Goal: Task Accomplishment & Management: Complete application form

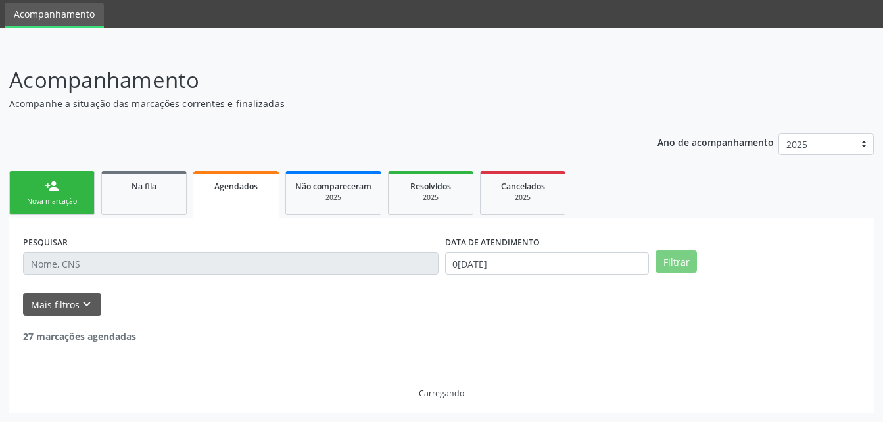
scroll to position [197, 0]
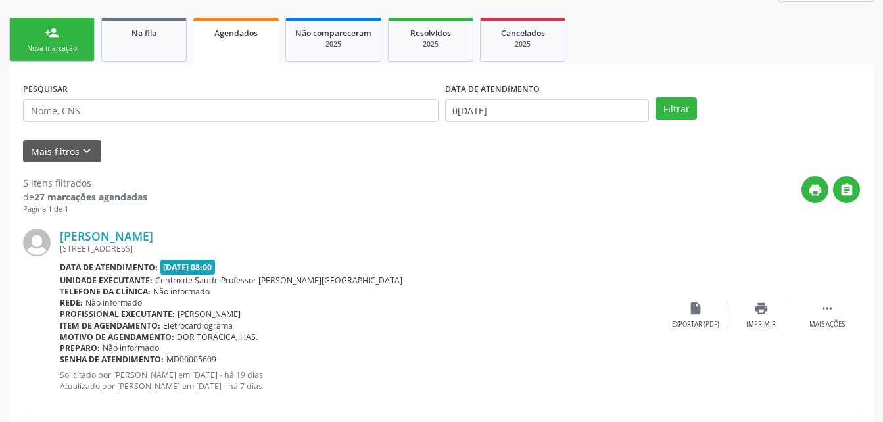
click at [55, 20] on link "person_add Nova marcação" at bounding box center [51, 40] width 85 height 44
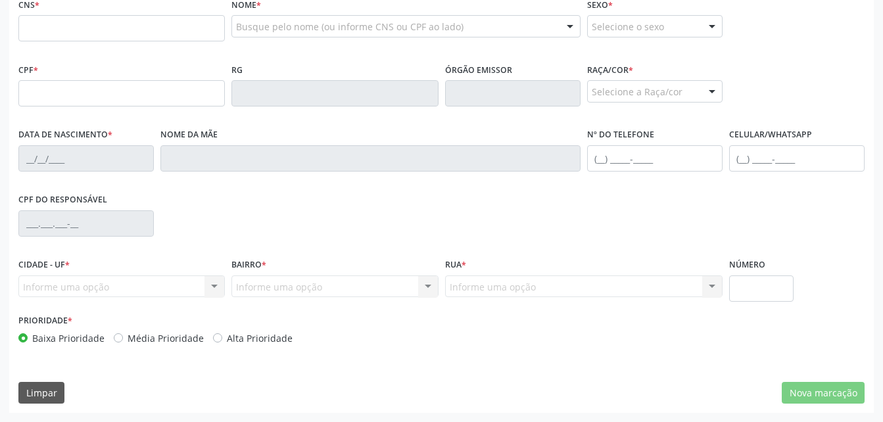
scroll to position [281, 0]
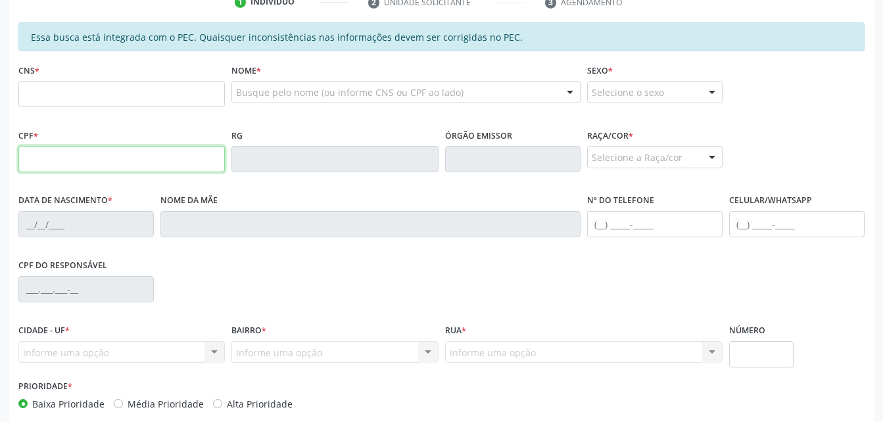
click at [137, 163] on input "text" at bounding box center [121, 159] width 206 height 26
type input "066.855.054-60"
type input "705 0048 7507 7055"
type input "1[DATE]"
type input "[PERSON_NAME][DATE]"
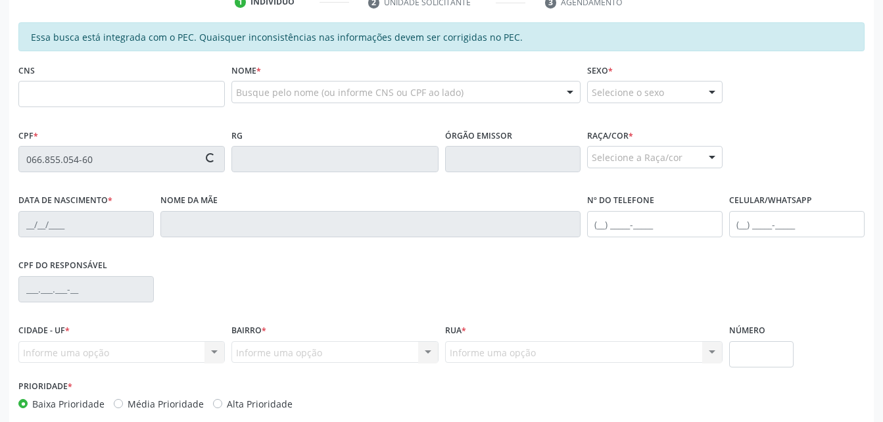
type input "[PHONE_NUMBER]"
type input "02"
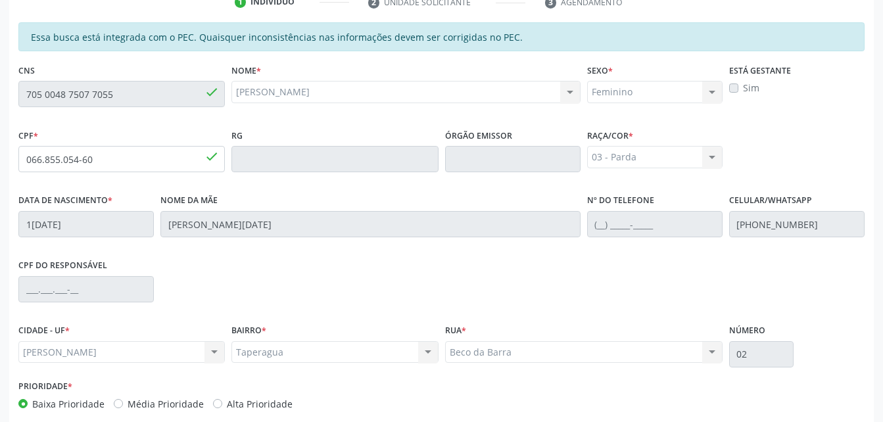
scroll to position [347, 0]
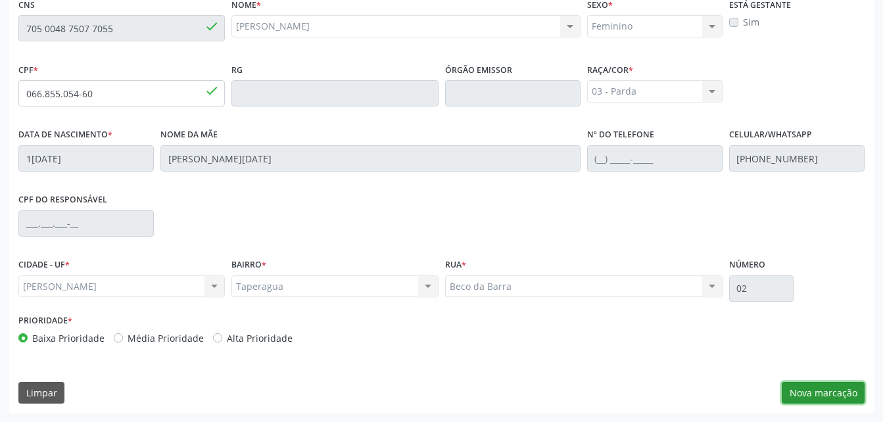
click at [850, 382] on button "Nova marcação" at bounding box center [822, 393] width 83 height 22
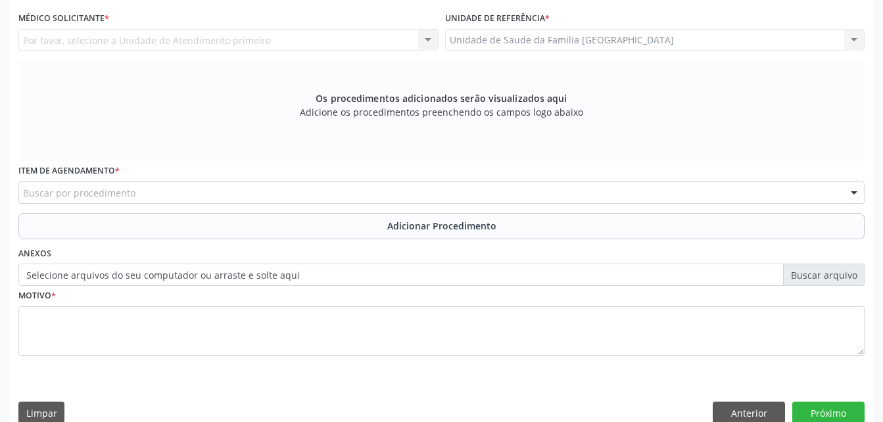
scroll to position [216, 0]
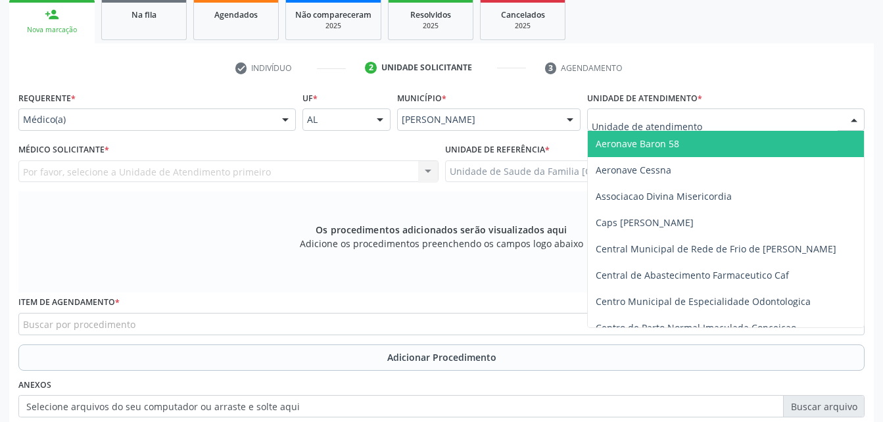
click at [738, 122] on div at bounding box center [725, 119] width 277 height 22
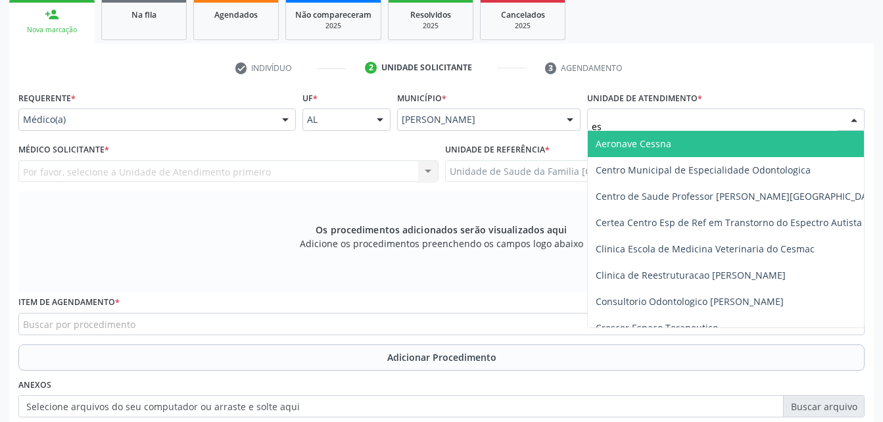
type input "est"
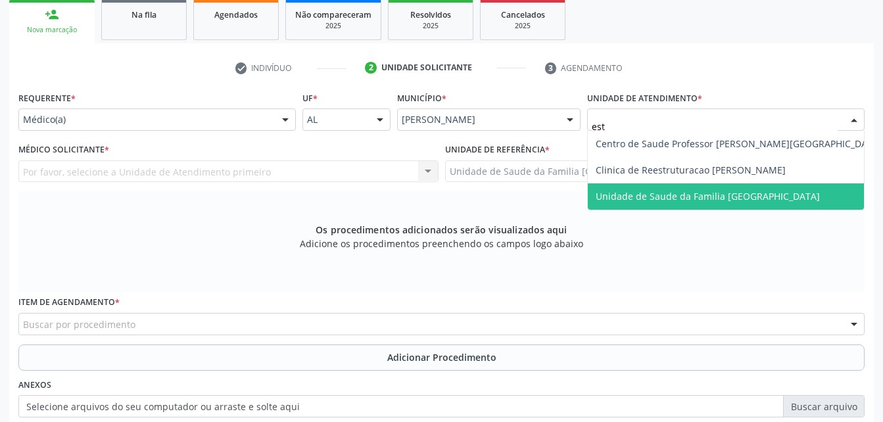
drag, startPoint x: 723, startPoint y: 208, endPoint x: 508, endPoint y: 229, distance: 215.9
click at [720, 208] on span "Unidade de Saude da Familia [GEOGRAPHIC_DATA]" at bounding box center [739, 196] width 302 height 26
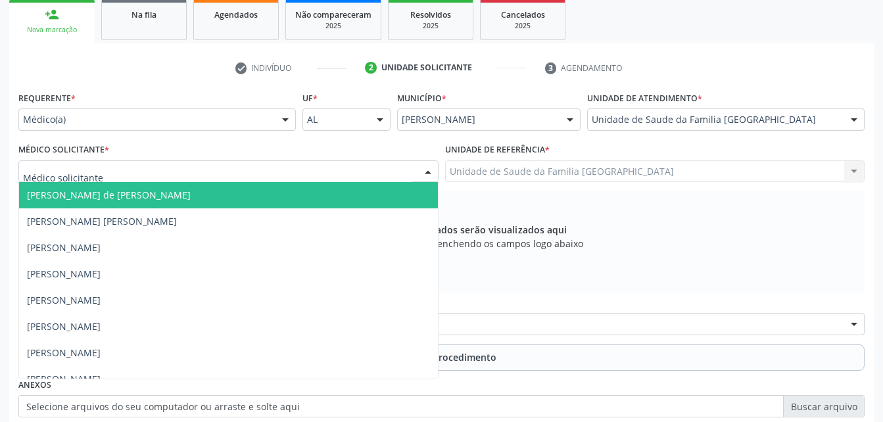
click at [295, 164] on div at bounding box center [228, 171] width 420 height 22
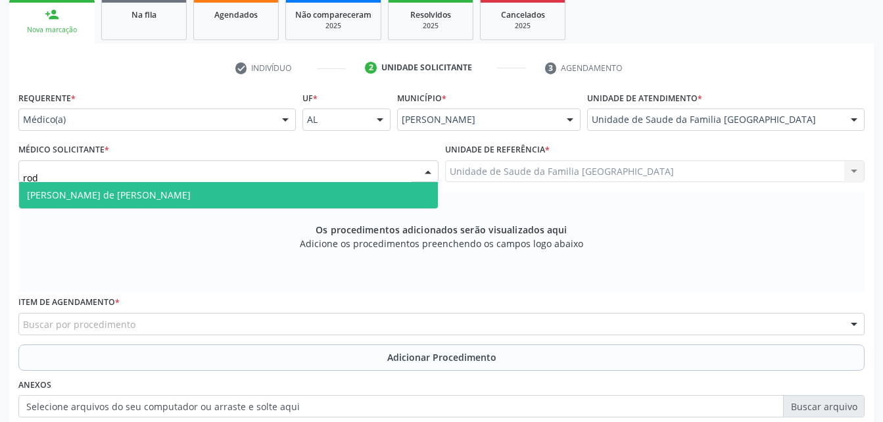
type input "rodr"
click at [245, 197] on span "[PERSON_NAME] de [PERSON_NAME]" at bounding box center [228, 195] width 419 height 26
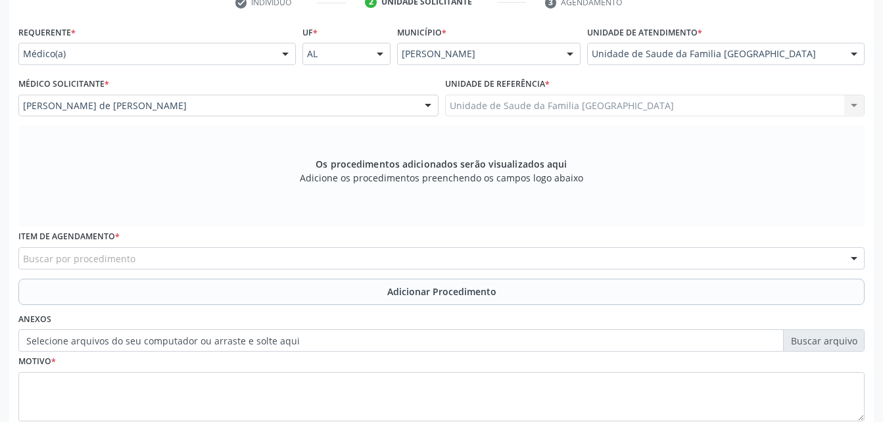
scroll to position [347, 0]
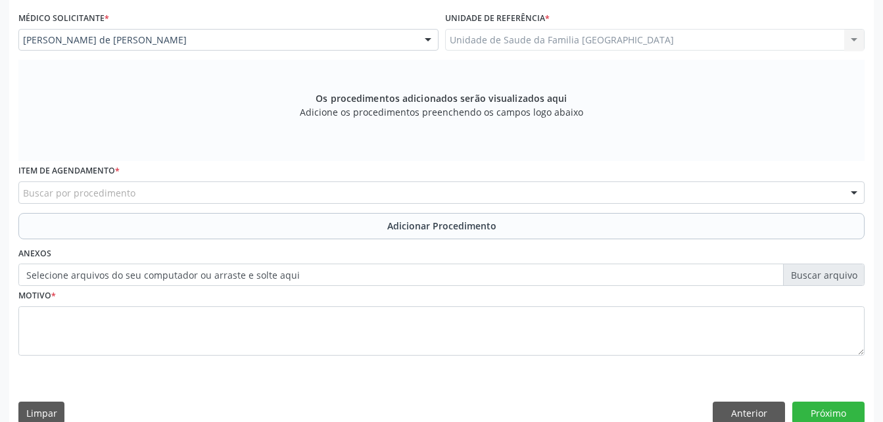
click at [525, 195] on div "Buscar por procedimento" at bounding box center [441, 192] width 846 height 22
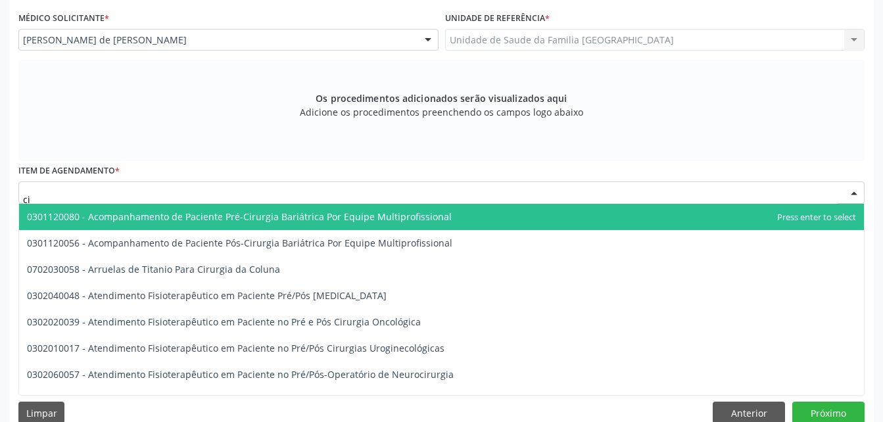
type input "c"
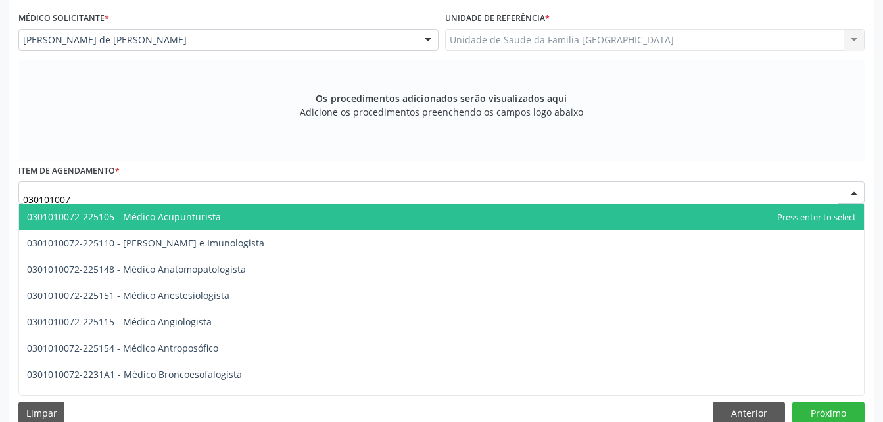
type input "0301010072"
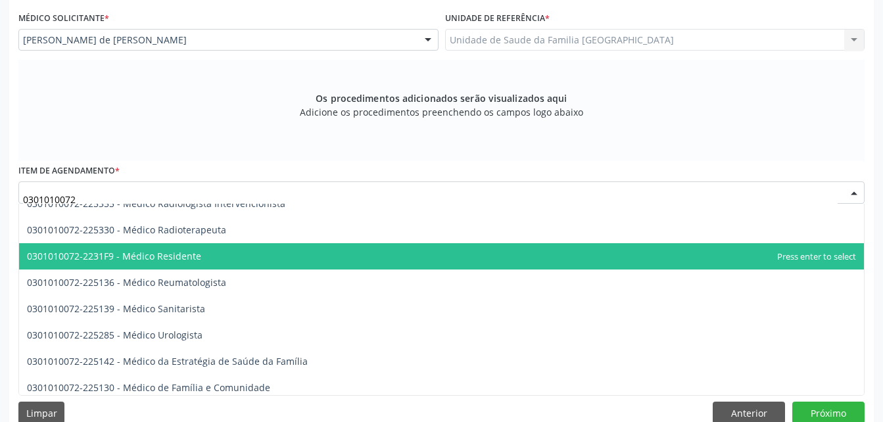
scroll to position [1446, 0]
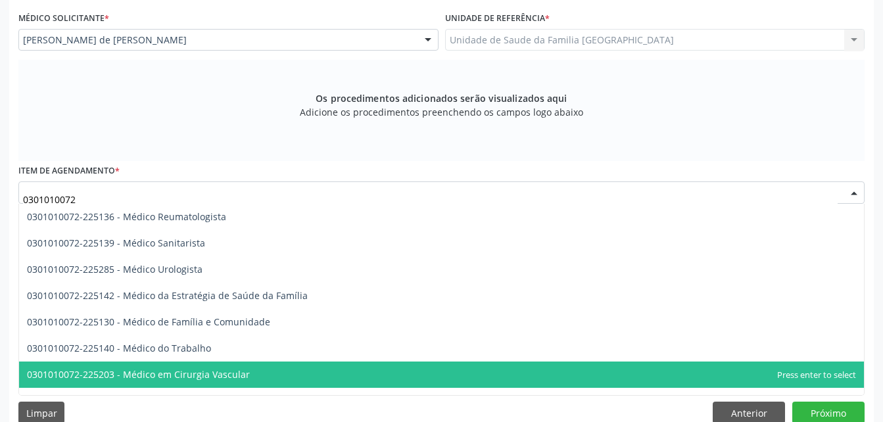
click at [414, 369] on span "0301010072-225203 - Médico em Cirurgia Vascular" at bounding box center [441, 374] width 844 height 26
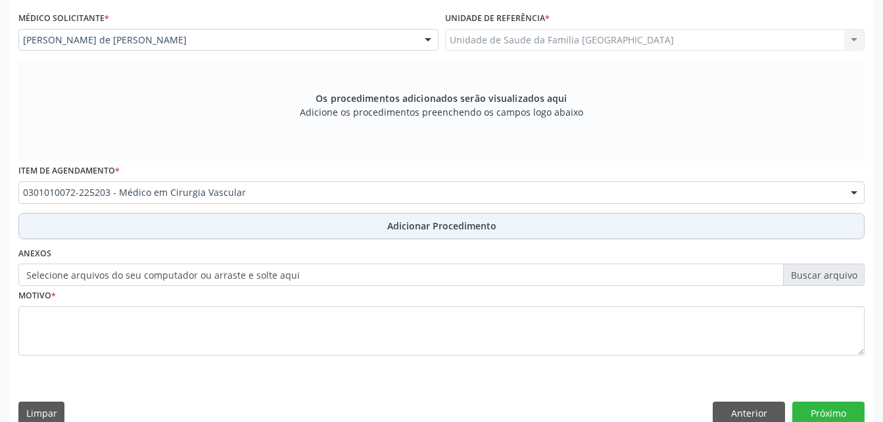
click at [405, 237] on button "Adicionar Procedimento" at bounding box center [441, 226] width 846 height 26
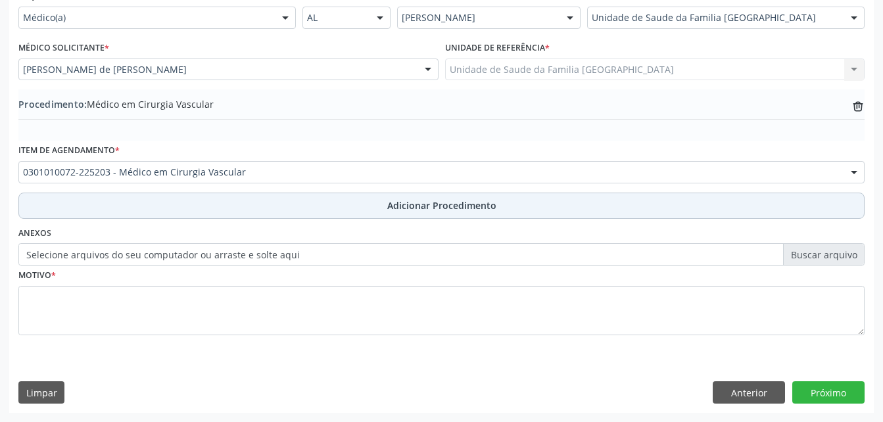
scroll to position [317, 0]
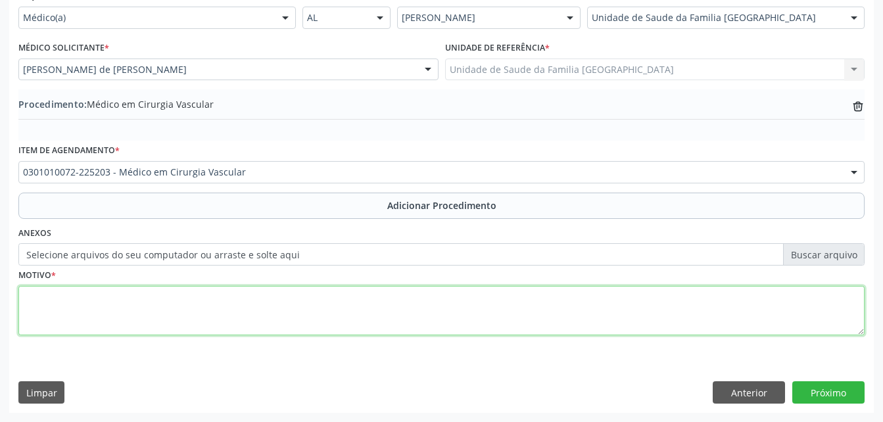
click at [413, 316] on textarea at bounding box center [441, 311] width 846 height 50
click at [30, 300] on textarea "insufiencia venosa cronica" at bounding box center [441, 311] width 846 height 50
click at [78, 298] on textarea "Insufiencia venosa cronica" at bounding box center [441, 311] width 846 height 50
click at [116, 294] on textarea "Insufiencia Venosa cronica" at bounding box center [441, 311] width 846 height 50
click at [112, 297] on textarea "Insufiencia Venosa cronica" at bounding box center [441, 311] width 846 height 50
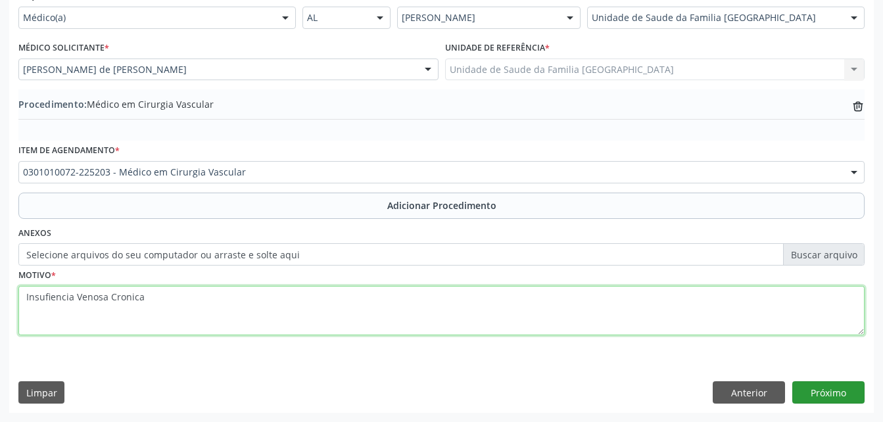
type textarea "Insufiencia Venosa Cronica"
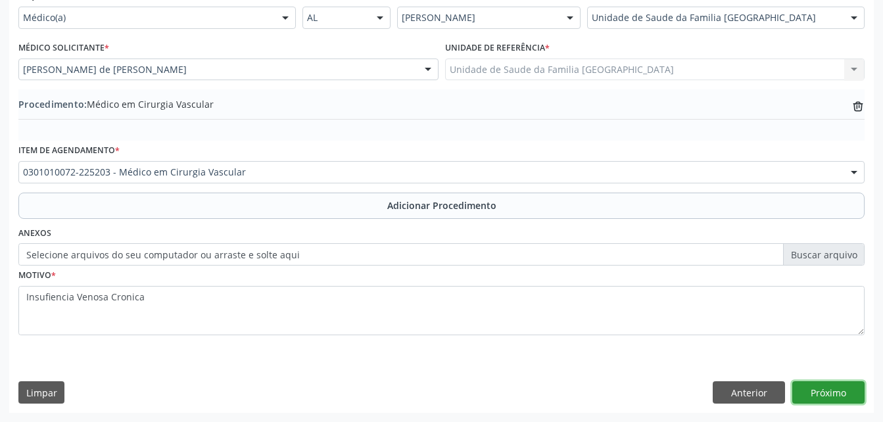
click at [841, 390] on button "Próximo" at bounding box center [828, 392] width 72 height 22
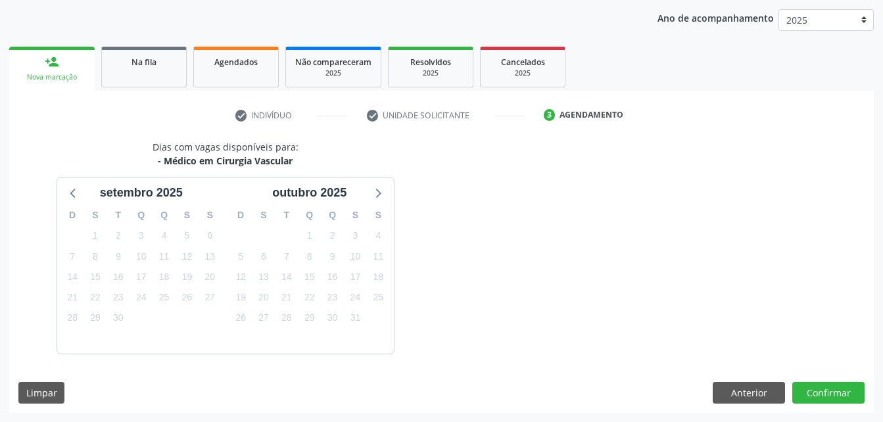
scroll to position [207, 0]
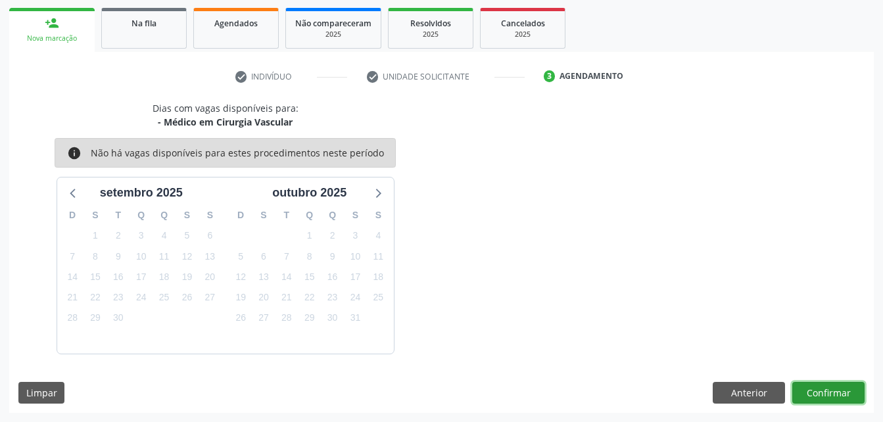
click at [820, 394] on button "Confirmar" at bounding box center [828, 393] width 72 height 22
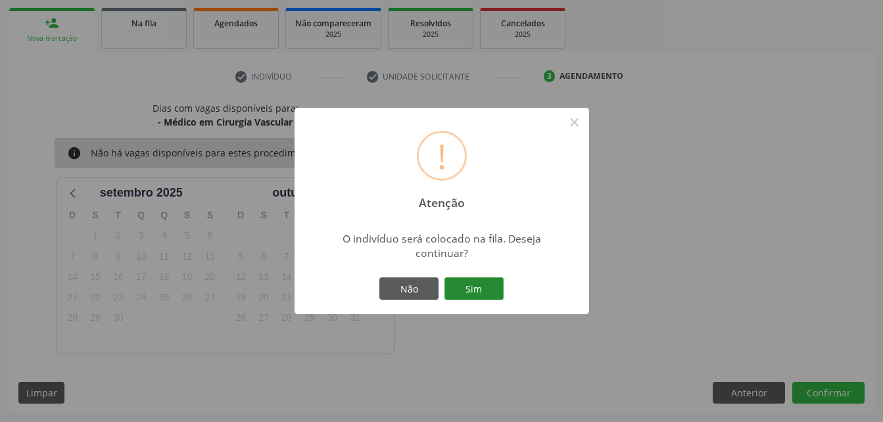
click at [488, 283] on button "Sim" at bounding box center [473, 288] width 59 height 22
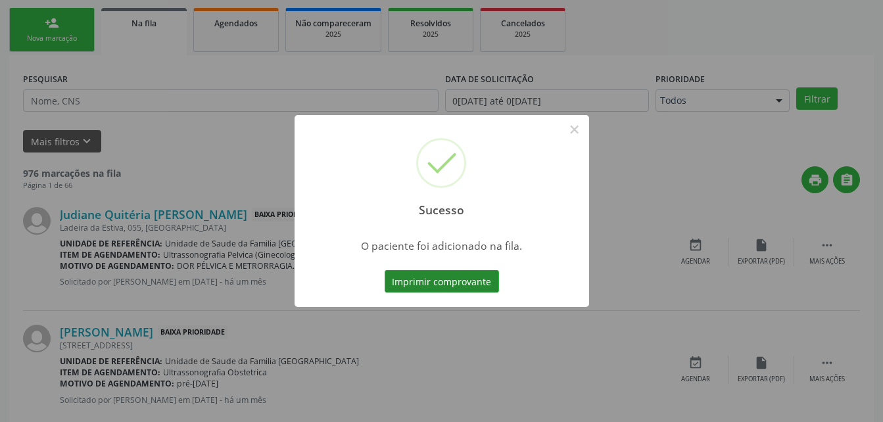
scroll to position [30, 0]
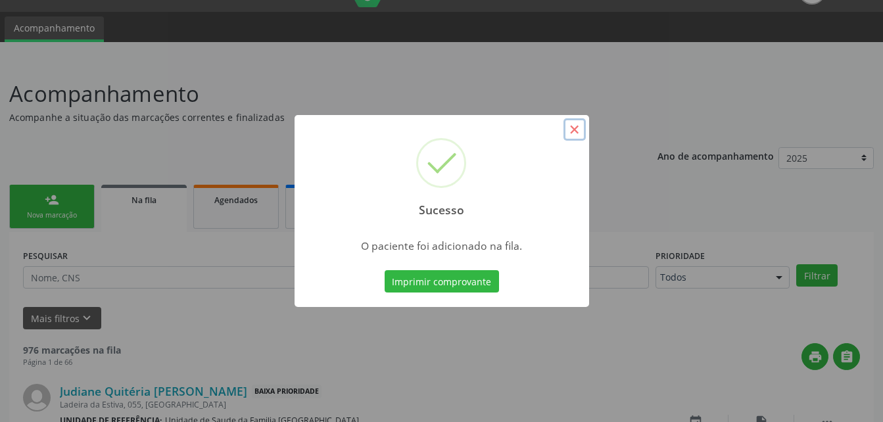
click at [575, 131] on button "×" at bounding box center [574, 129] width 22 height 22
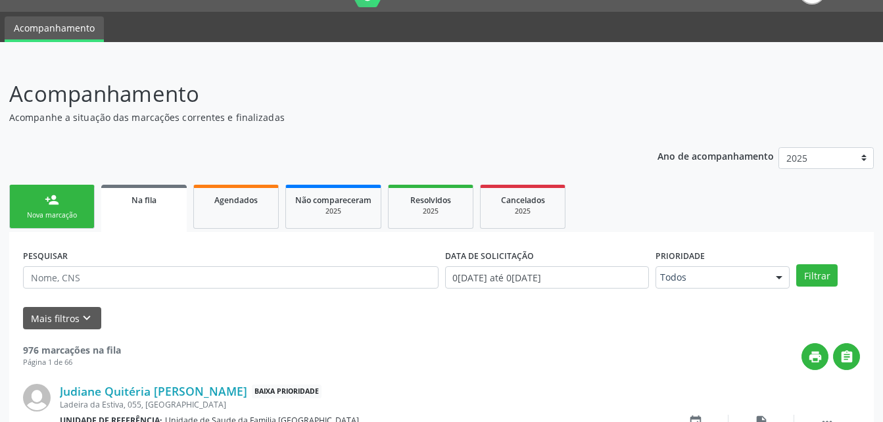
click at [87, 212] on link "person_add Nova marcação" at bounding box center [51, 207] width 85 height 44
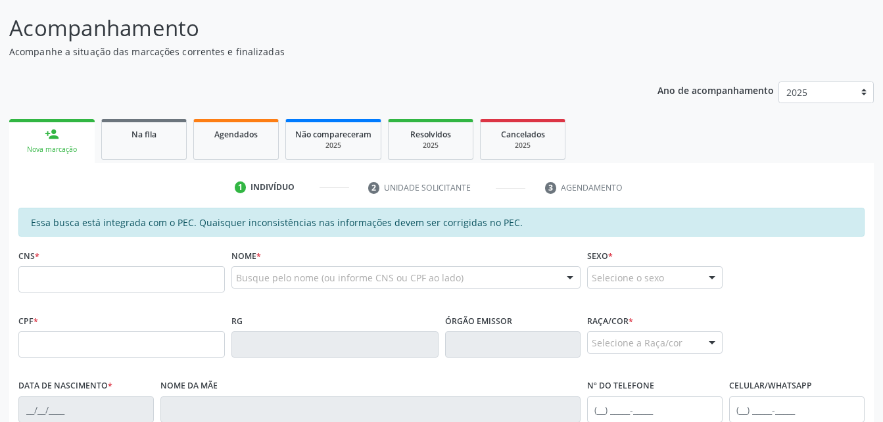
scroll to position [162, 0]
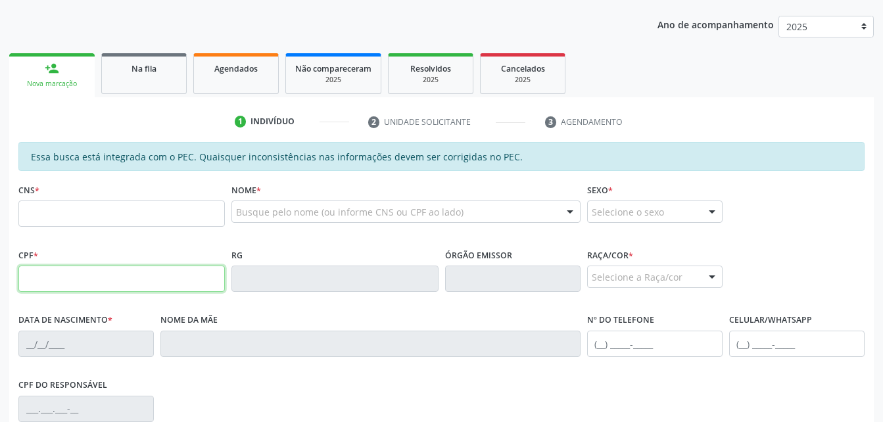
click at [137, 275] on input "text" at bounding box center [121, 278] width 206 height 26
type input "066.855.054-60"
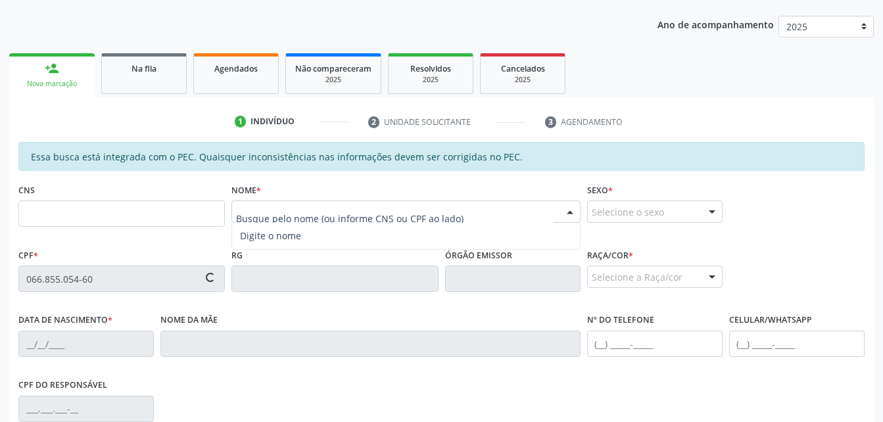
type input "705 0048 7507 7055"
type input "1[DATE]"
type input "[PERSON_NAME][DATE]"
type input "[PHONE_NUMBER]"
type input "02"
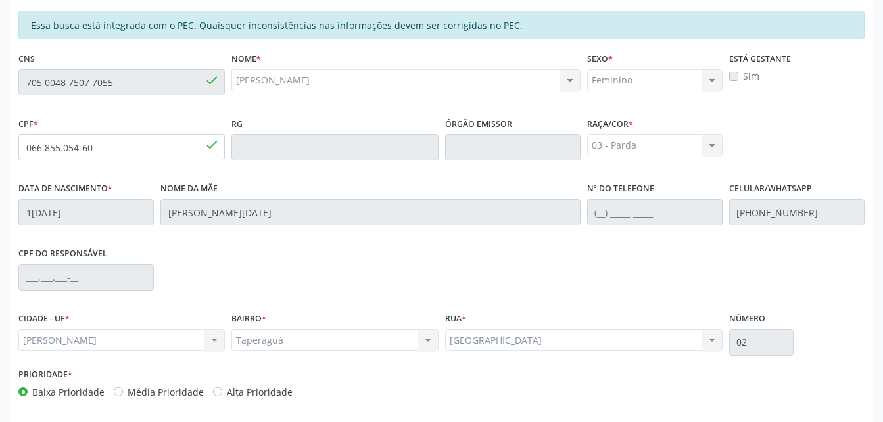
scroll to position [347, 0]
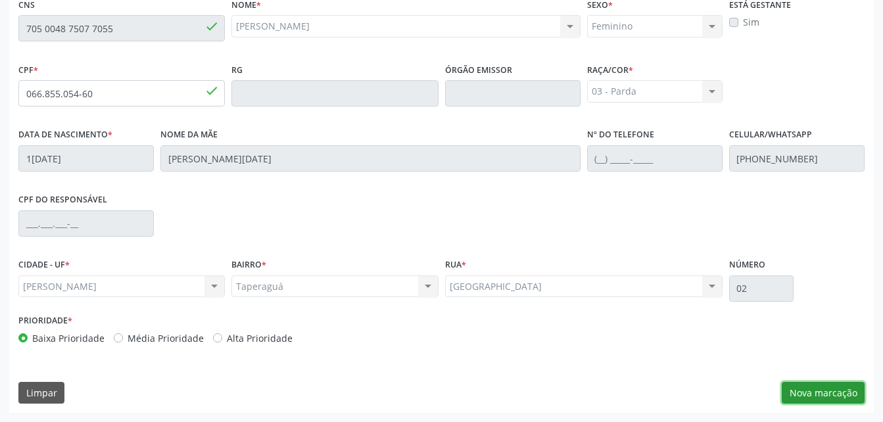
click at [810, 393] on button "Nova marcação" at bounding box center [822, 393] width 83 height 22
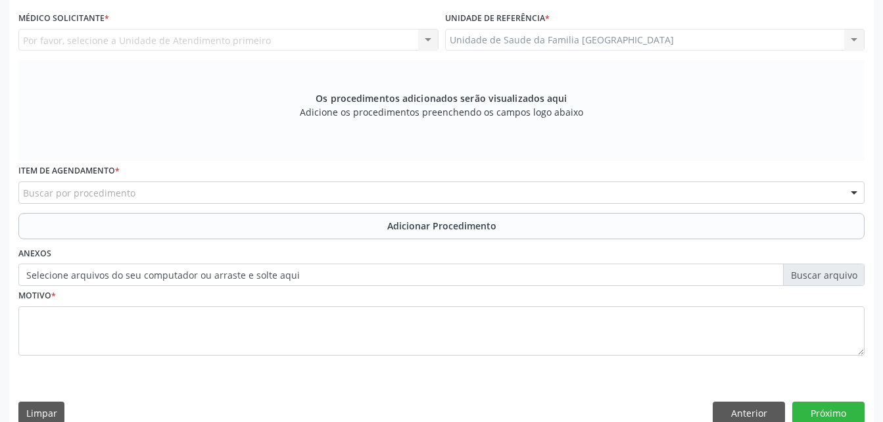
scroll to position [281, 0]
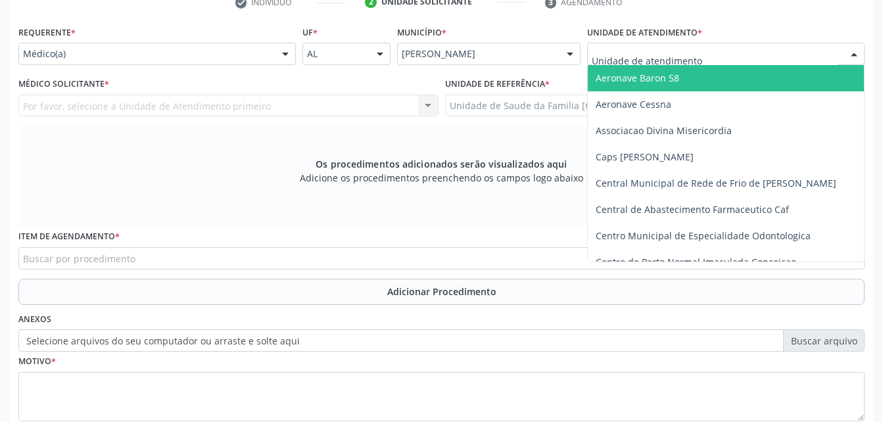
click at [724, 56] on div at bounding box center [725, 54] width 277 height 22
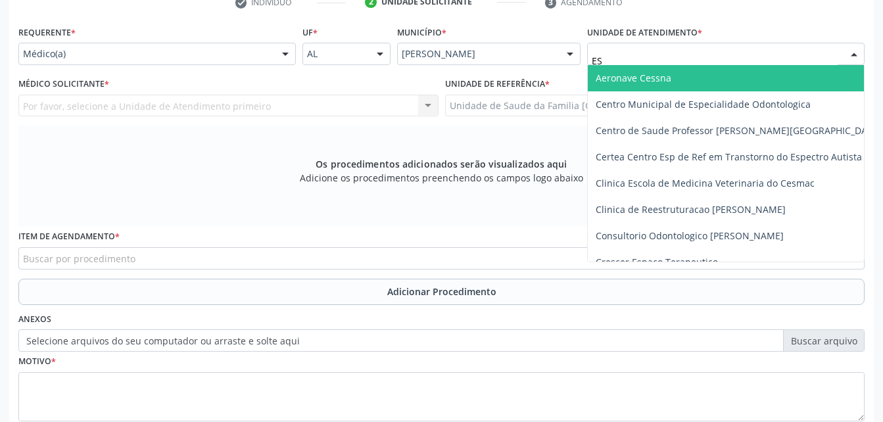
type input "EST"
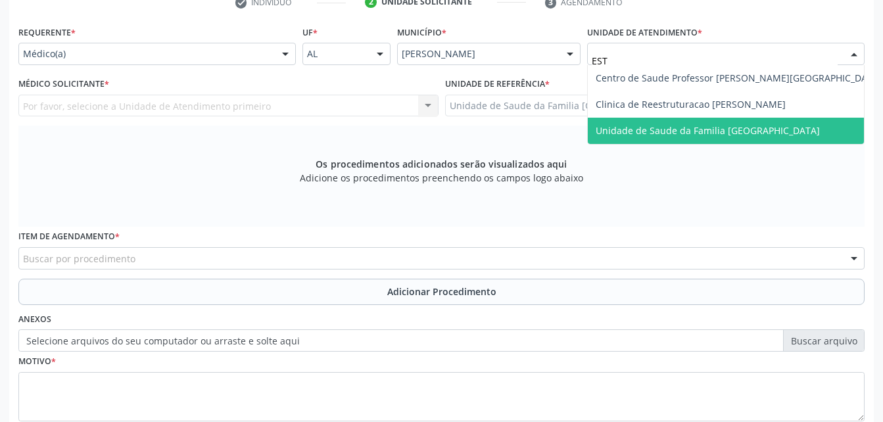
click at [735, 125] on span "Unidade de Saude da Familia [GEOGRAPHIC_DATA]" at bounding box center [707, 130] width 224 height 12
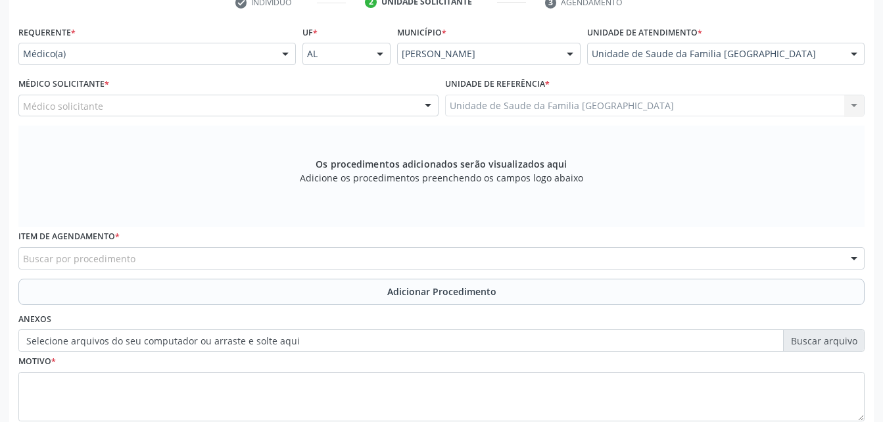
click at [231, 105] on div "Médico solicitante" at bounding box center [228, 106] width 420 height 22
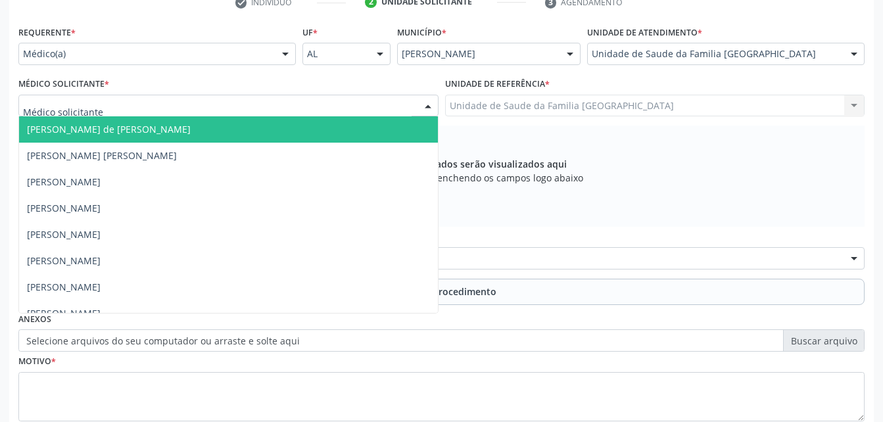
type input "E"
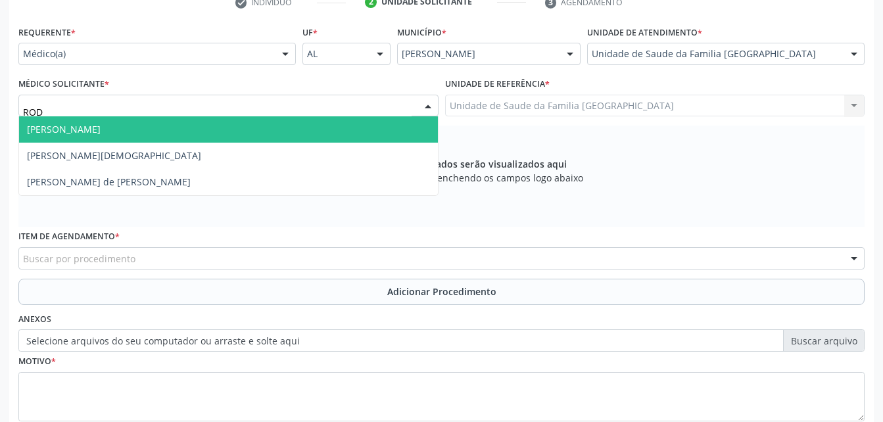
type input "RODR"
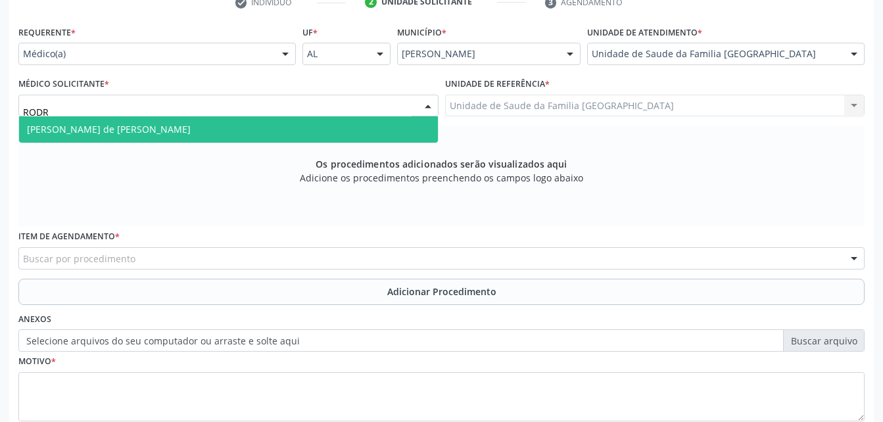
click at [230, 129] on span "[PERSON_NAME] de [PERSON_NAME]" at bounding box center [228, 129] width 419 height 26
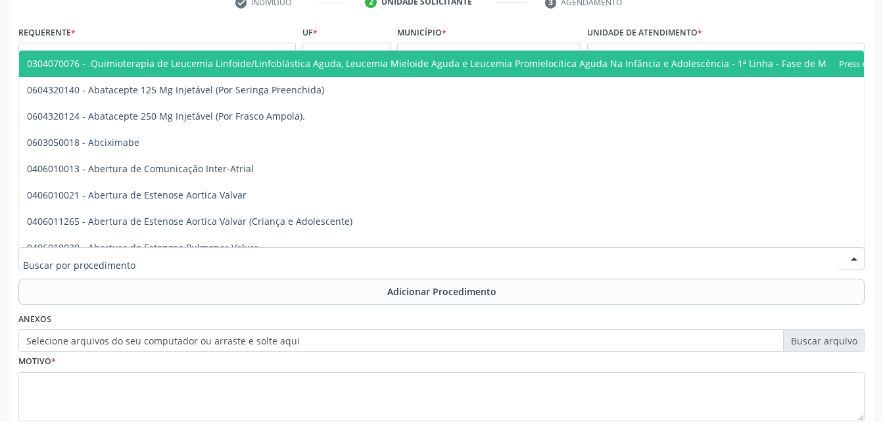
click at [221, 257] on div at bounding box center [441, 258] width 846 height 22
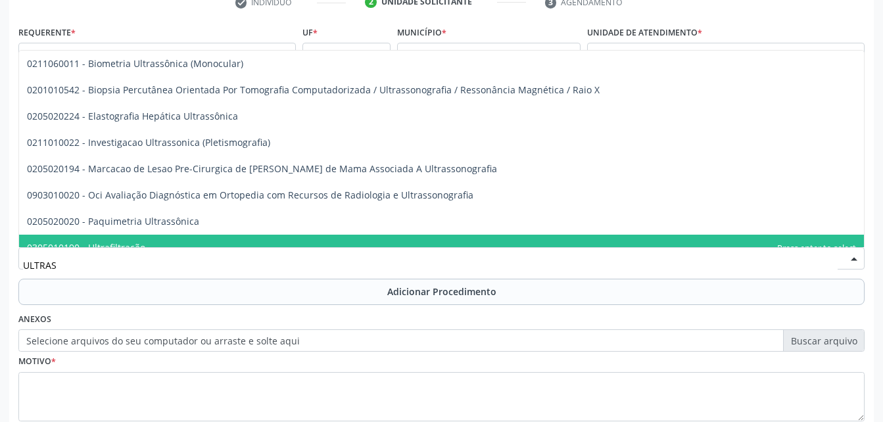
type input "ULTRASS"
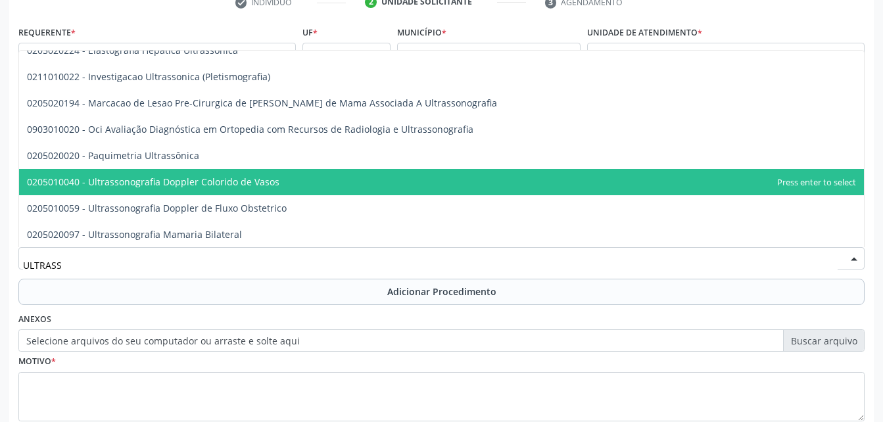
scroll to position [131, 0]
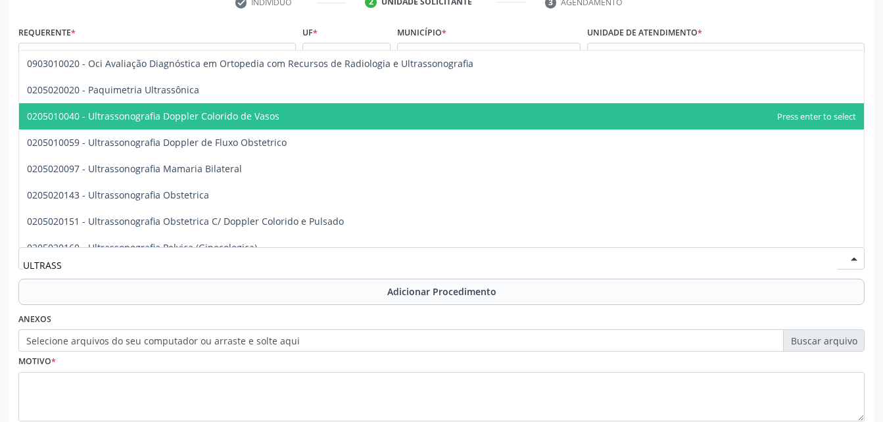
click at [248, 121] on span "0205010040 - Ultrassonografia Doppler Colorido de Vasos" at bounding box center [153, 116] width 252 height 12
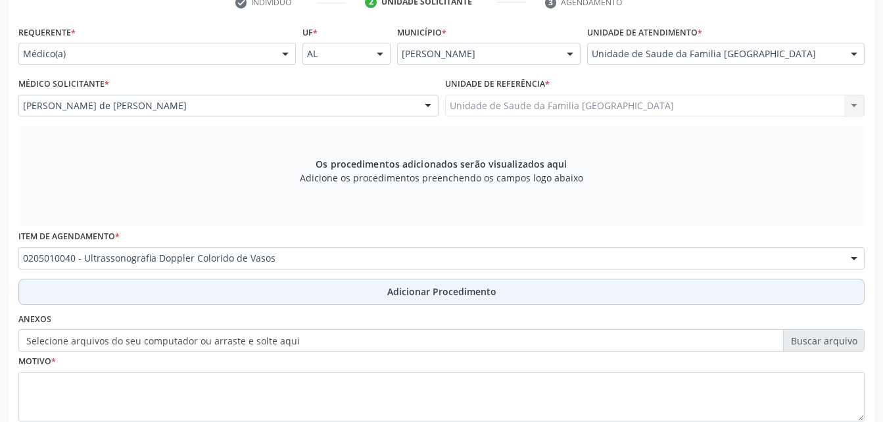
click at [416, 293] on span "Adicionar Procedimento" at bounding box center [441, 292] width 109 height 14
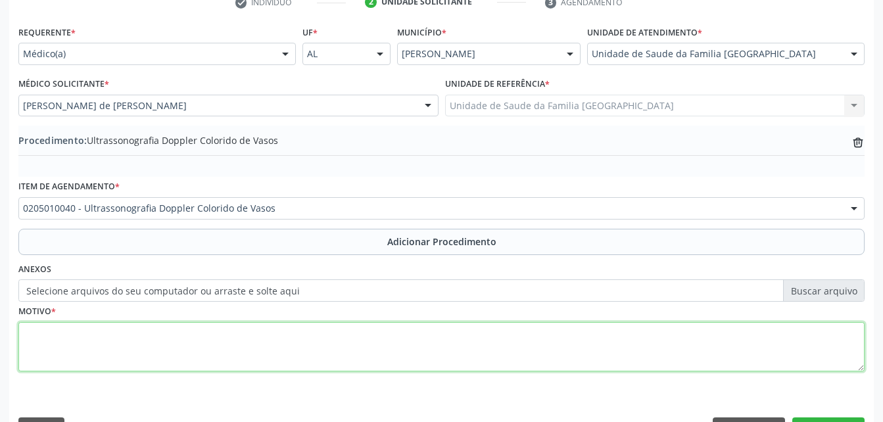
click at [392, 353] on textarea at bounding box center [441, 347] width 846 height 50
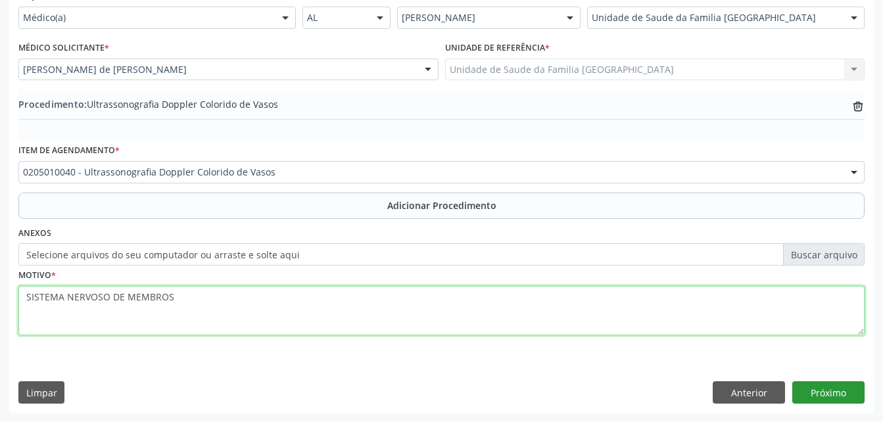
type textarea "SISTEMA NERVOSO DE MEMBROS"
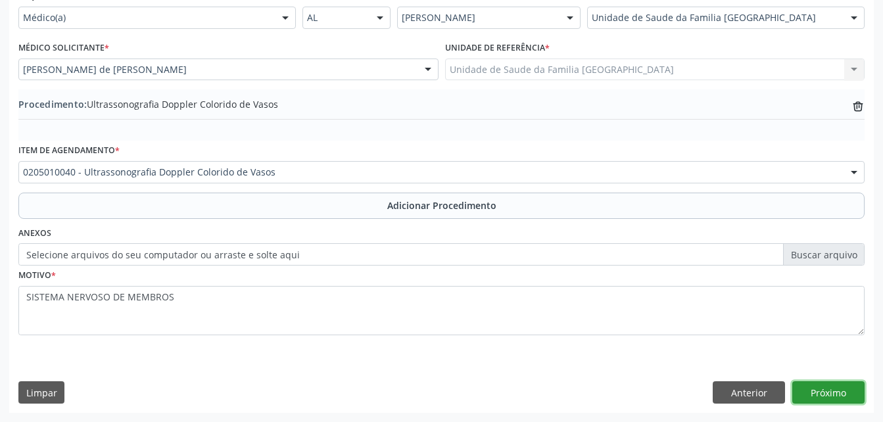
click at [851, 397] on button "Próximo" at bounding box center [828, 392] width 72 height 22
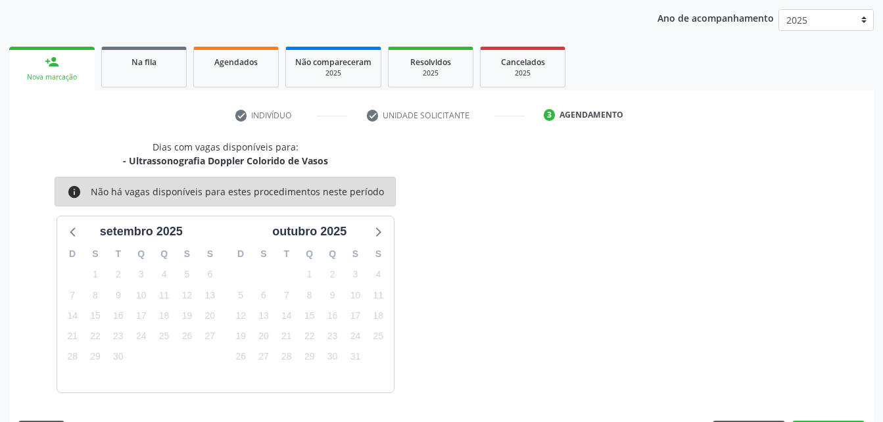
scroll to position [207, 0]
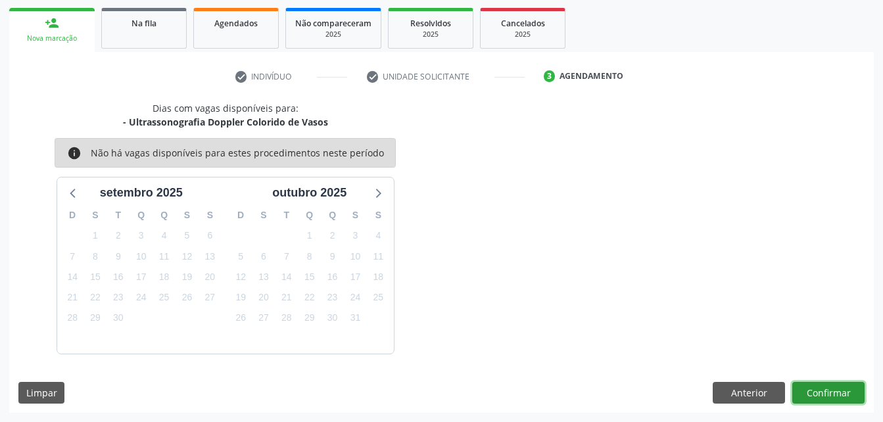
click at [848, 392] on button "Confirmar" at bounding box center [828, 393] width 72 height 22
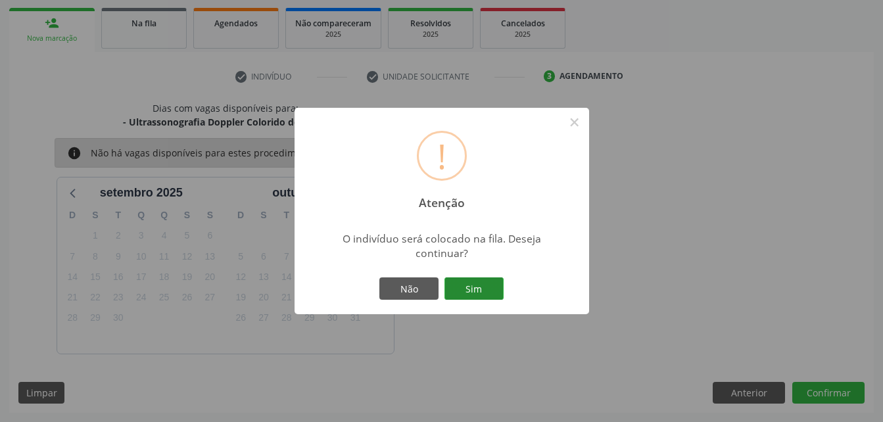
click at [473, 283] on button "Sim" at bounding box center [473, 288] width 59 height 22
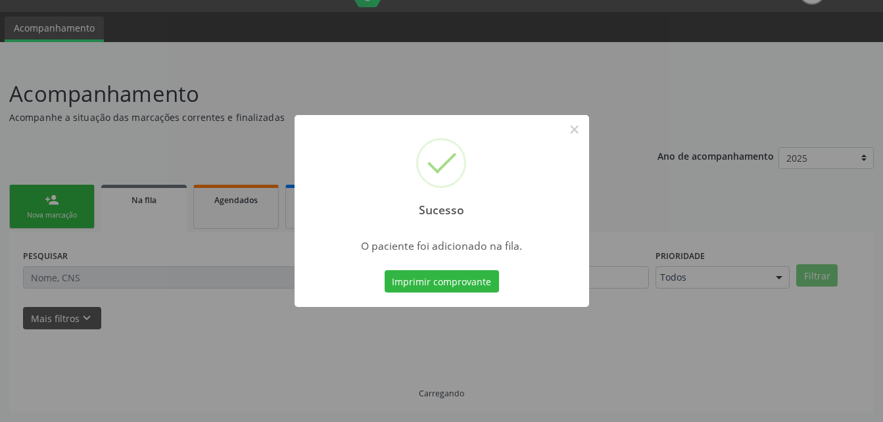
scroll to position [30, 0]
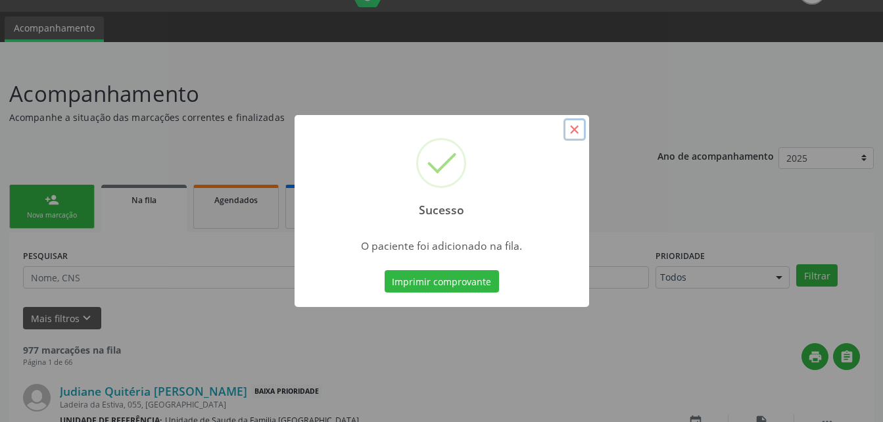
click at [568, 132] on button "×" at bounding box center [574, 129] width 22 height 22
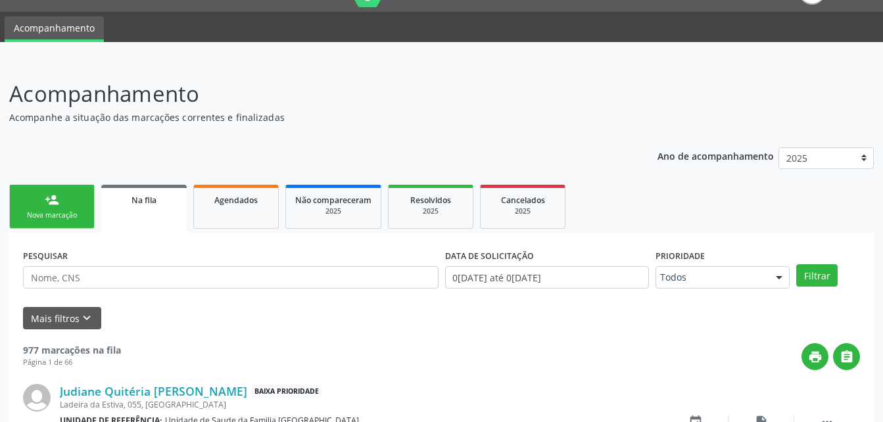
click at [68, 215] on div "Nova marcação" at bounding box center [52, 215] width 66 height 10
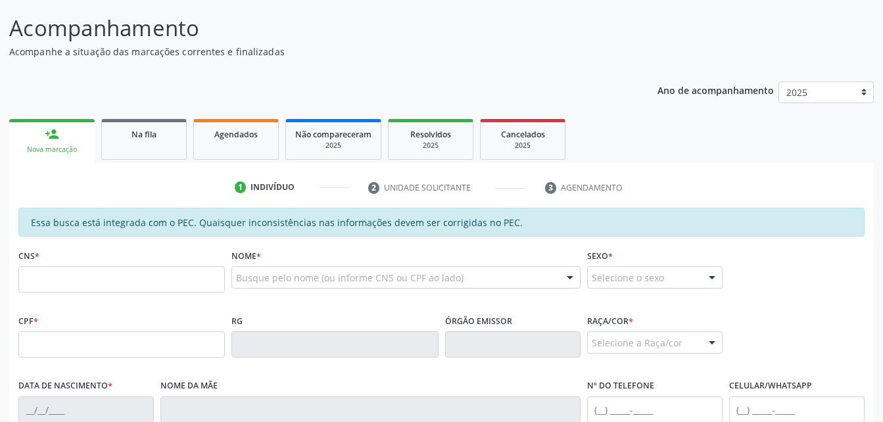
scroll to position [162, 0]
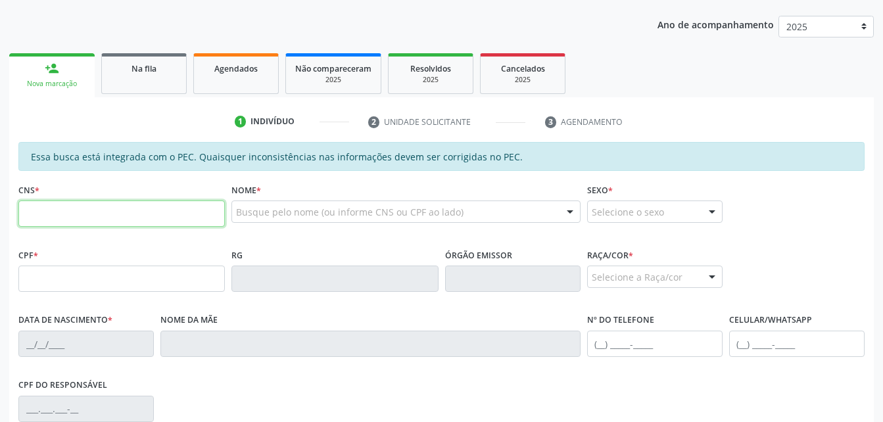
drag, startPoint x: 101, startPoint y: 214, endPoint x: 97, endPoint y: 193, distance: 20.6
click at [99, 205] on input "text" at bounding box center [121, 213] width 206 height 26
type input "702 1078 3706 3570"
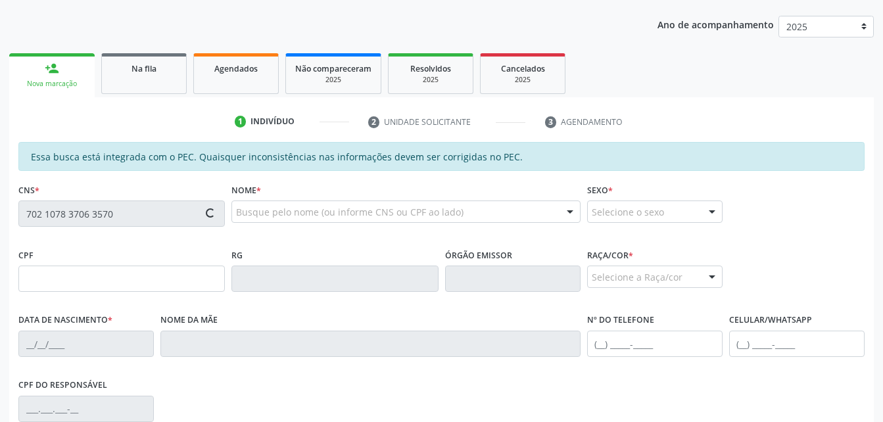
type input "516.224.244-68"
type input "[DATE]"
type input "Eurides [PERSON_NAME]"
type input "[PHONE_NUMBER]"
type input "250"
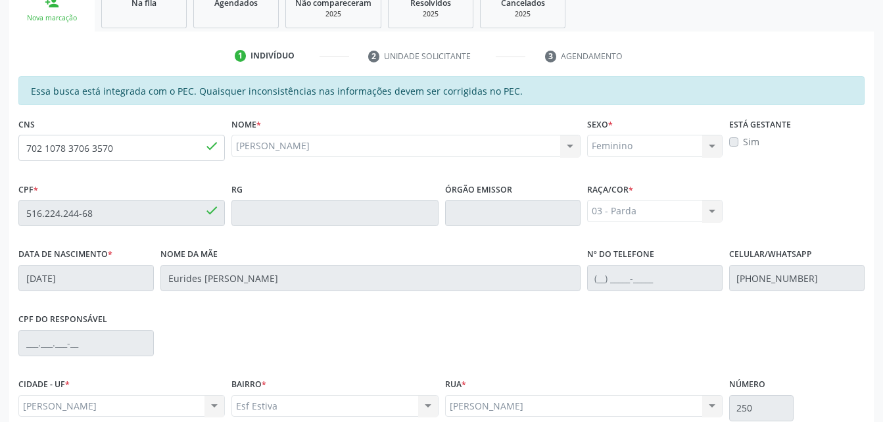
scroll to position [347, 0]
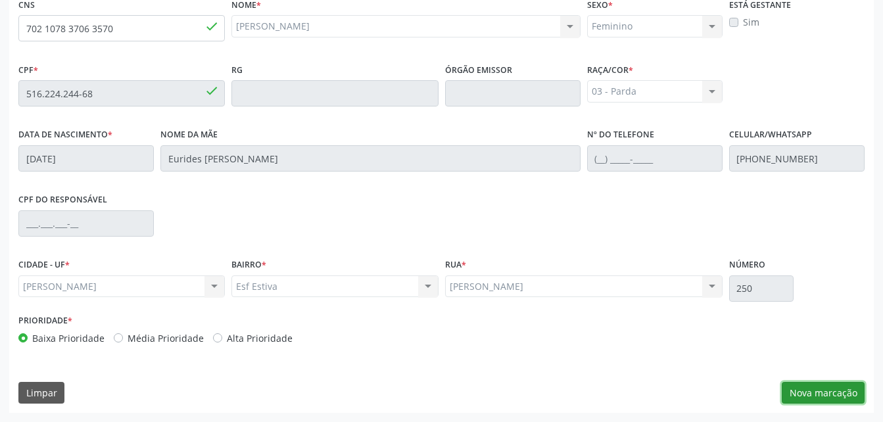
click at [834, 391] on button "Nova marcação" at bounding box center [822, 393] width 83 height 22
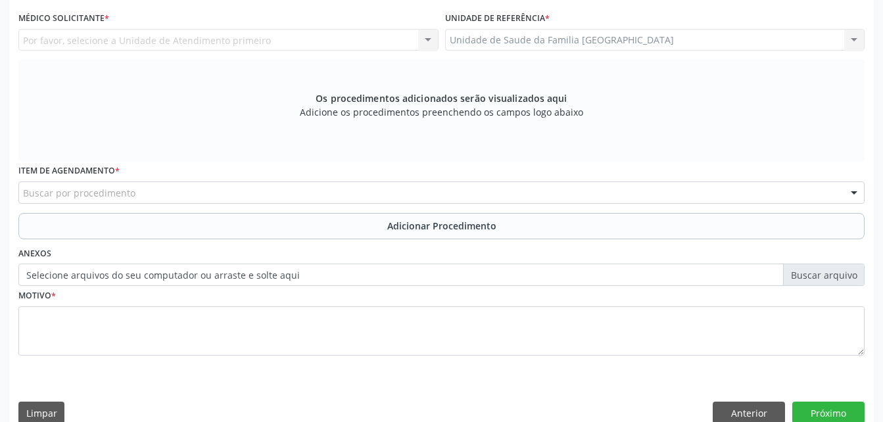
scroll to position [281, 0]
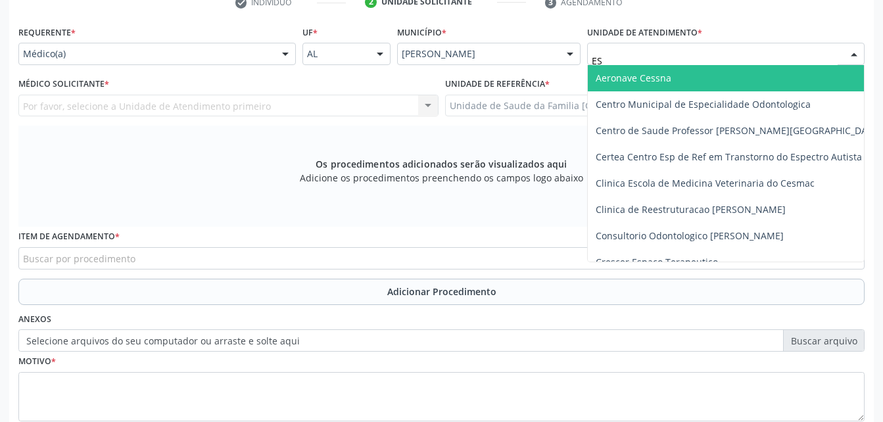
click at [617, 72] on span "Aeronave Cessna" at bounding box center [752, 78] width 328 height 26
type input "EST"
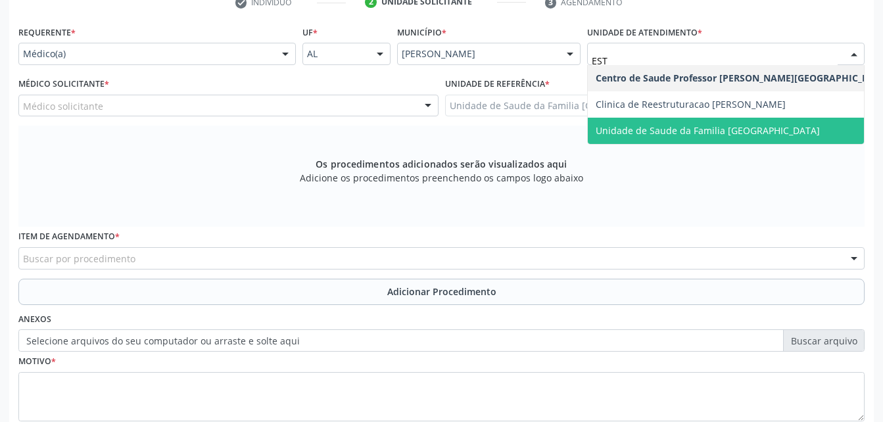
drag, startPoint x: 838, startPoint y: 119, endPoint x: 747, endPoint y: 121, distance: 90.7
click at [838, 120] on span "Unidade de Saude da Familia [GEOGRAPHIC_DATA]" at bounding box center [743, 131] width 310 height 26
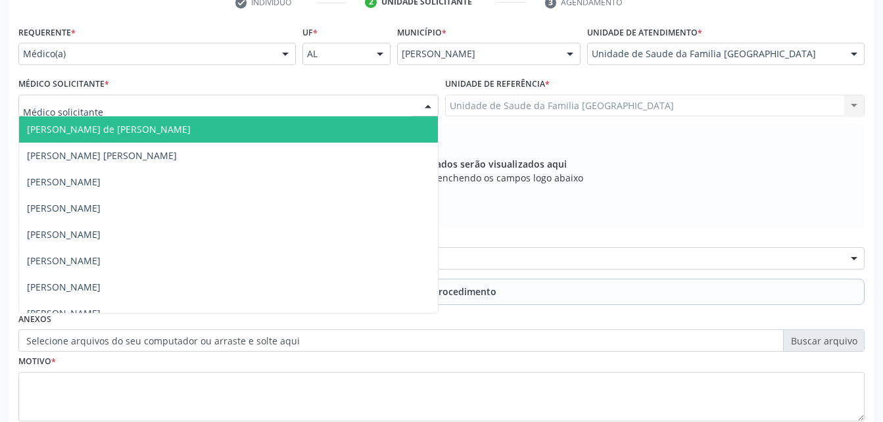
click at [315, 103] on div at bounding box center [228, 106] width 420 height 22
type input "RO"
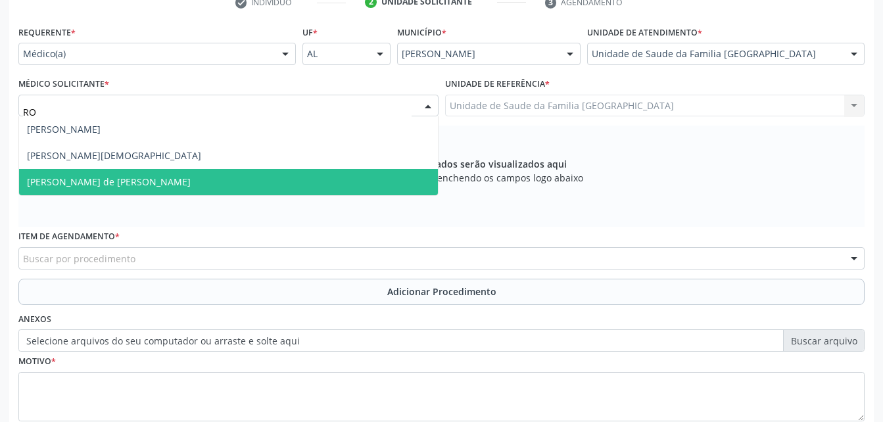
click at [326, 170] on span "[PERSON_NAME] de [PERSON_NAME]" at bounding box center [228, 182] width 419 height 26
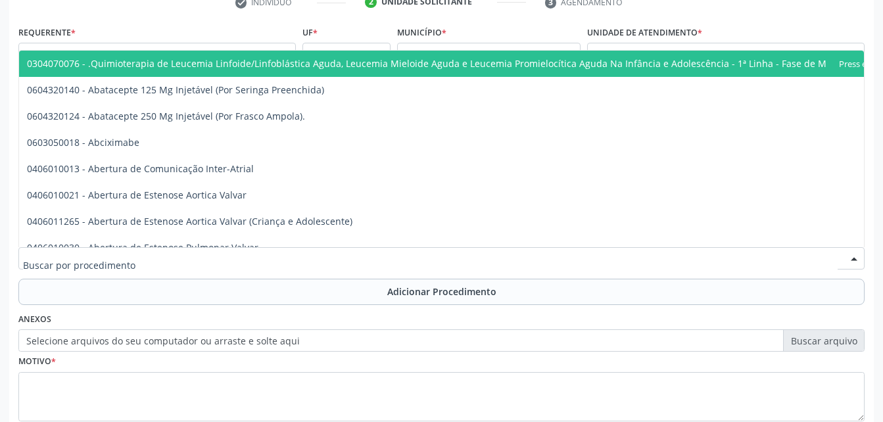
click at [350, 259] on div at bounding box center [441, 258] width 846 height 22
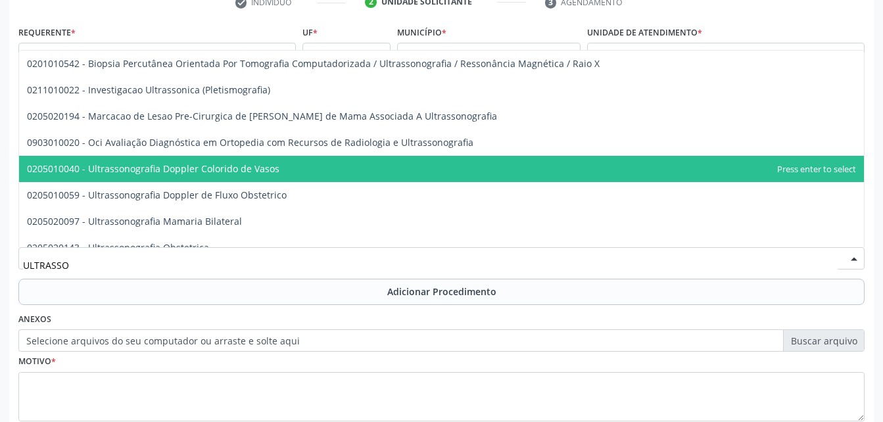
scroll to position [131, 0]
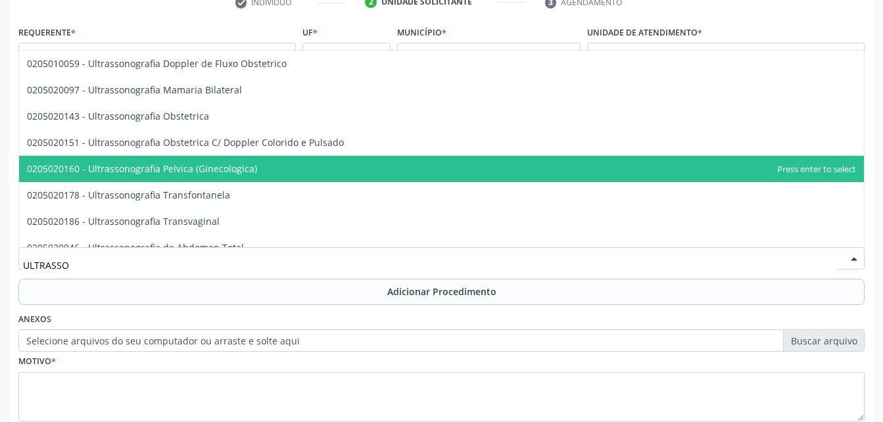
click at [329, 167] on span "0205020160 - Ultrassonografia Pelvica (Ginecologica)" at bounding box center [441, 169] width 844 height 26
type input "ULTRASSO"
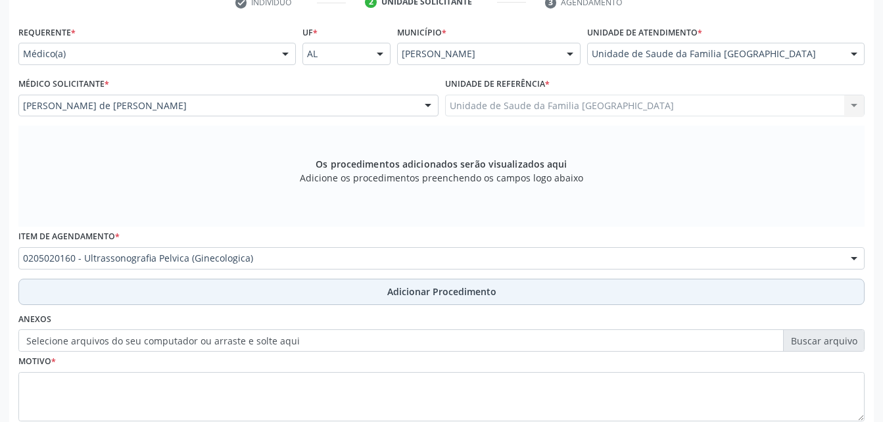
click at [395, 298] on button "Adicionar Procedimento" at bounding box center [441, 292] width 846 height 26
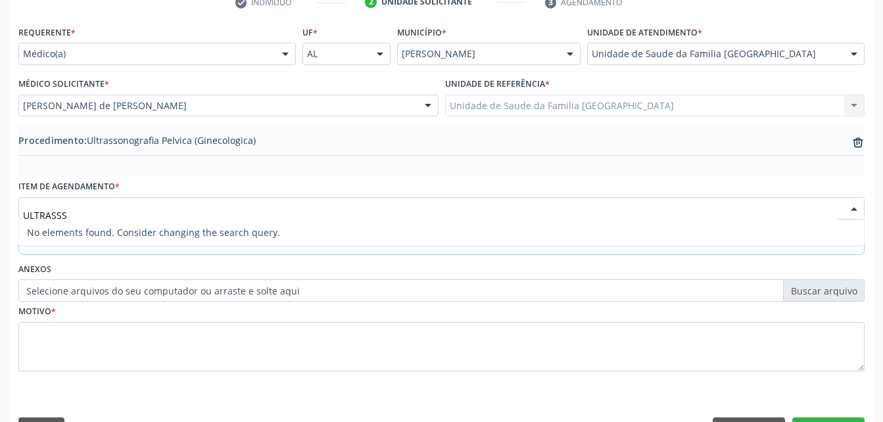
scroll to position [0, 0]
type input "ULTRASS"
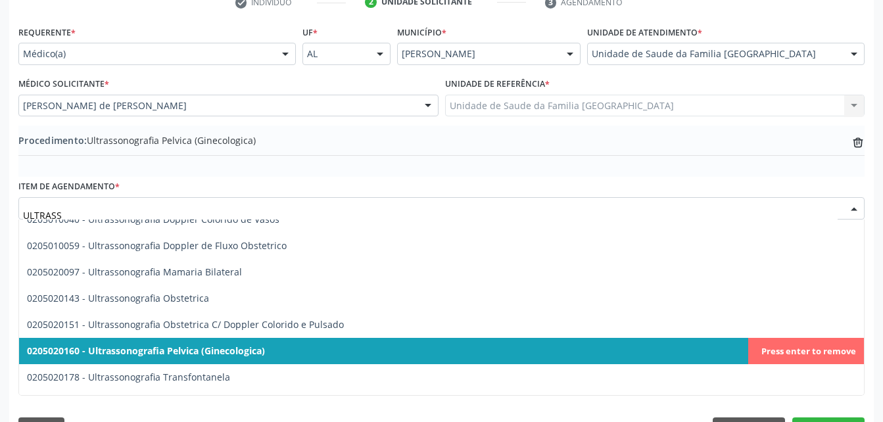
scroll to position [263, 0]
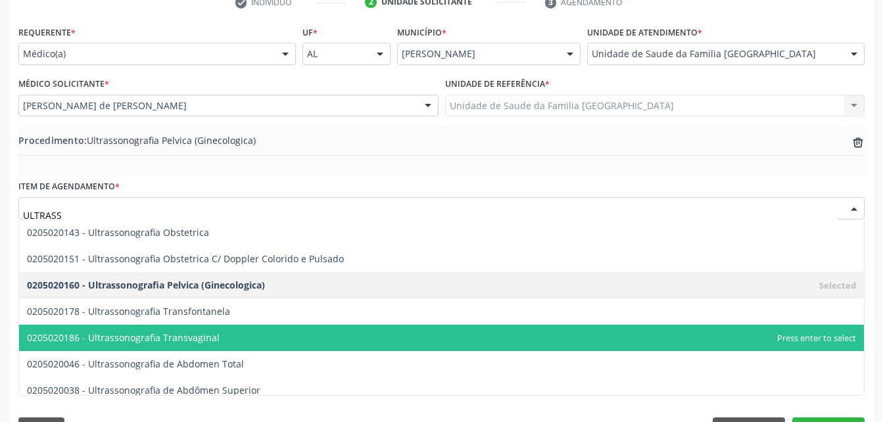
click at [325, 327] on span "0205020186 - Ultrassonografia Transvaginal" at bounding box center [441, 338] width 844 height 26
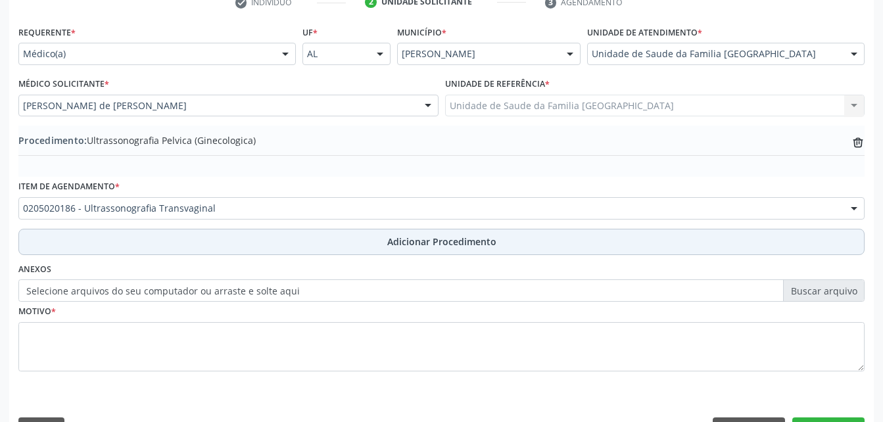
click at [421, 242] on span "Adicionar Procedimento" at bounding box center [441, 242] width 109 height 14
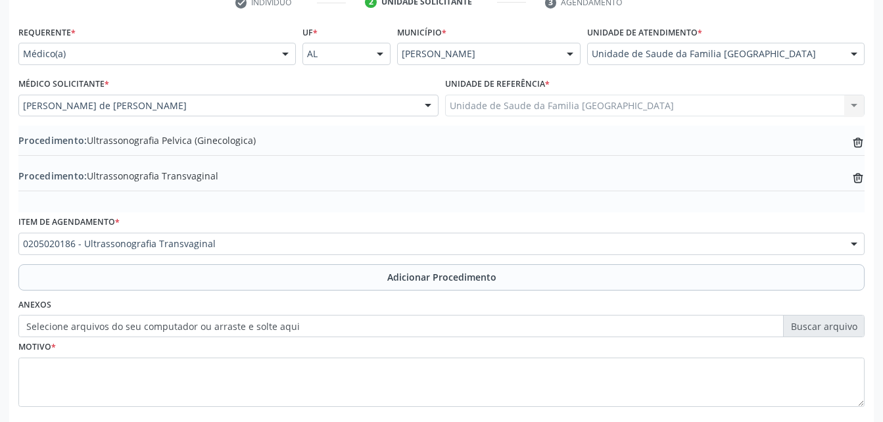
scroll to position [347, 0]
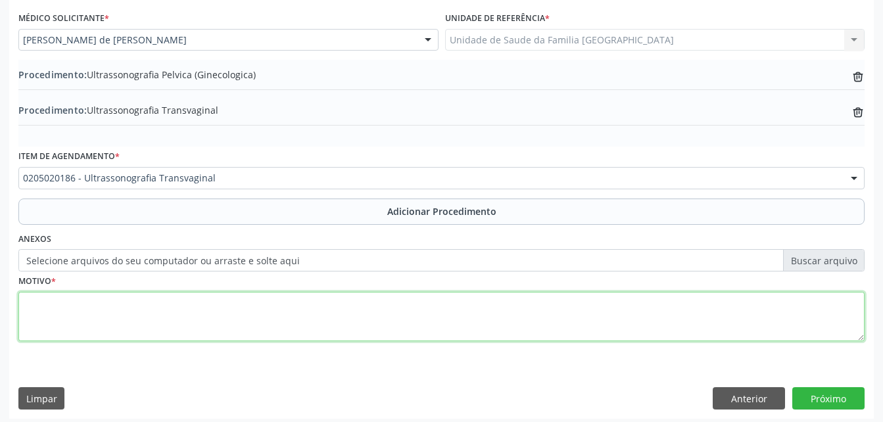
click at [375, 314] on textarea at bounding box center [441, 317] width 846 height 50
type textarea "ROTINA"
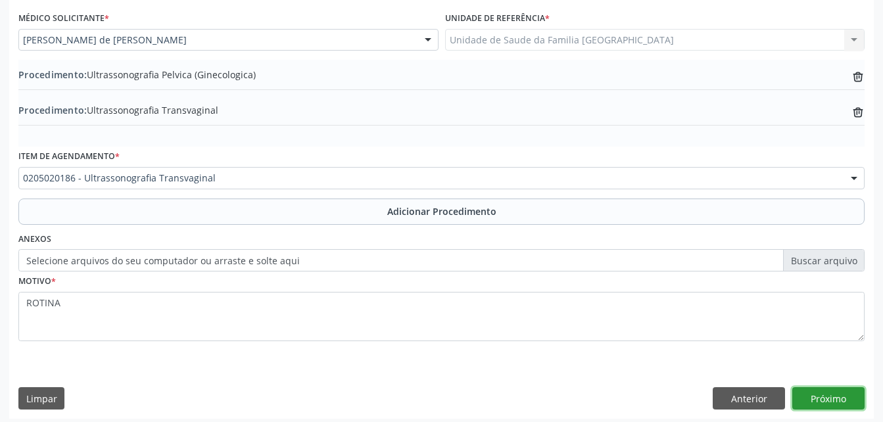
click at [819, 396] on button "Próximo" at bounding box center [828, 398] width 72 height 22
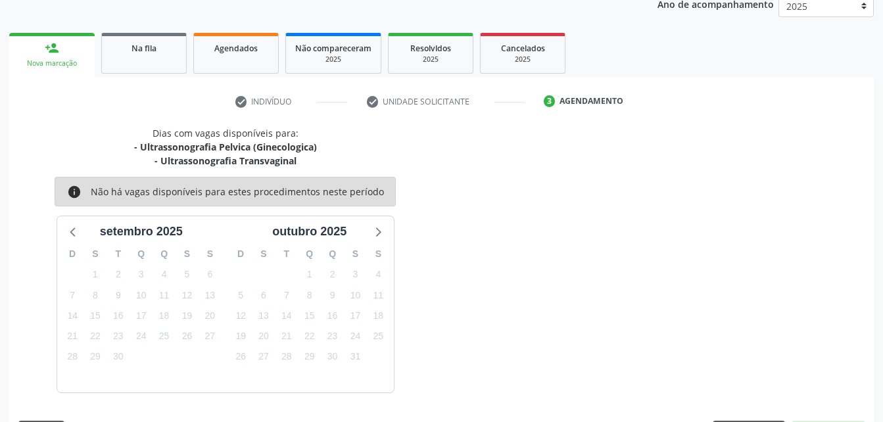
scroll to position [221, 0]
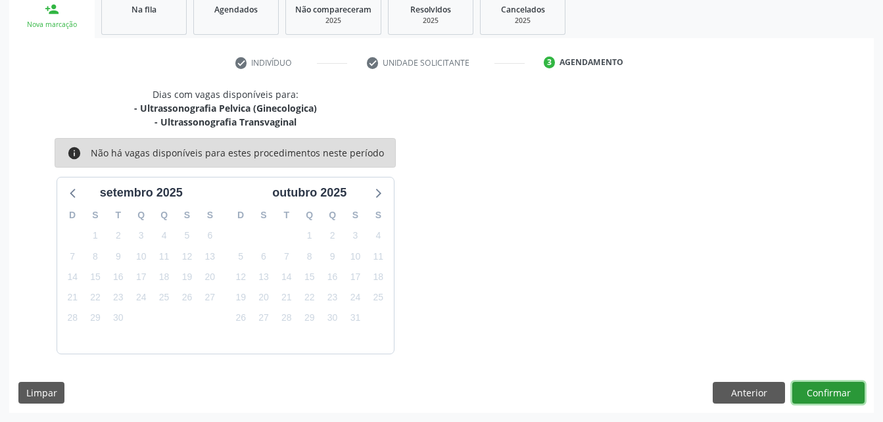
click at [823, 382] on button "Confirmar" at bounding box center [828, 393] width 72 height 22
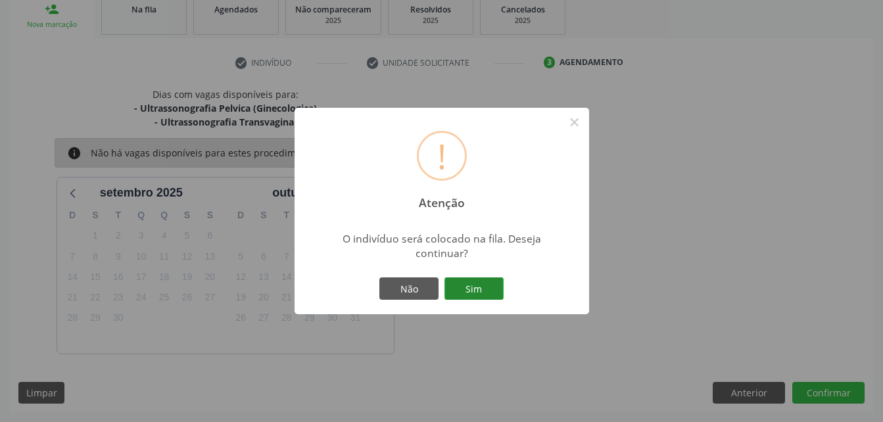
click at [489, 281] on button "Sim" at bounding box center [473, 288] width 59 height 22
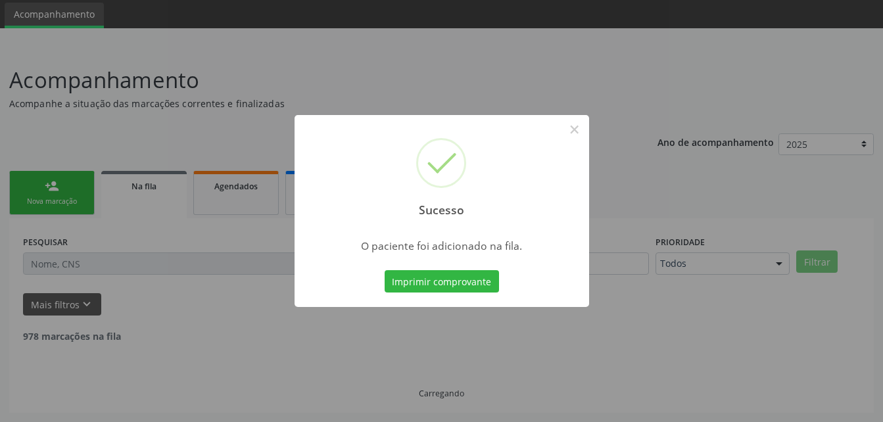
scroll to position [30, 0]
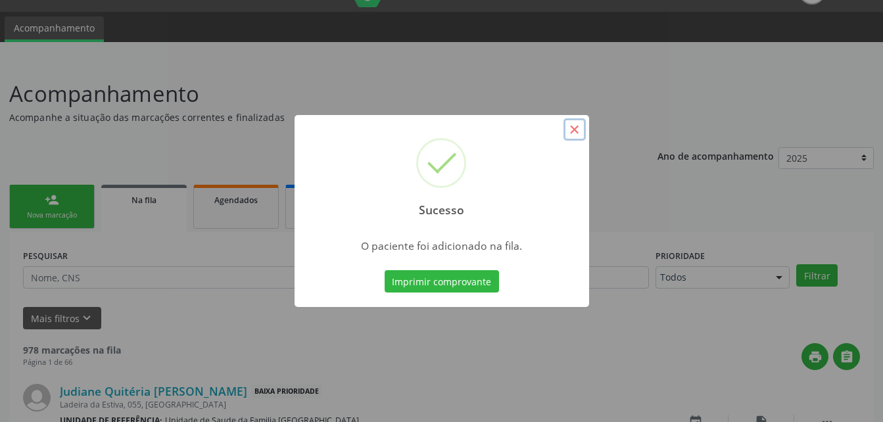
click at [576, 135] on button "×" at bounding box center [574, 129] width 22 height 22
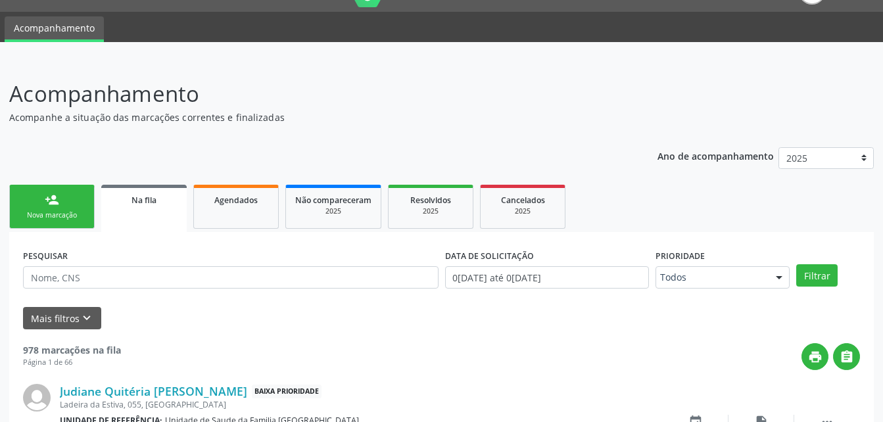
click at [51, 204] on div "person_add" at bounding box center [52, 200] width 14 height 14
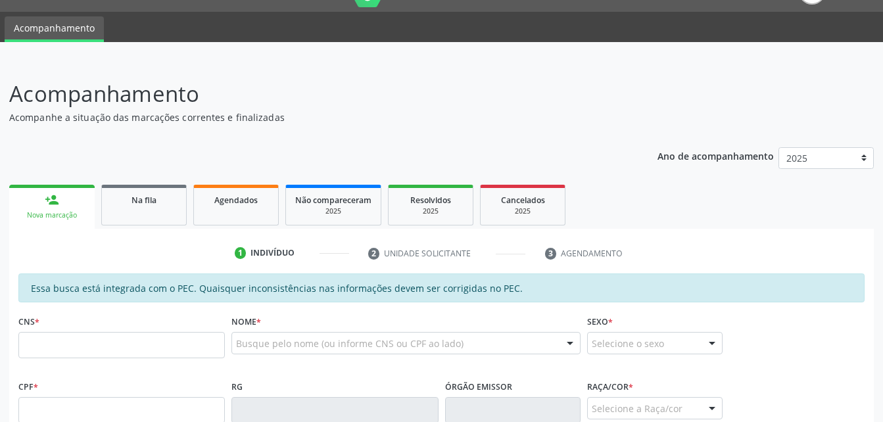
scroll to position [162, 0]
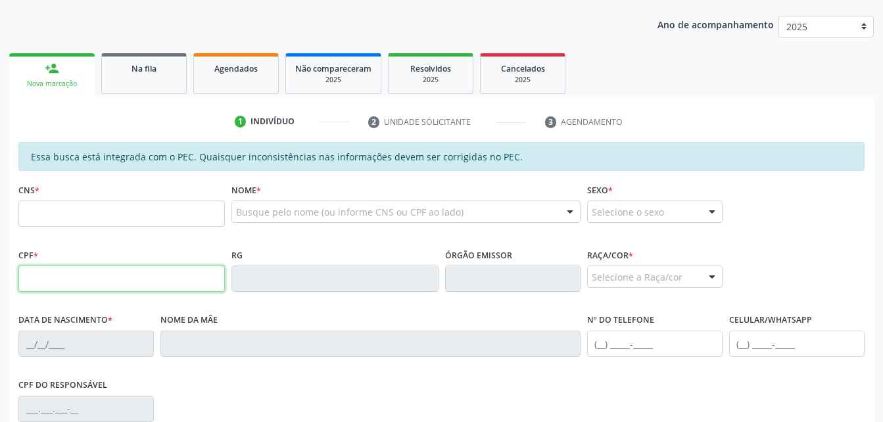
click at [181, 271] on input "text" at bounding box center [121, 278] width 206 height 26
type input "067.074.824-24"
type input "709 0018 5769 4315"
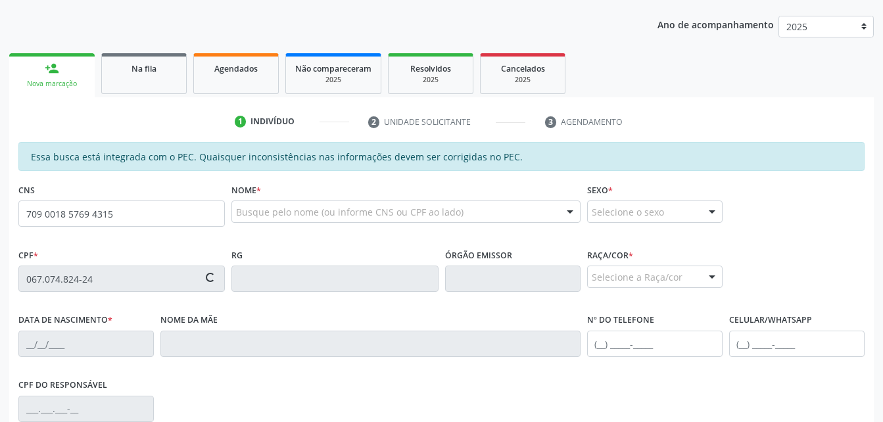
type input "[DATE]"
type input "[PERSON_NAME] [PERSON_NAME]"
type input "[PHONE_NUMBER]"
type input "S/N"
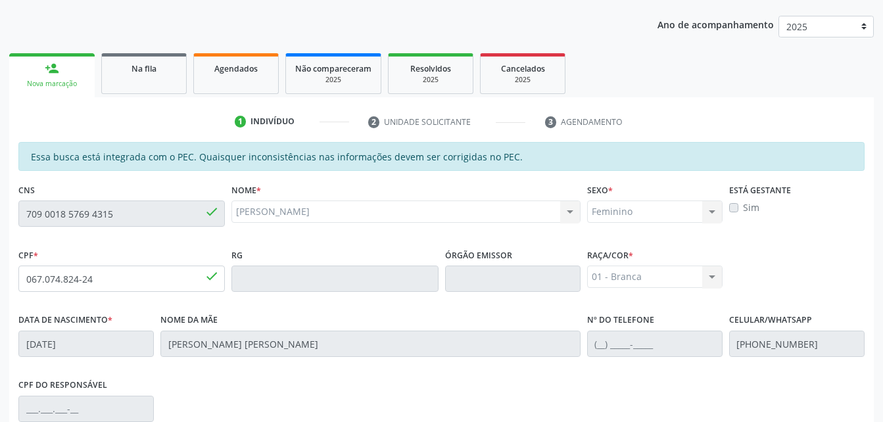
scroll to position [347, 0]
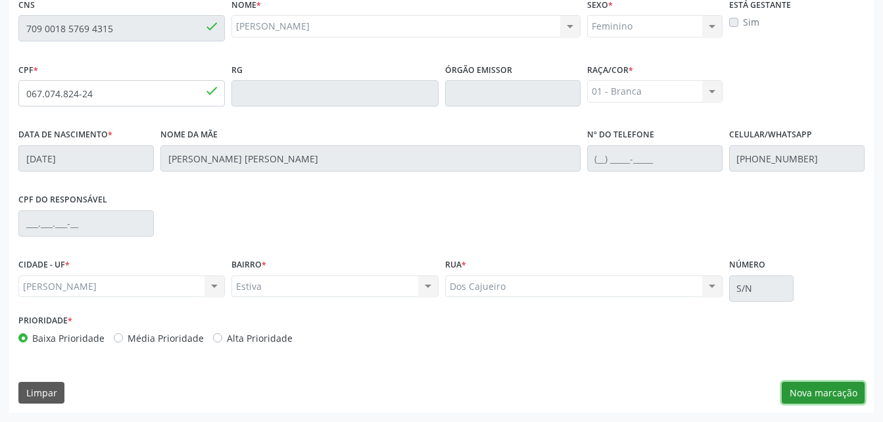
click at [850, 390] on button "Nova marcação" at bounding box center [822, 393] width 83 height 22
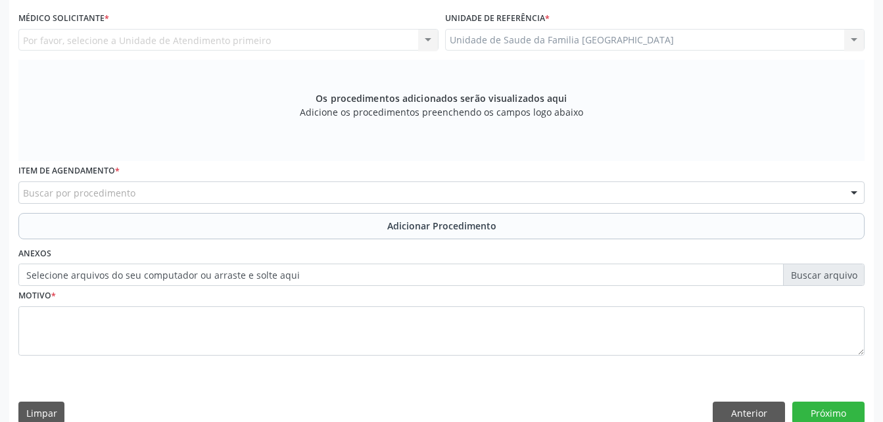
scroll to position [281, 0]
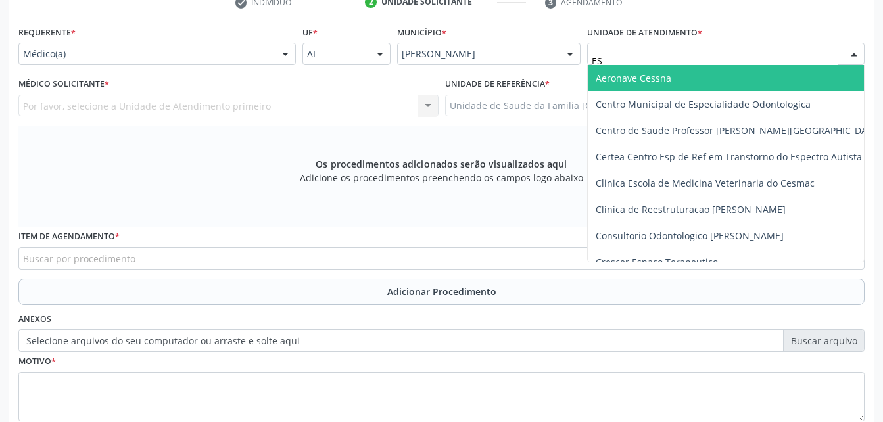
type input "EST"
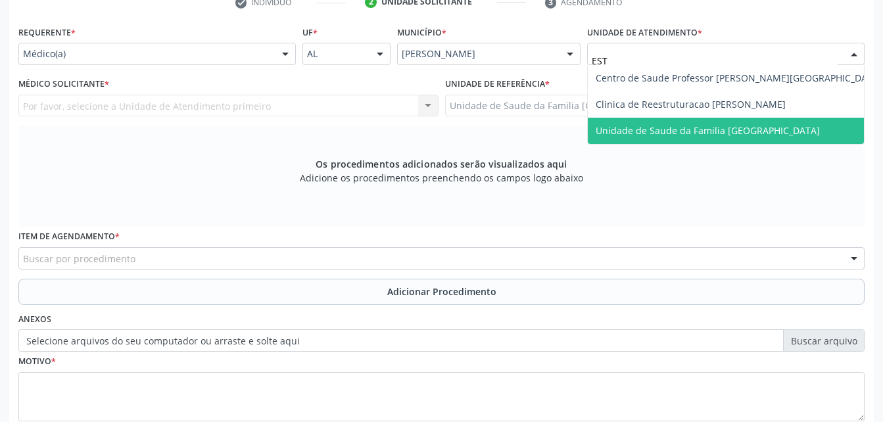
click at [671, 123] on span "Unidade de Saude da Familia [GEOGRAPHIC_DATA]" at bounding box center [739, 131] width 302 height 26
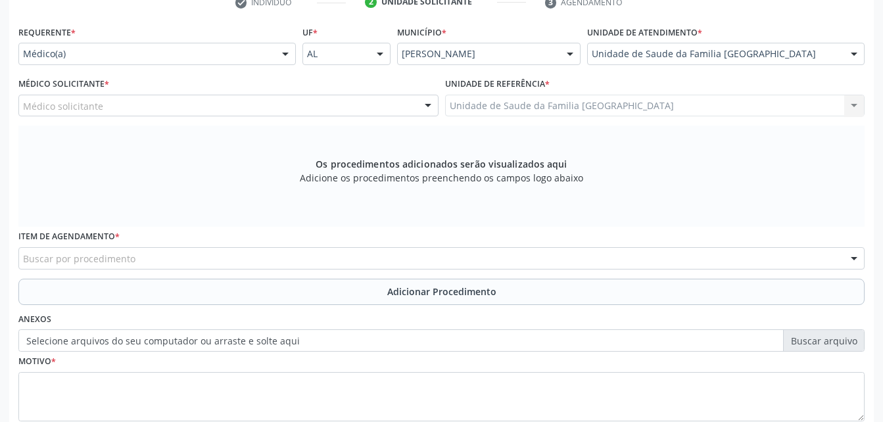
click at [267, 104] on div "Médico solicitante" at bounding box center [228, 106] width 420 height 22
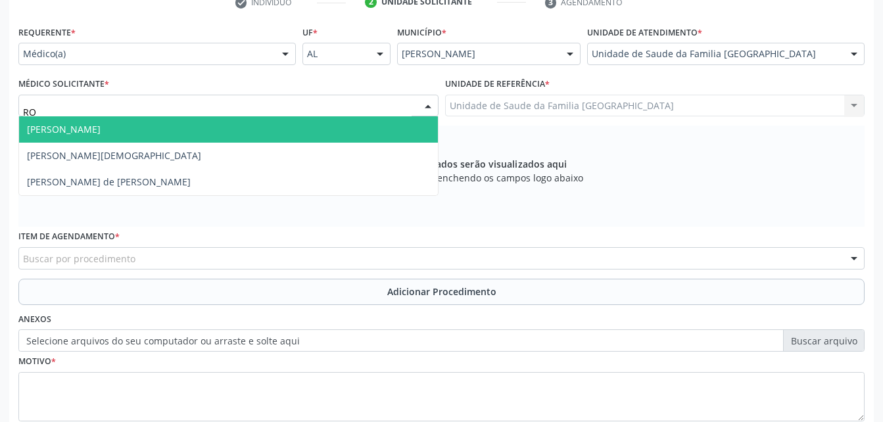
type input "ROD"
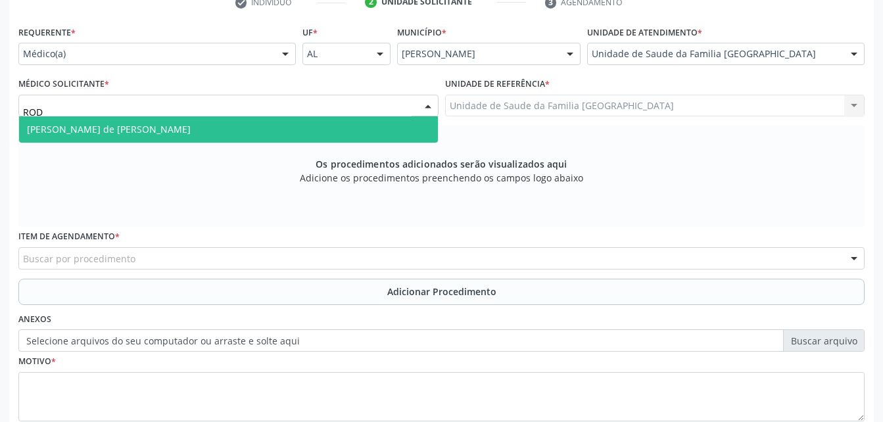
click at [276, 135] on span "[PERSON_NAME] de [PERSON_NAME]" at bounding box center [228, 129] width 419 height 26
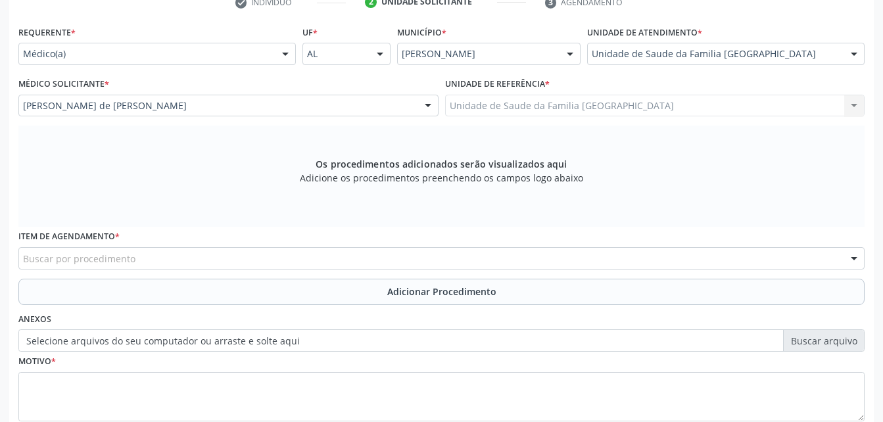
click at [317, 248] on div "Buscar por procedimento" at bounding box center [441, 258] width 846 height 22
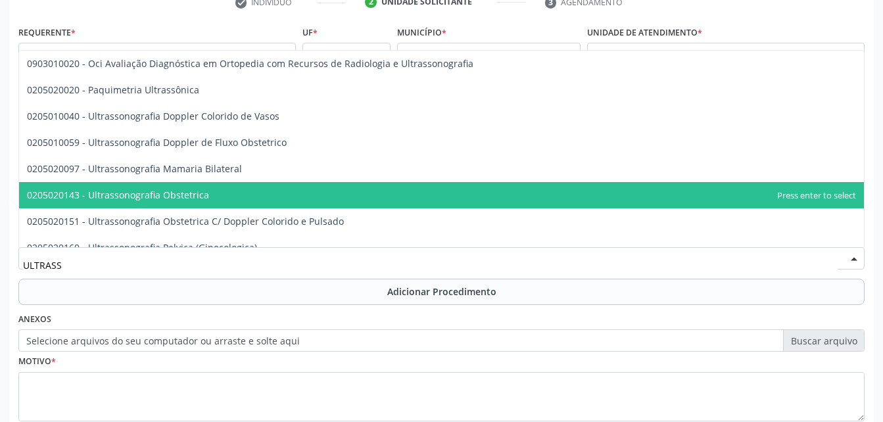
scroll to position [263, 0]
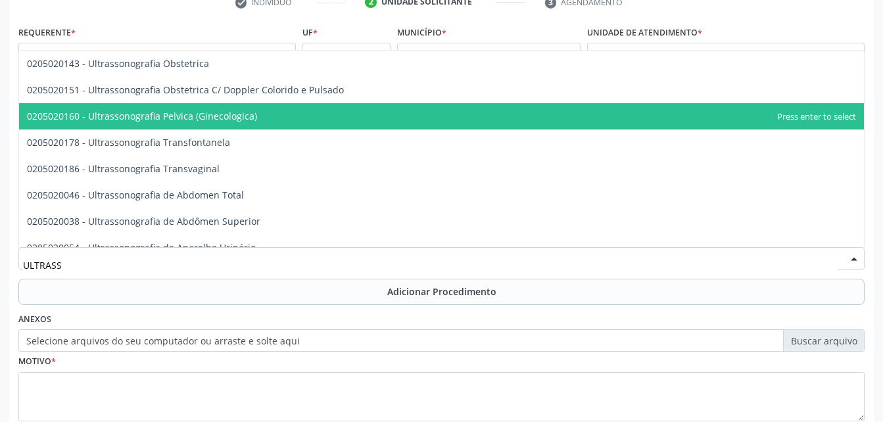
click at [306, 107] on span "0205020160 - Ultrassonografia Pelvica (Ginecologica)" at bounding box center [441, 116] width 844 height 26
type input "ULTRASS"
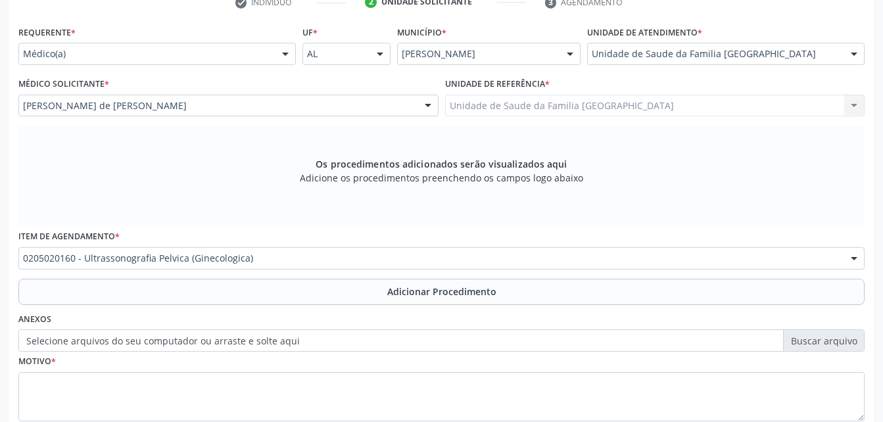
drag, startPoint x: 336, startPoint y: 292, endPoint x: 328, endPoint y: 287, distance: 9.5
click at [336, 293] on button "Adicionar Procedimento" at bounding box center [441, 292] width 846 height 26
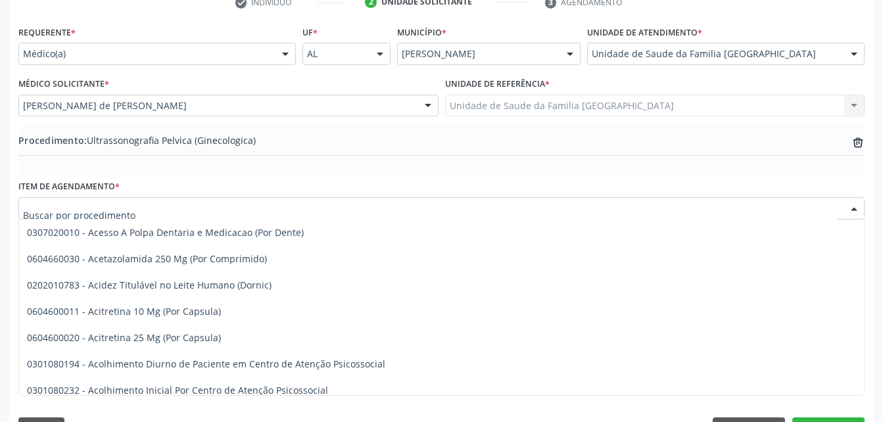
click at [288, 200] on div at bounding box center [441, 208] width 846 height 22
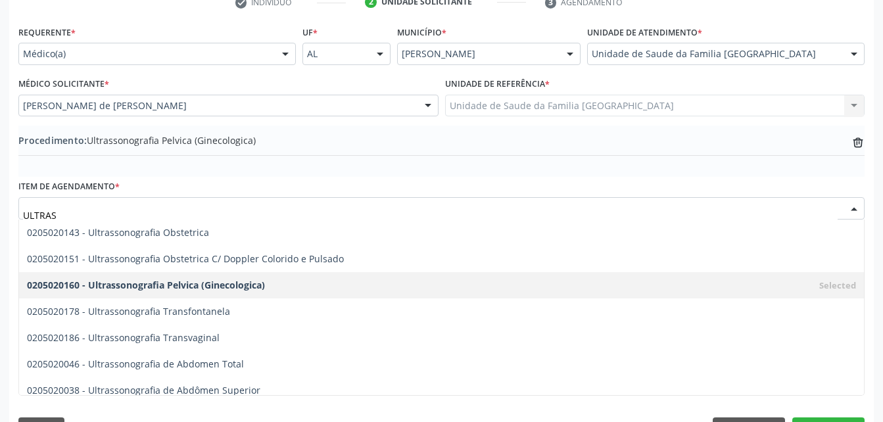
type input "ULTRASS"
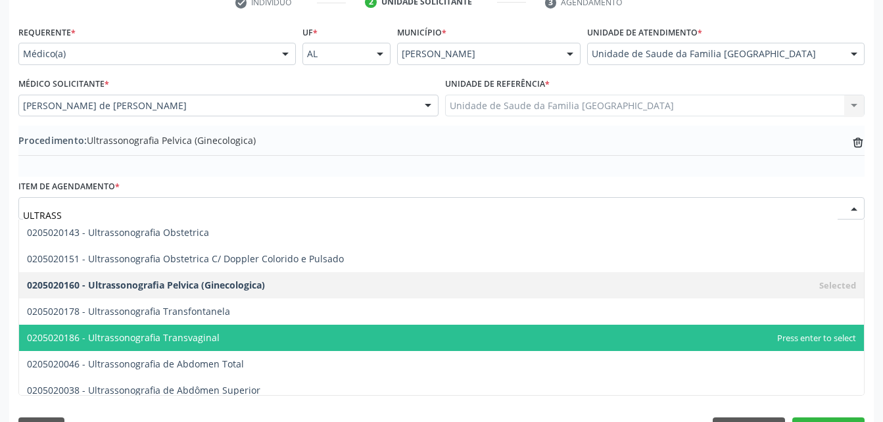
click at [321, 335] on span "0205020186 - Ultrassonografia Transvaginal" at bounding box center [441, 338] width 844 height 26
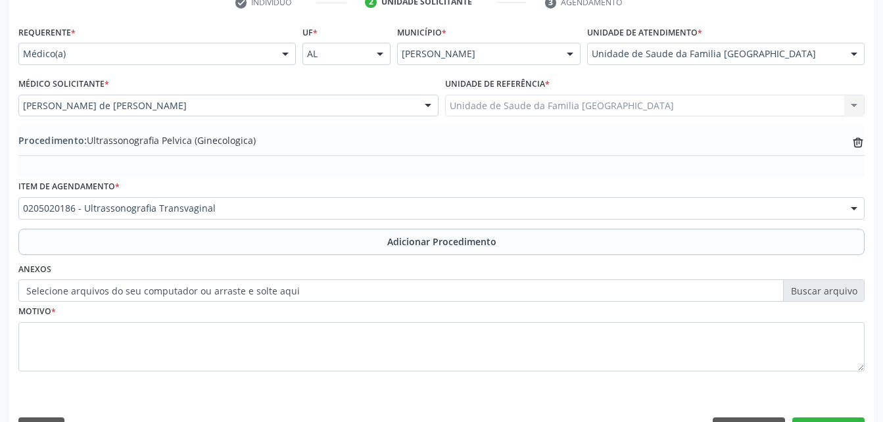
scroll to position [317, 0]
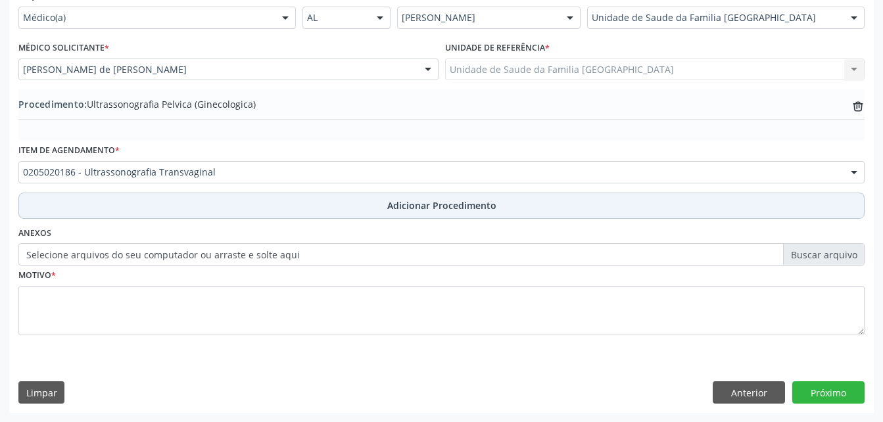
click at [530, 212] on button "Adicionar Procedimento" at bounding box center [441, 206] width 846 height 26
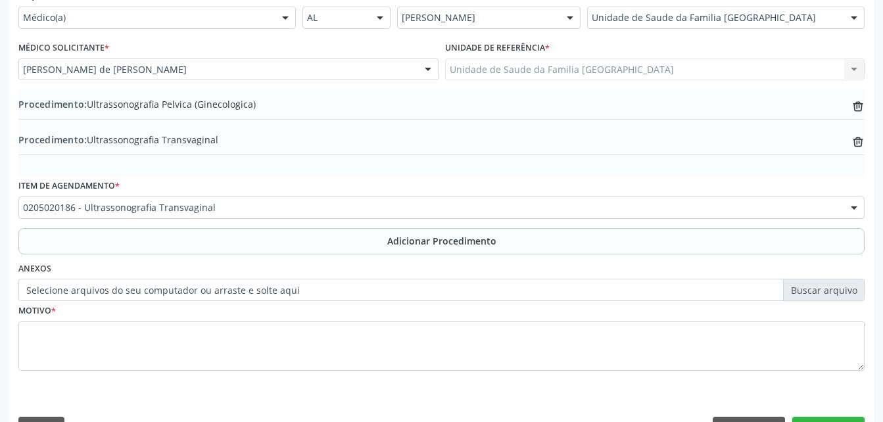
scroll to position [353, 0]
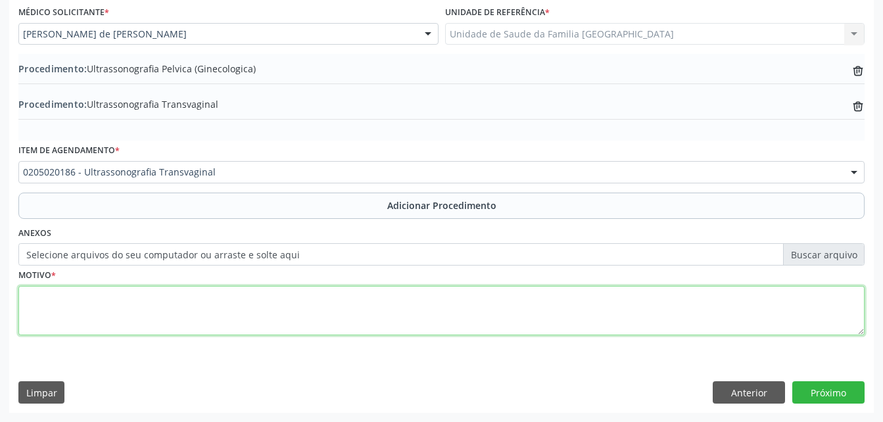
click at [570, 316] on textarea at bounding box center [441, 311] width 846 height 50
type textarea "DOR PELVICA"
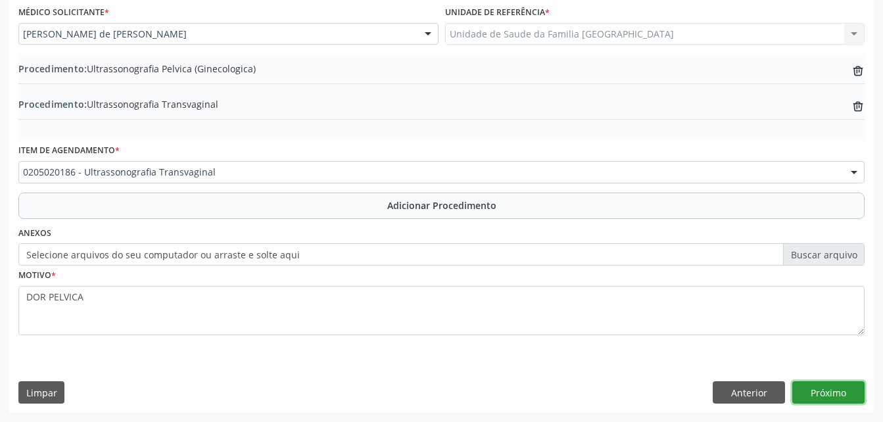
click at [850, 392] on button "Próximo" at bounding box center [828, 392] width 72 height 22
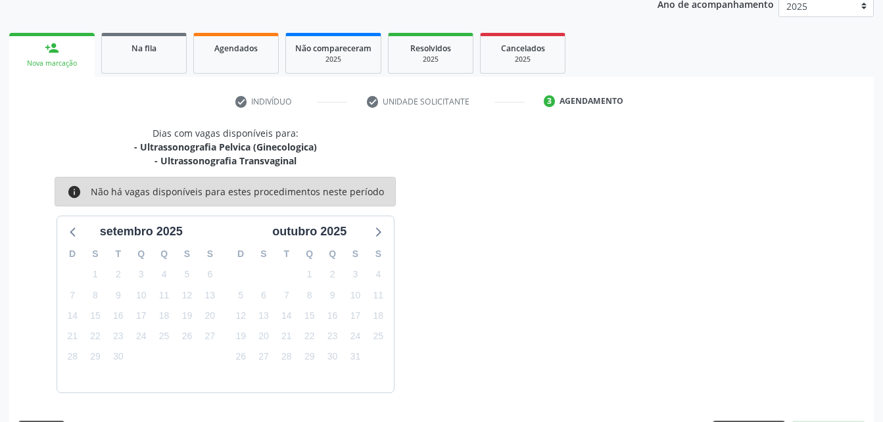
scroll to position [221, 0]
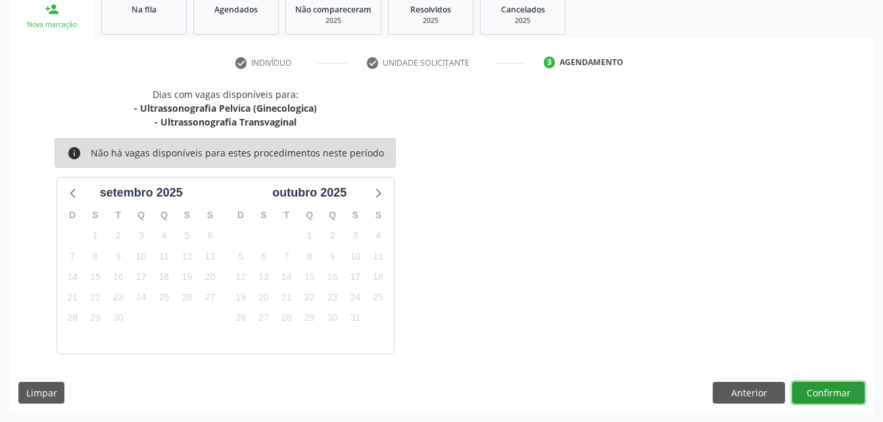
click at [850, 392] on button "Confirmar" at bounding box center [828, 393] width 72 height 22
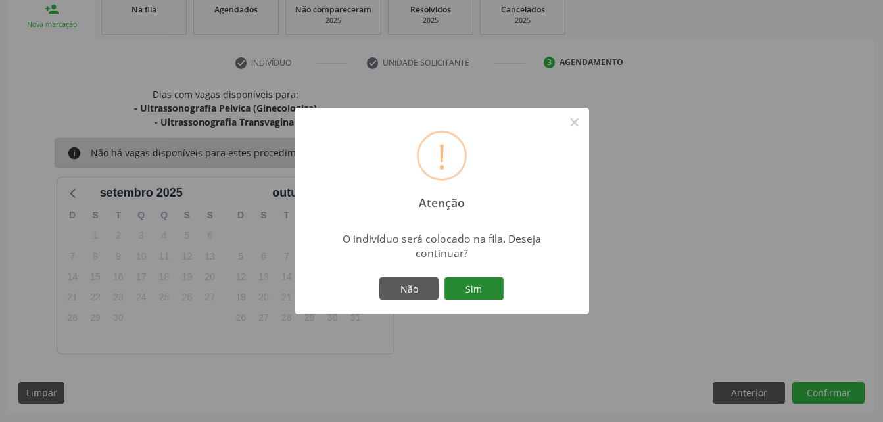
click at [468, 297] on button "Sim" at bounding box center [473, 288] width 59 height 22
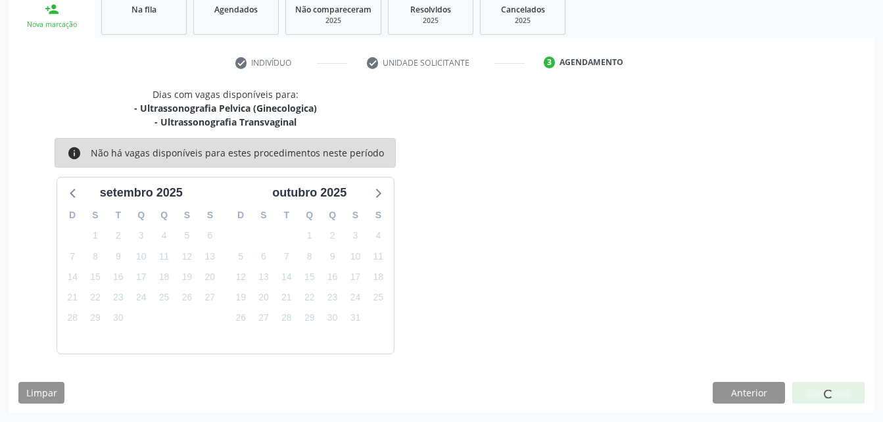
scroll to position [30, 0]
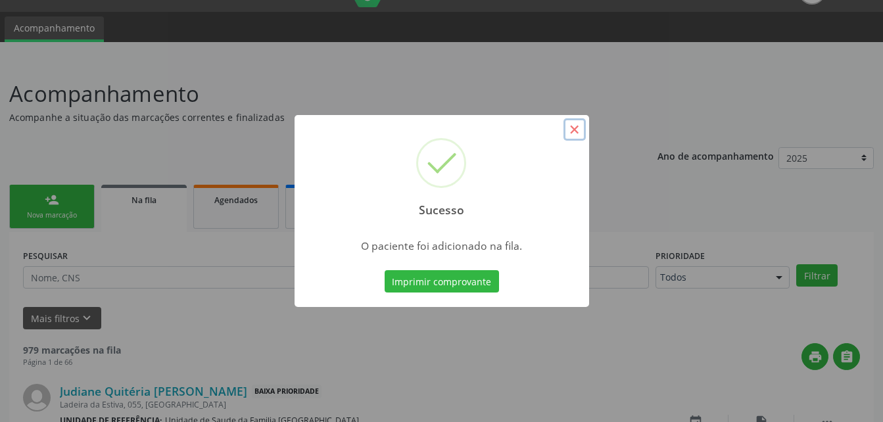
click at [578, 127] on button "×" at bounding box center [574, 129] width 22 height 22
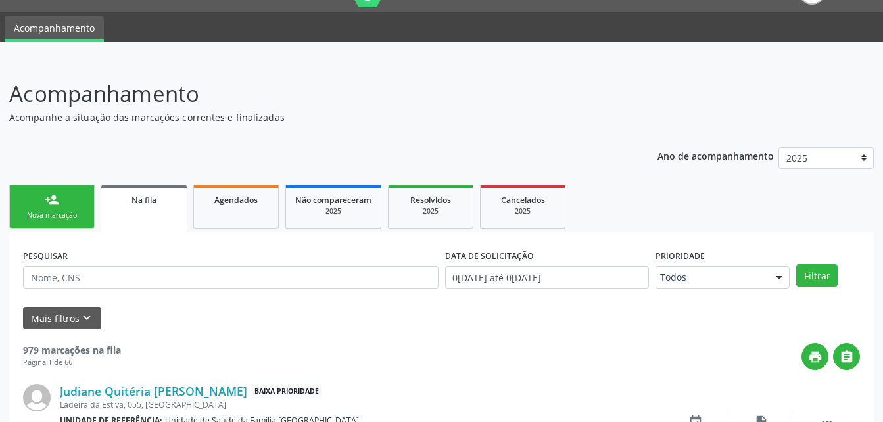
scroll to position [96, 0]
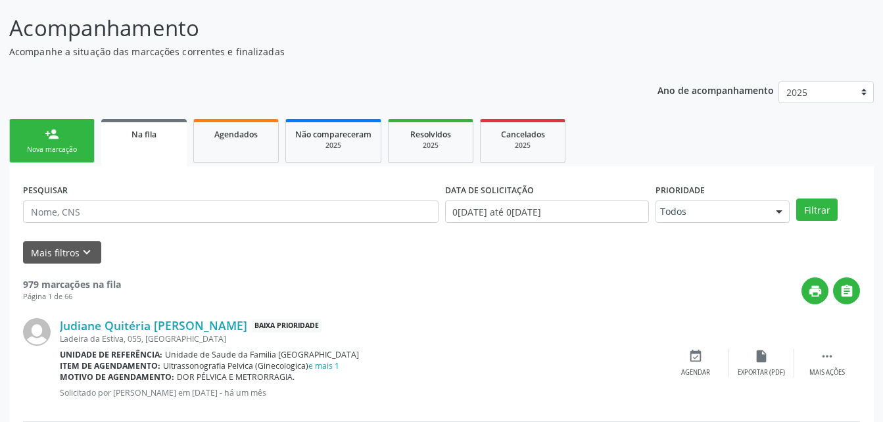
click at [72, 135] on link "person_add Nova marcação" at bounding box center [51, 141] width 85 height 44
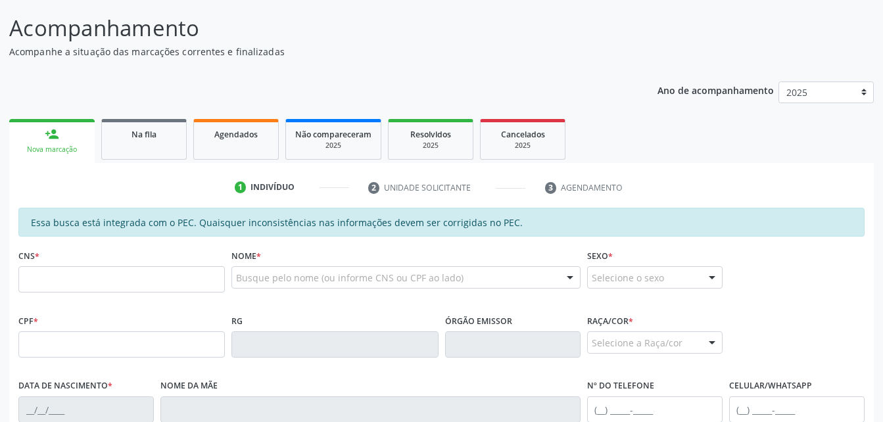
scroll to position [162, 0]
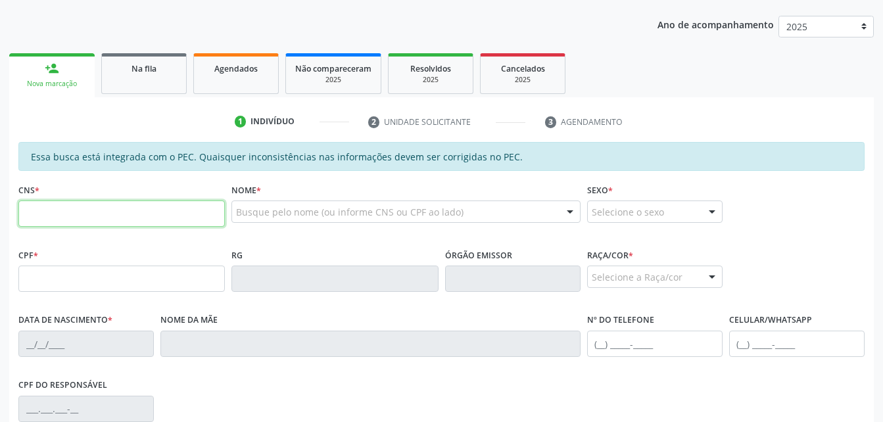
click at [179, 212] on input "text" at bounding box center [121, 213] width 206 height 26
type input "704 5063 8815 6617"
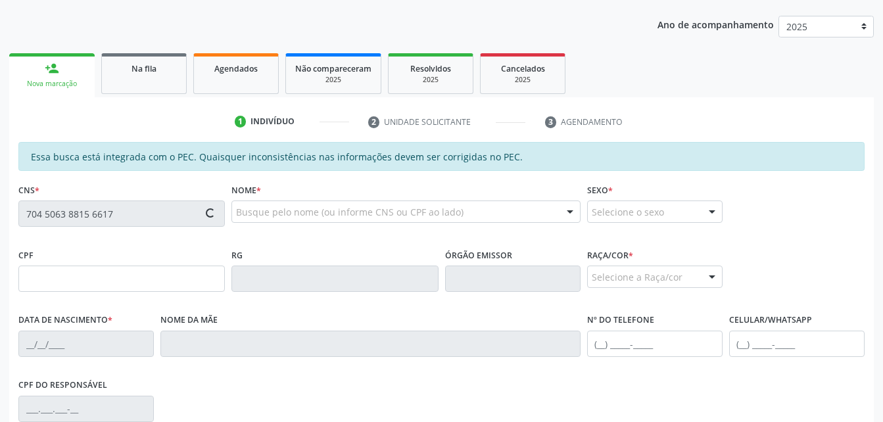
type input "158.494.504-40"
type input "2[DATE]"
type input "[PERSON_NAME]"
type input "[PHONE_NUMBER]"
type input "15b"
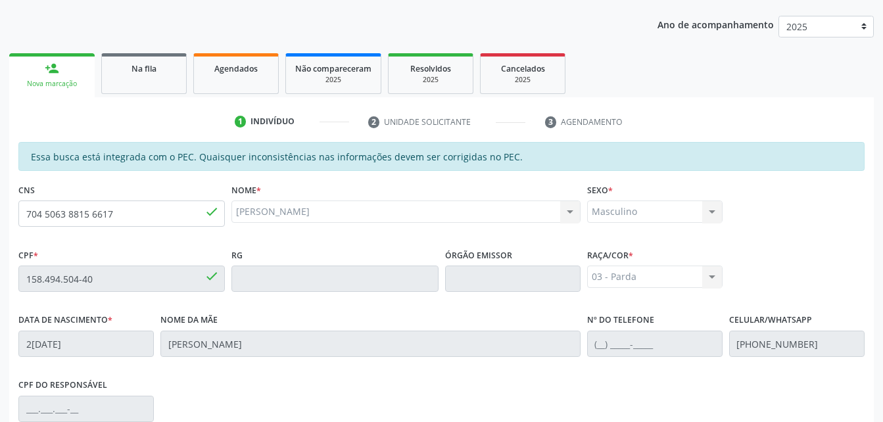
scroll to position [347, 0]
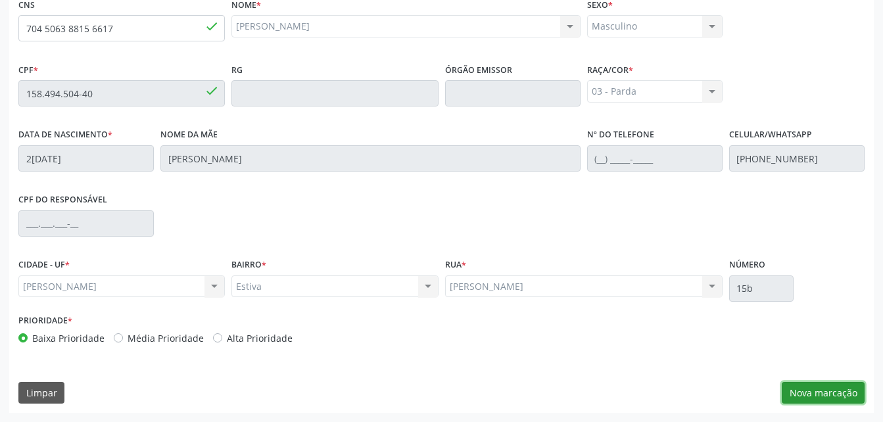
click at [833, 400] on button "Nova marcação" at bounding box center [822, 393] width 83 height 22
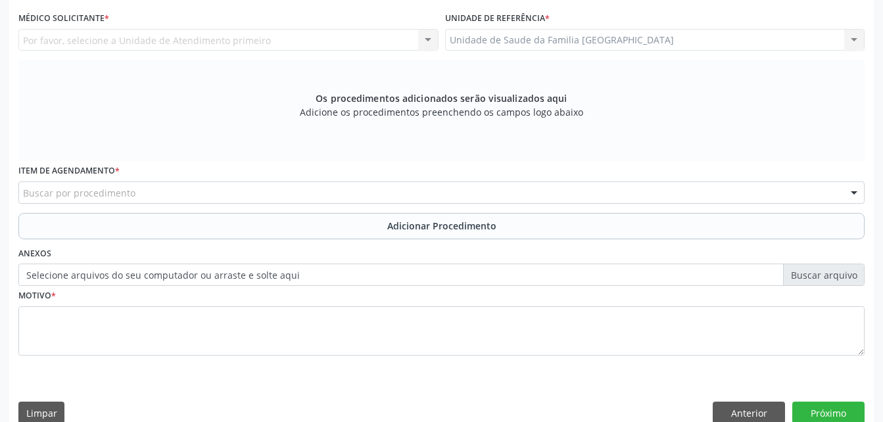
scroll to position [281, 0]
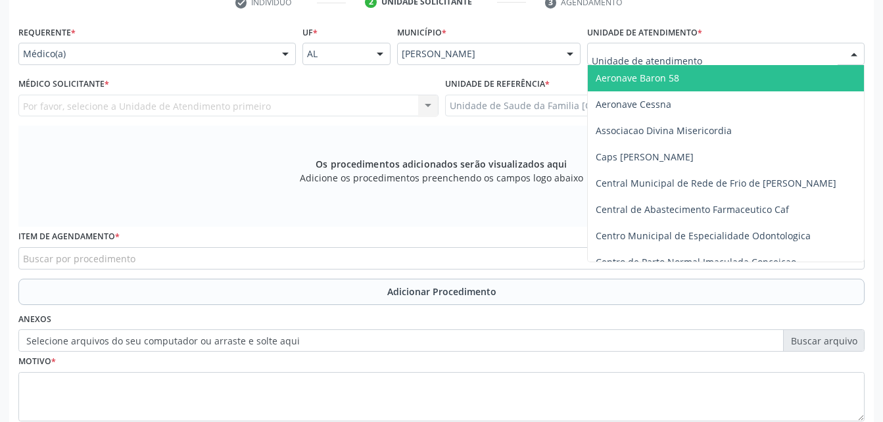
click at [287, 50] on div at bounding box center [285, 54] width 20 height 22
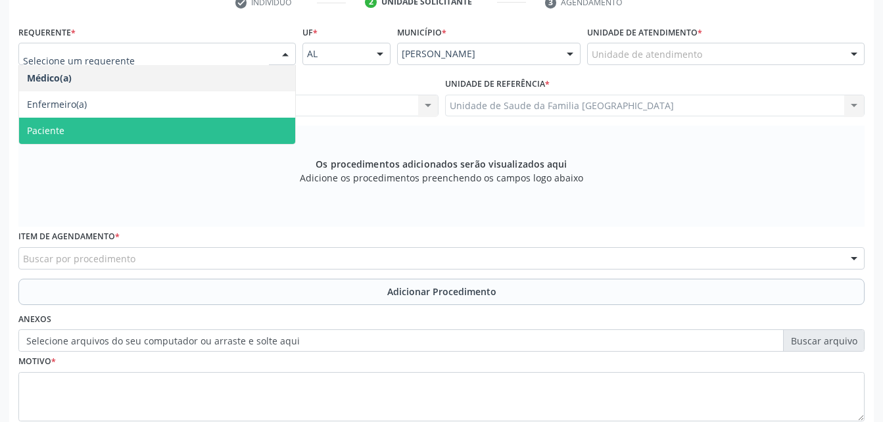
drag, startPoint x: 227, startPoint y: 136, endPoint x: 219, endPoint y: 137, distance: 8.0
click at [225, 137] on span "Paciente" at bounding box center [157, 131] width 276 height 26
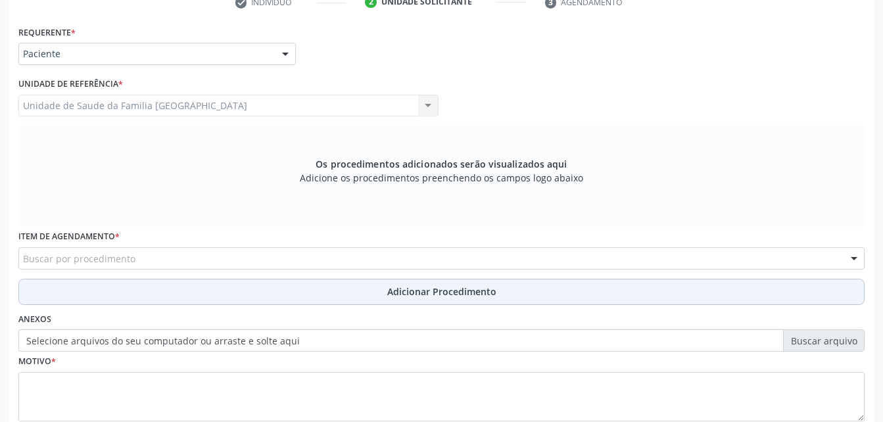
scroll to position [347, 0]
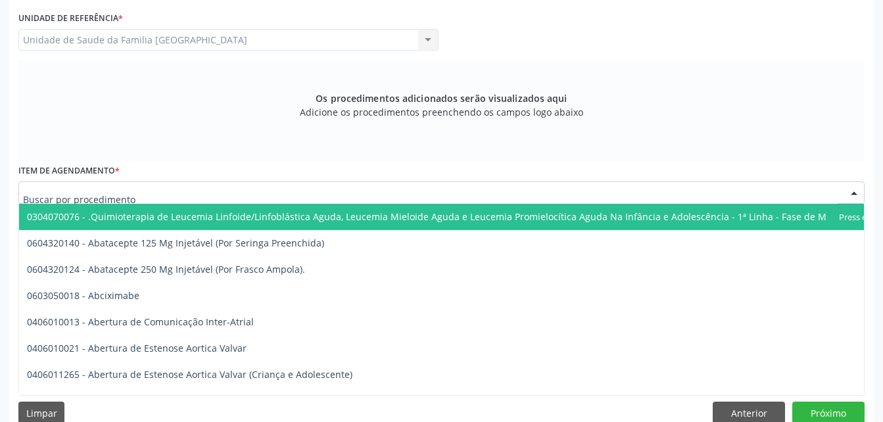
click at [200, 191] on div at bounding box center [441, 192] width 846 height 22
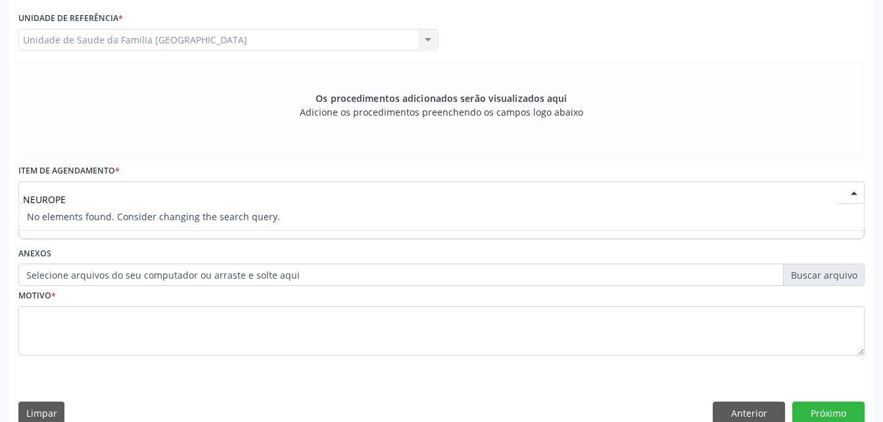
scroll to position [0, 0]
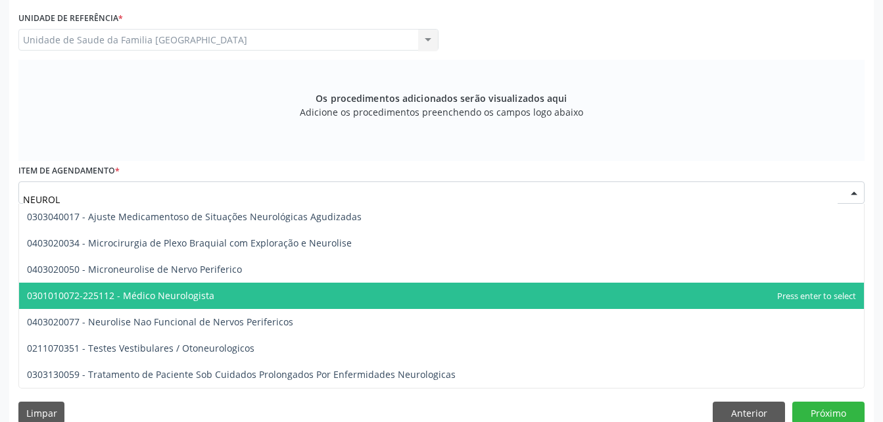
type input "NEUROLO"
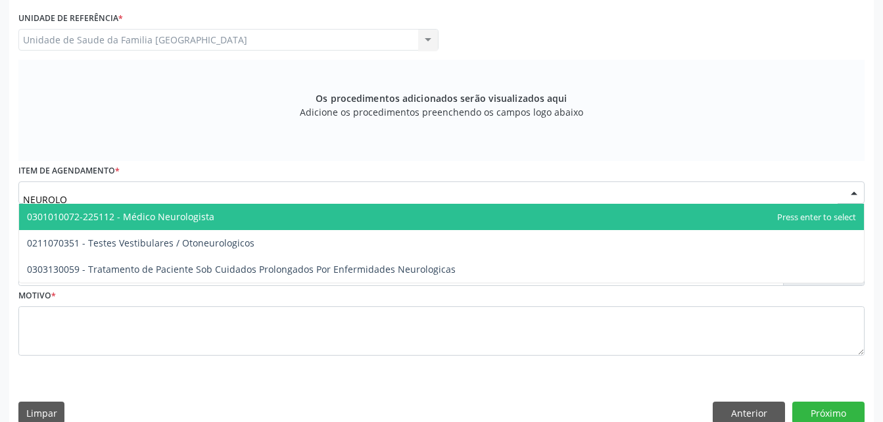
click at [242, 217] on span "0301010072-225112 - Médico Neurologista" at bounding box center [441, 217] width 844 height 26
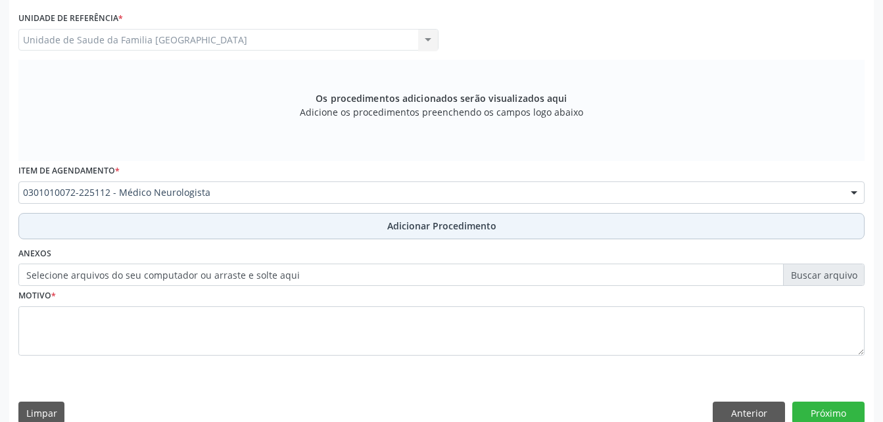
click at [302, 231] on button "Adicionar Procedimento" at bounding box center [441, 226] width 846 height 26
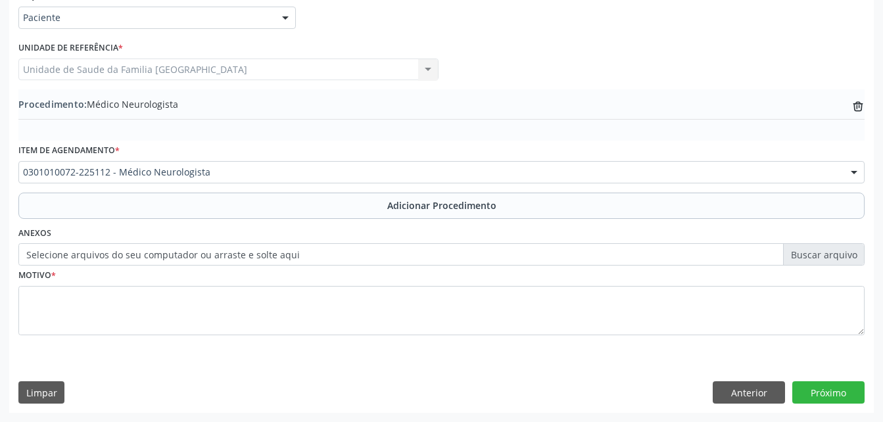
scroll to position [317, 0]
click at [275, 336] on fieldset "Motivo *" at bounding box center [441, 304] width 846 height 79
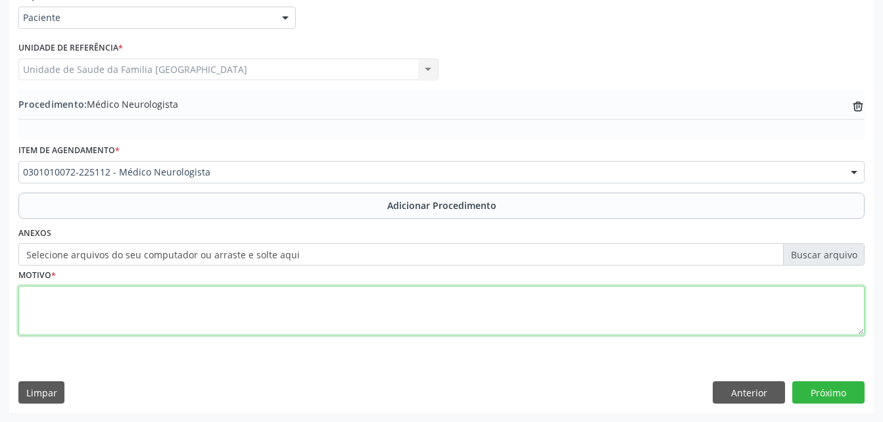
drag, startPoint x: 271, startPoint y: 321, endPoint x: 279, endPoint y: 315, distance: 9.5
click at [273, 319] on textarea at bounding box center [441, 311] width 846 height 50
type textarea "NEUROPEDIATRA"
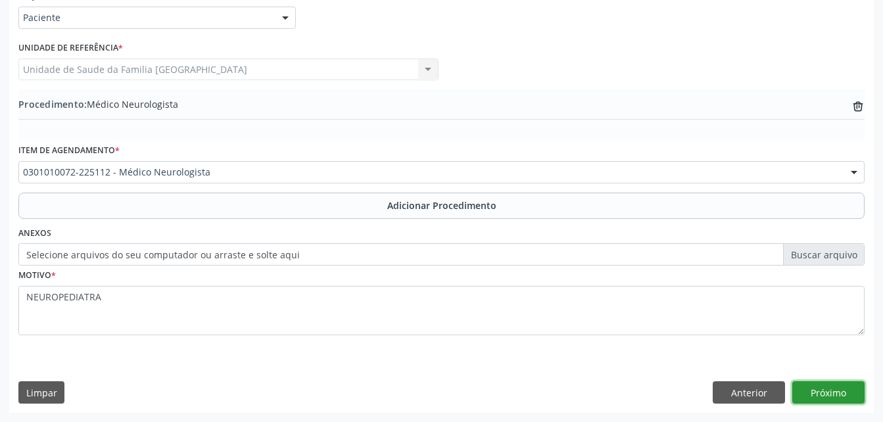
click at [809, 391] on button "Próximo" at bounding box center [828, 392] width 72 height 22
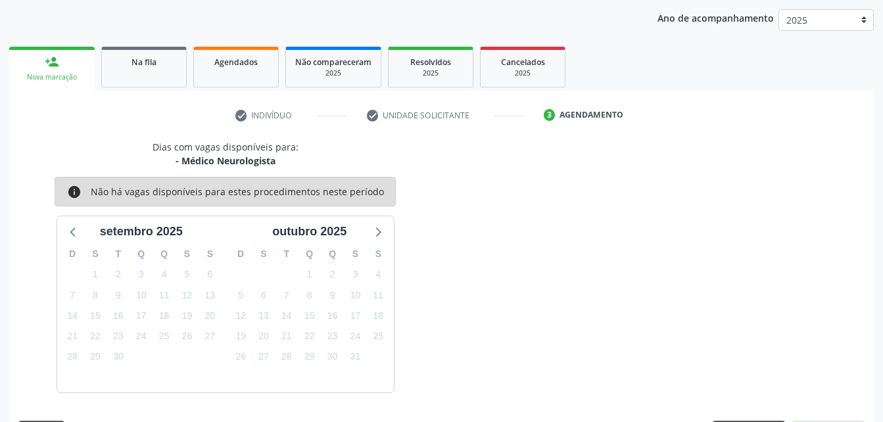
scroll to position [207, 0]
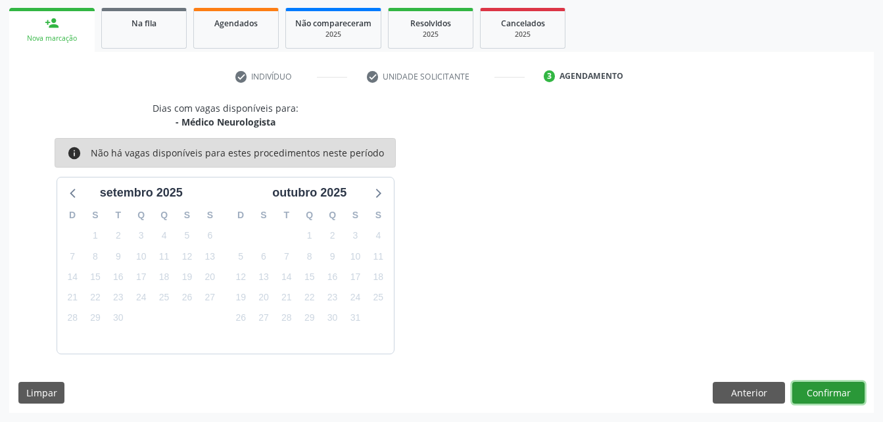
click at [820, 394] on button "Confirmar" at bounding box center [828, 393] width 72 height 22
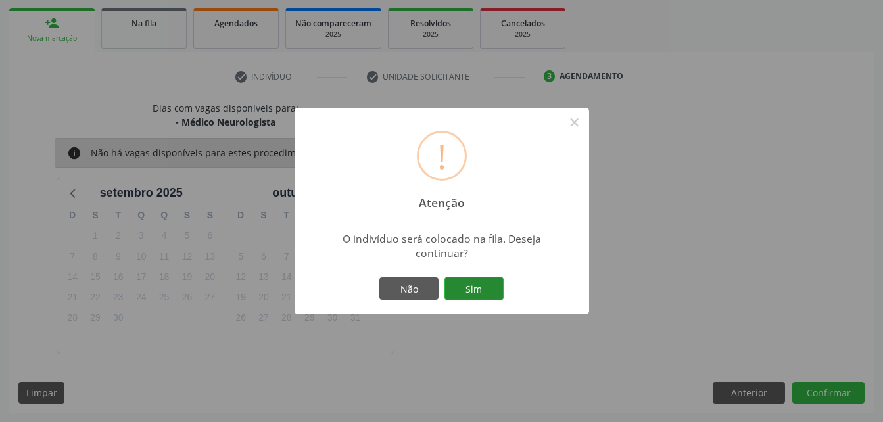
click at [447, 282] on button "Sim" at bounding box center [473, 288] width 59 height 22
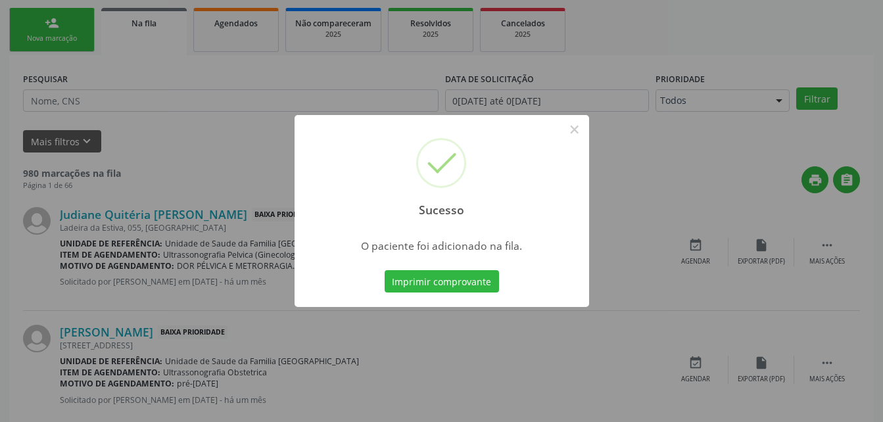
scroll to position [30, 0]
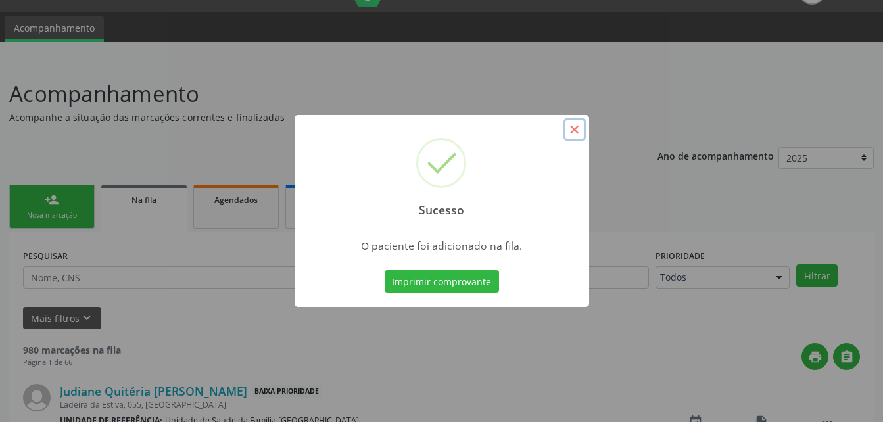
click at [574, 127] on button "×" at bounding box center [574, 129] width 22 height 22
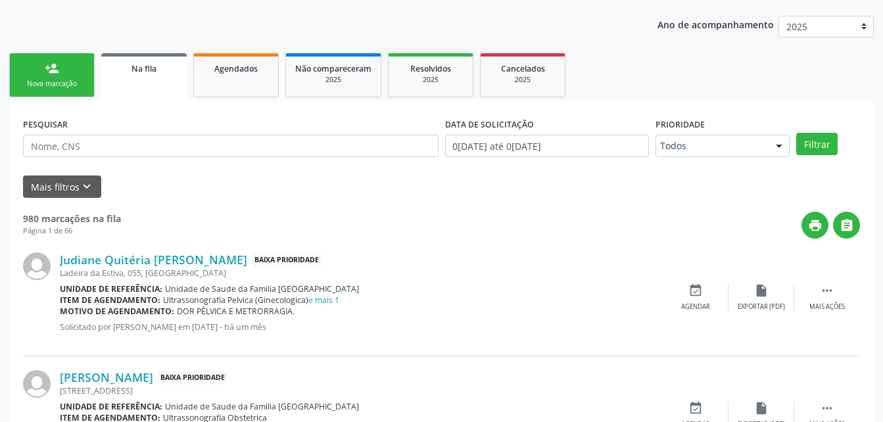
scroll to position [96, 0]
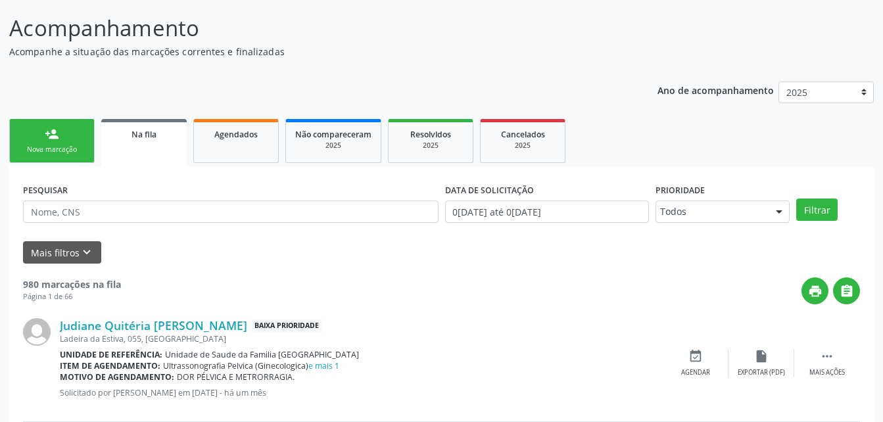
click at [53, 151] on div "Nova marcação" at bounding box center [52, 150] width 66 height 10
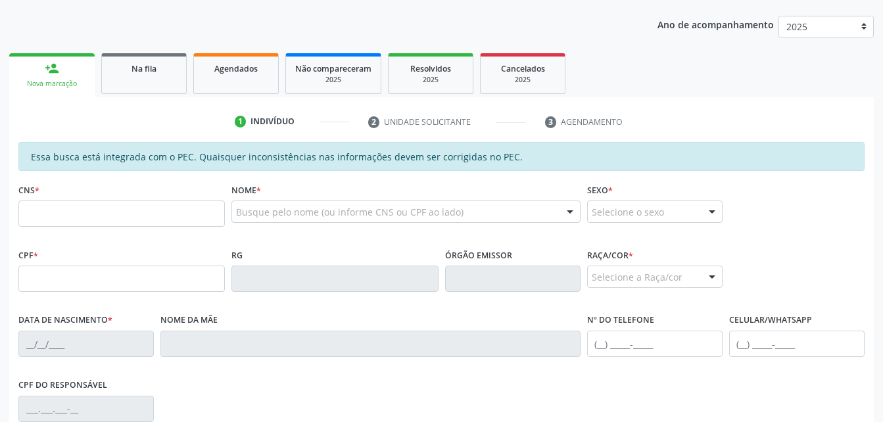
scroll to position [227, 0]
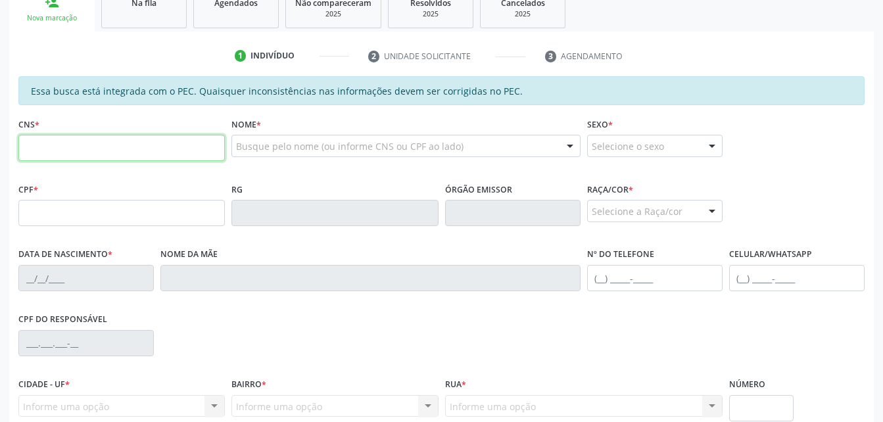
click at [78, 140] on input "text" at bounding box center [121, 148] width 206 height 26
type input "708 0048 5747 1825"
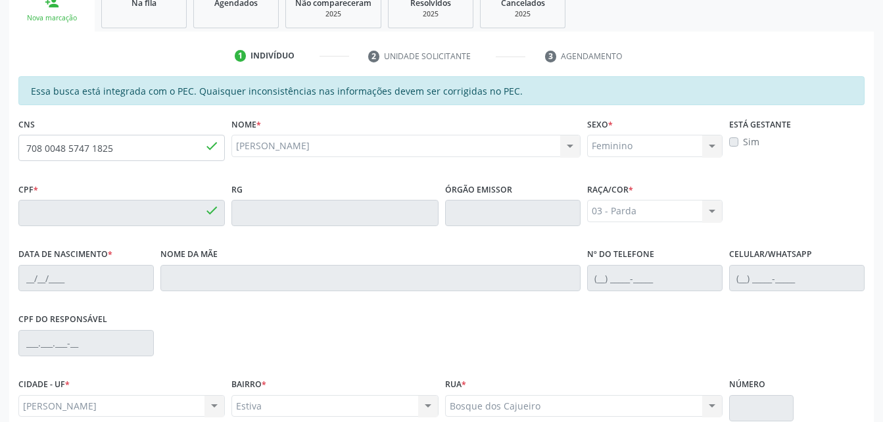
type input "572.014.388-24"
type input "2[DATE]"
type input "[PERSON_NAME]"
type input "[PHONE_NUMBER]"
type input "20"
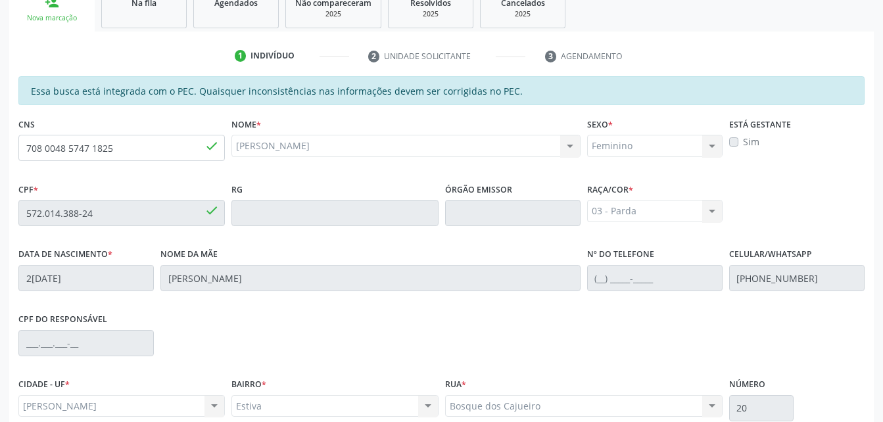
scroll to position [347, 0]
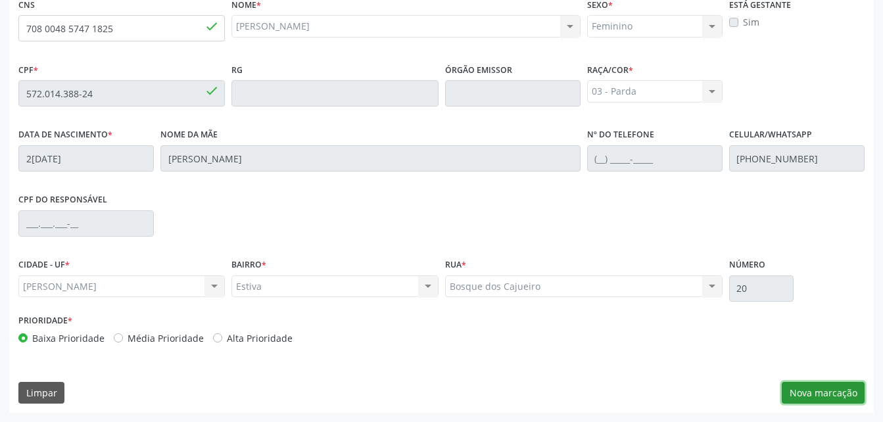
click at [863, 396] on button "Nova marcação" at bounding box center [822, 393] width 83 height 22
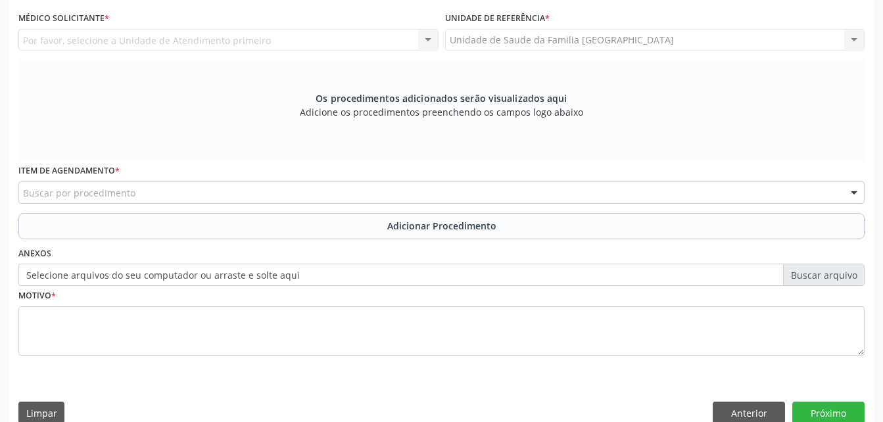
scroll to position [281, 0]
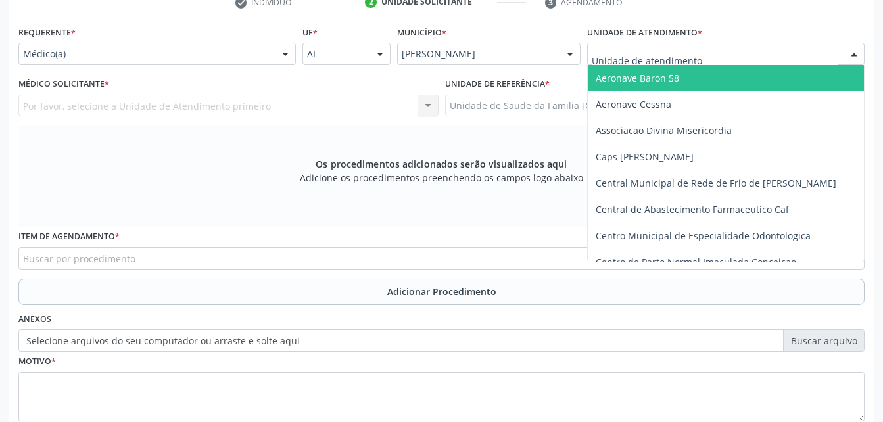
click at [754, 56] on div at bounding box center [725, 54] width 277 height 22
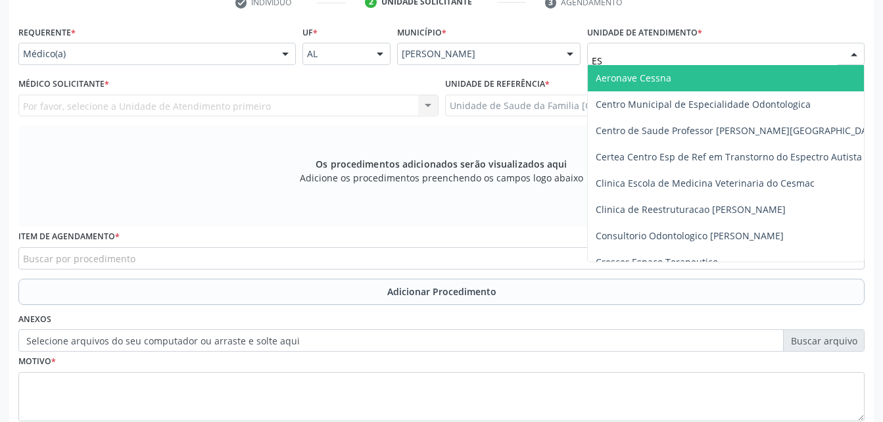
type input "EST"
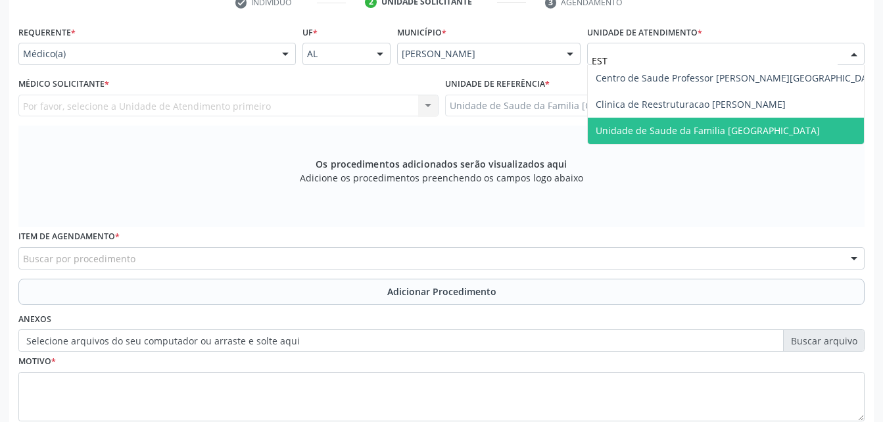
click at [754, 122] on span "Unidade de Saude da Familia [GEOGRAPHIC_DATA]" at bounding box center [739, 131] width 302 height 26
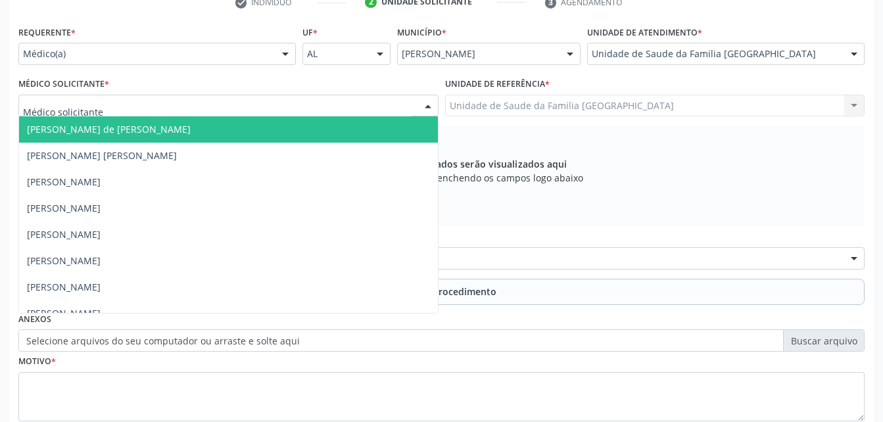
click at [310, 99] on div at bounding box center [228, 106] width 420 height 22
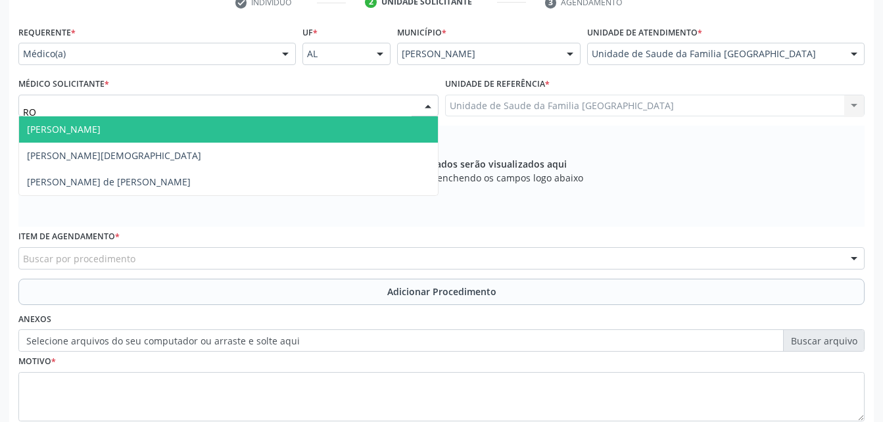
type input "ROD"
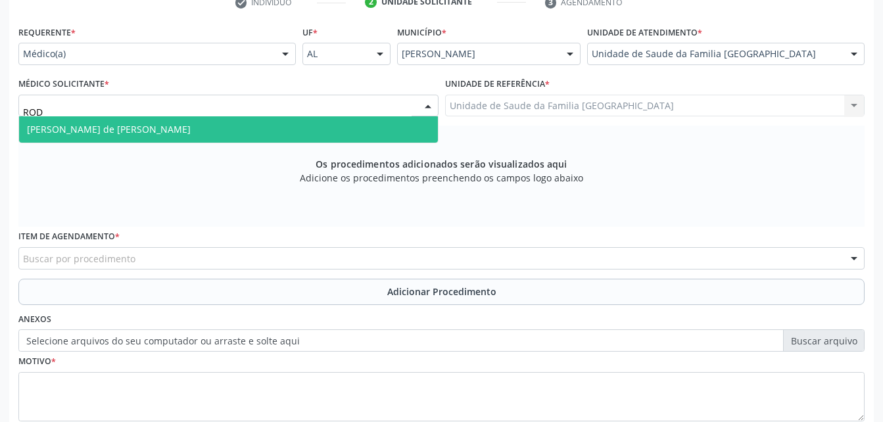
click at [327, 124] on span "[PERSON_NAME] de [PERSON_NAME]" at bounding box center [228, 129] width 419 height 26
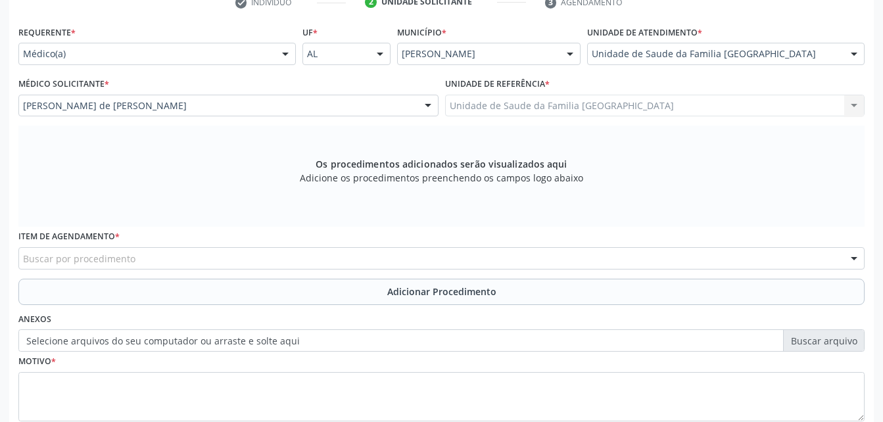
scroll to position [347, 0]
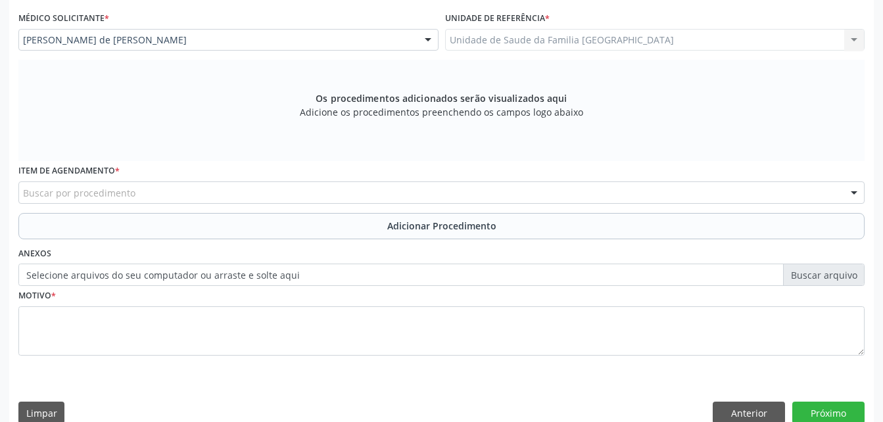
click at [306, 198] on div "Buscar por procedimento" at bounding box center [441, 192] width 846 height 22
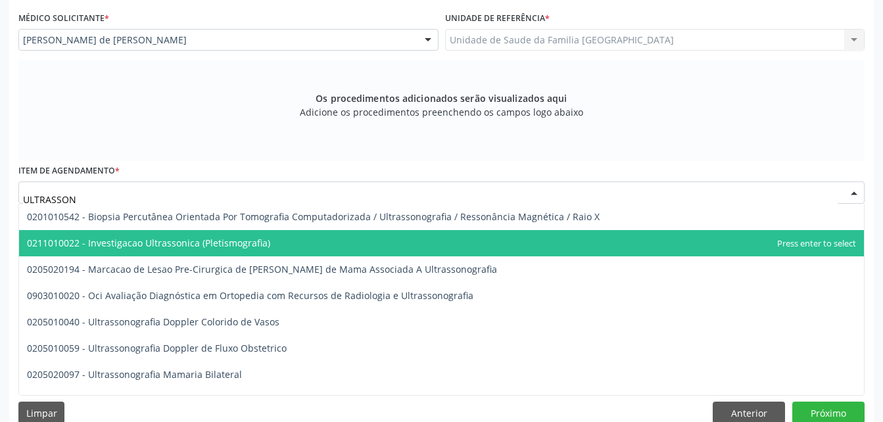
type input "ULTRASSONO"
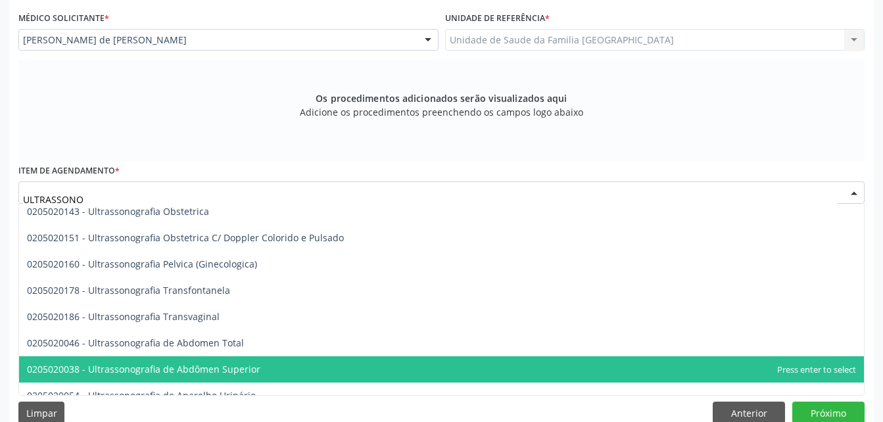
scroll to position [97, 0]
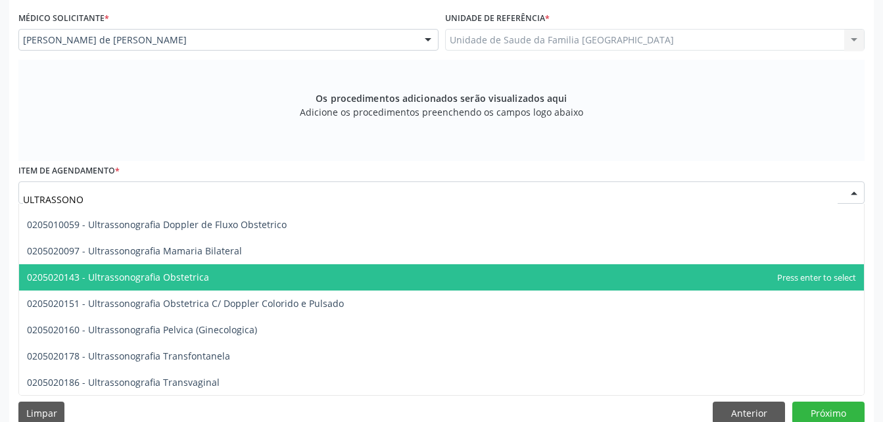
click at [324, 275] on span "0205020143 - Ultrassonografia Obstetrica" at bounding box center [441, 277] width 844 height 26
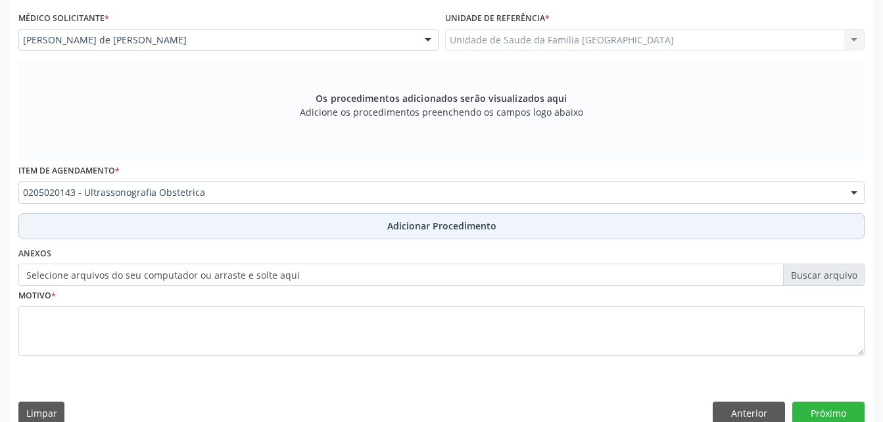
click at [655, 225] on button "Adicionar Procedimento" at bounding box center [441, 226] width 846 height 26
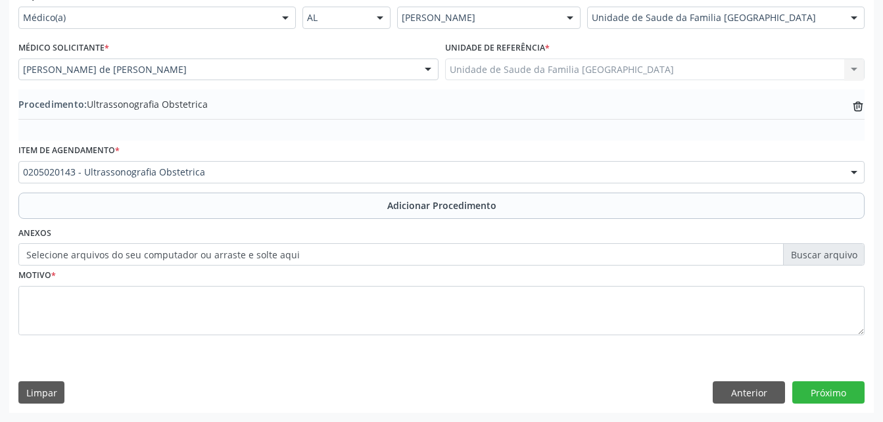
scroll to position [317, 0]
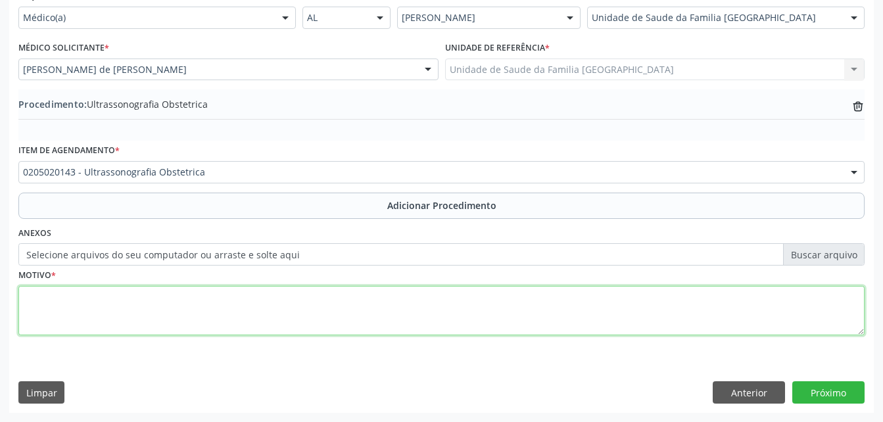
click at [536, 316] on textarea at bounding box center [441, 311] width 846 height 50
type textarea "O"
type textarea "PRÉ-[DATE]"
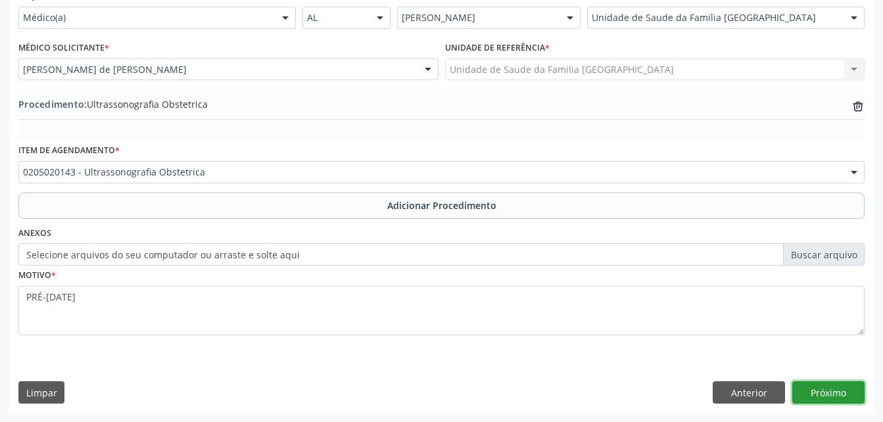
click at [800, 396] on button "Próximo" at bounding box center [828, 392] width 72 height 22
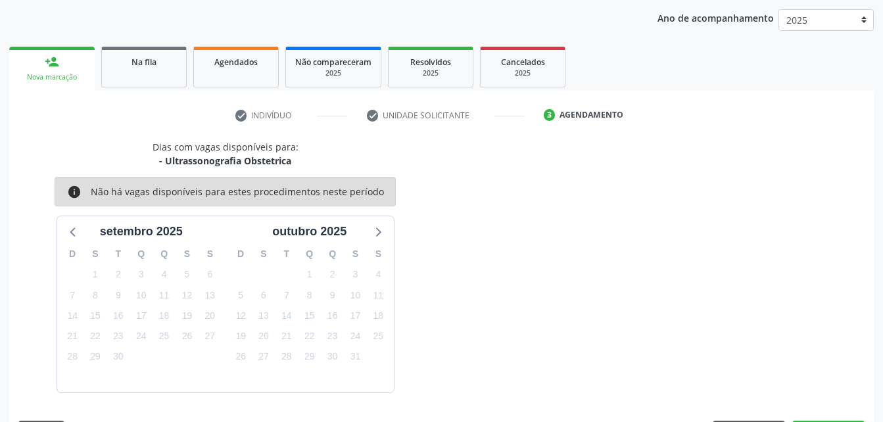
scroll to position [207, 0]
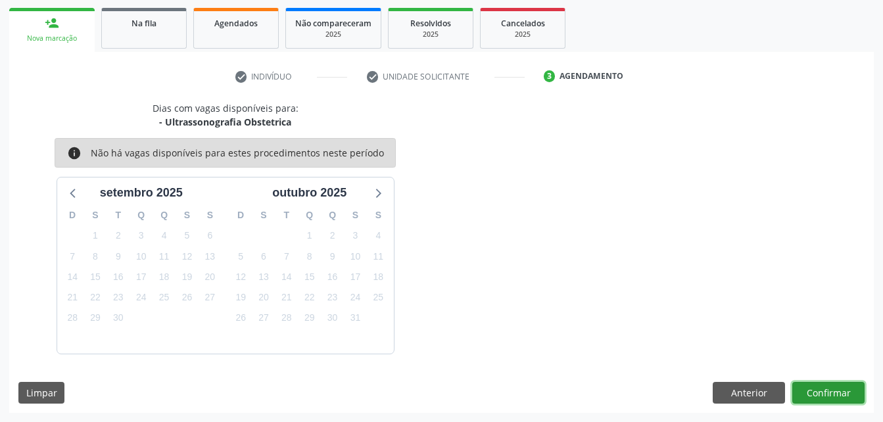
click at [846, 393] on button "Confirmar" at bounding box center [828, 393] width 72 height 22
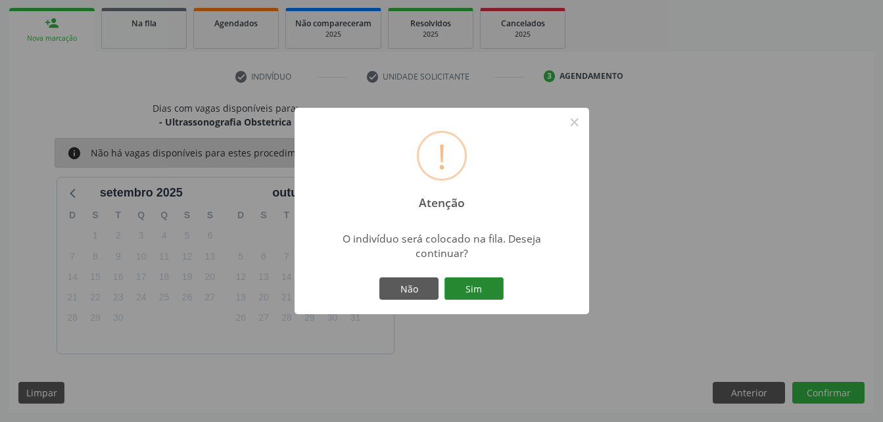
click at [497, 286] on button "Sim" at bounding box center [473, 288] width 59 height 22
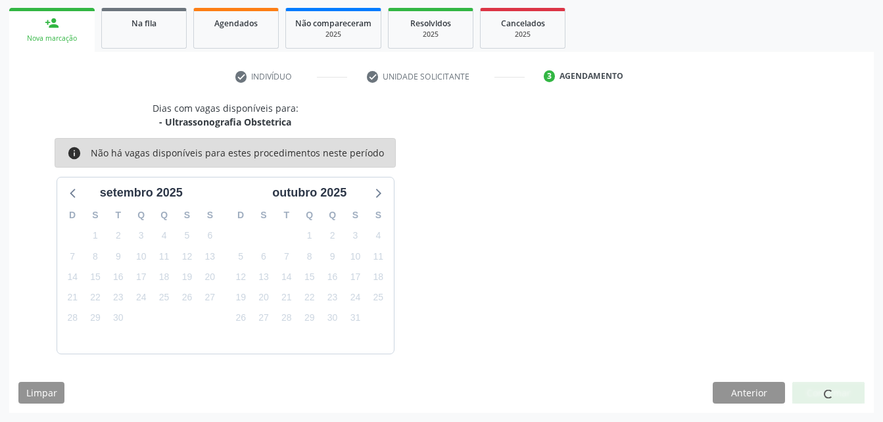
scroll to position [30, 0]
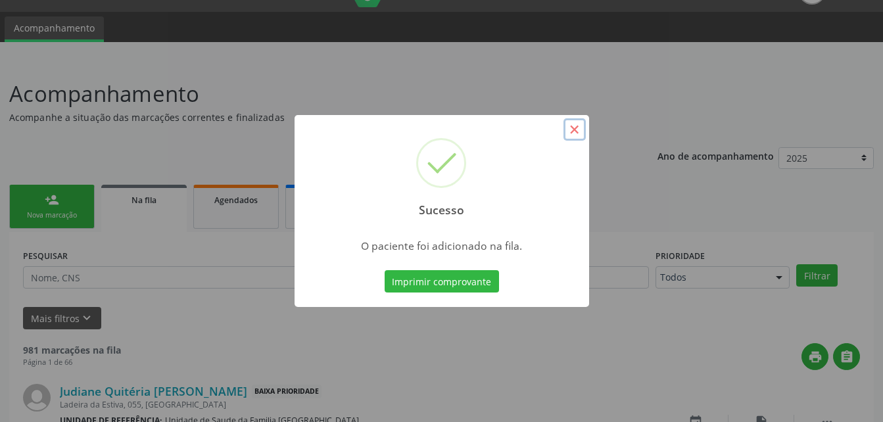
click at [572, 127] on button "×" at bounding box center [574, 129] width 22 height 22
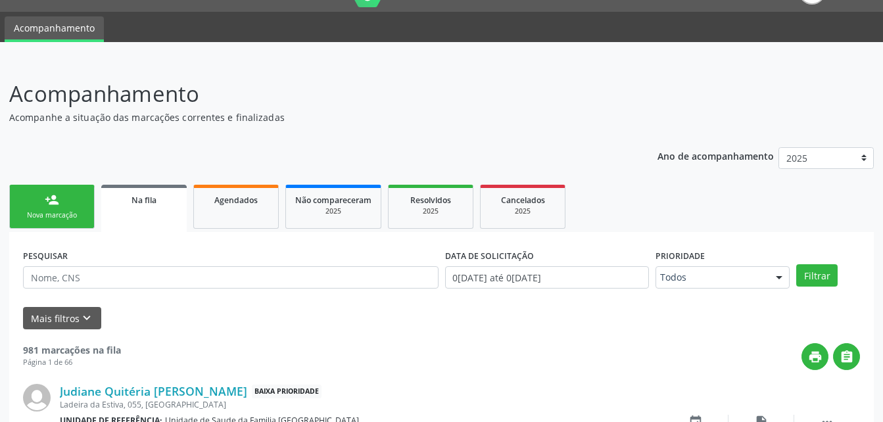
click at [64, 203] on link "person_add Nova marcação" at bounding box center [51, 207] width 85 height 44
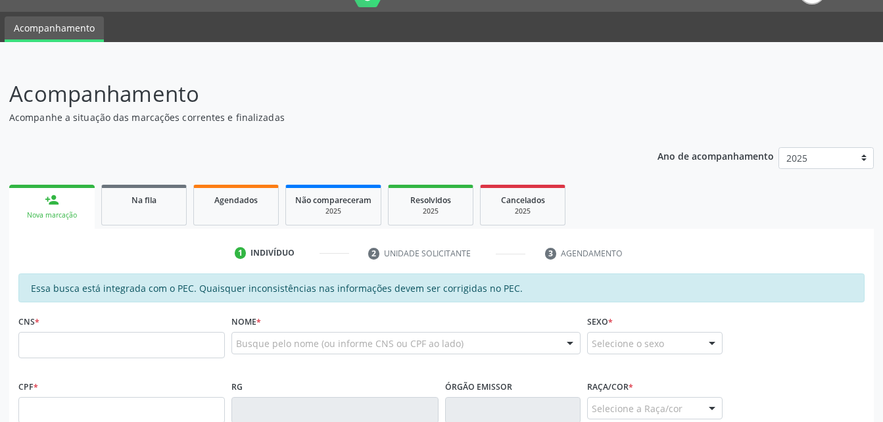
scroll to position [162, 0]
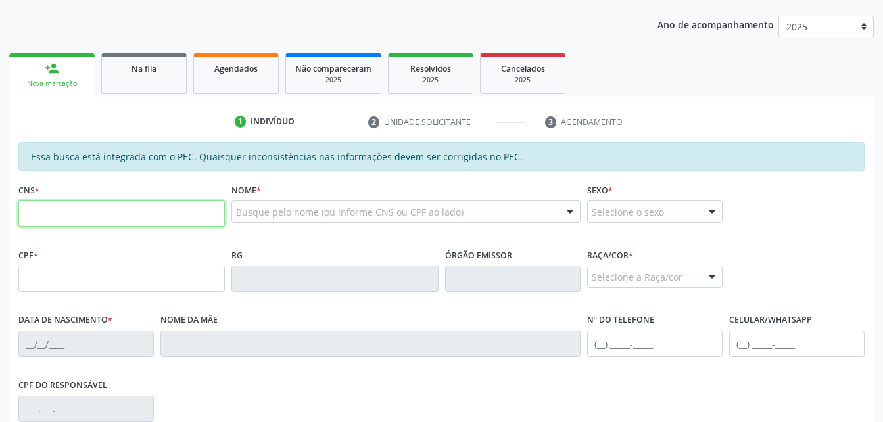
click at [110, 219] on input "text" at bounding box center [121, 213] width 206 height 26
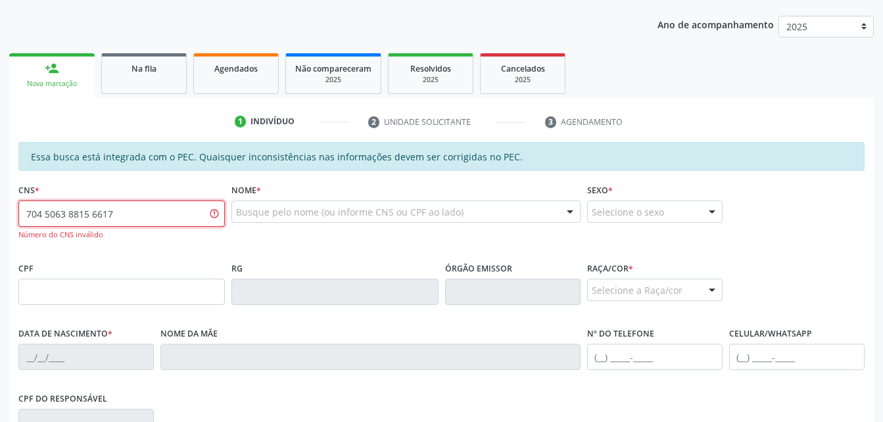
type input "704 5063 8815 6617"
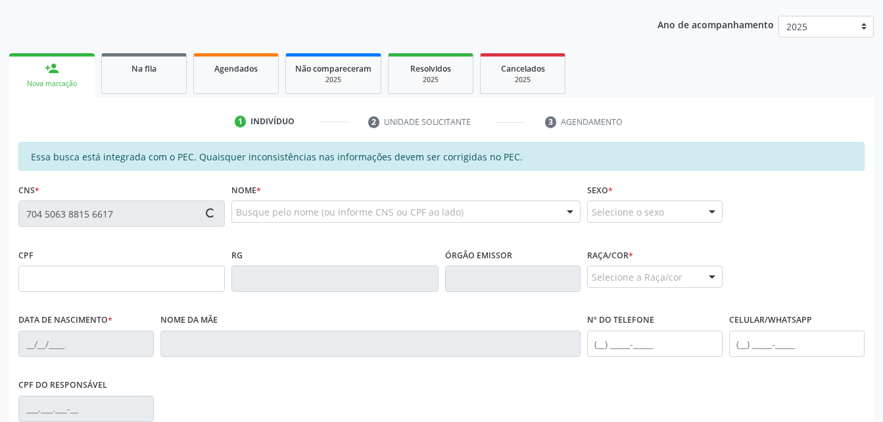
type input "158.494.504-40"
type input "2[DATE]"
type input "[PERSON_NAME]"
type input "[PHONE_NUMBER]"
type input "15b"
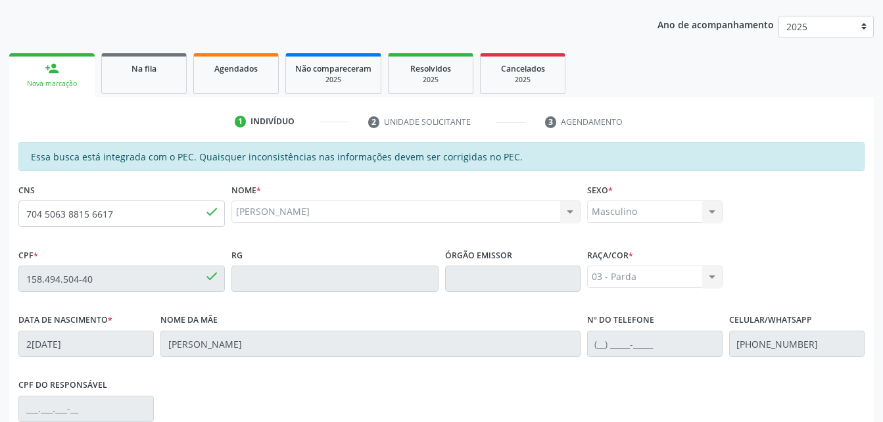
scroll to position [347, 0]
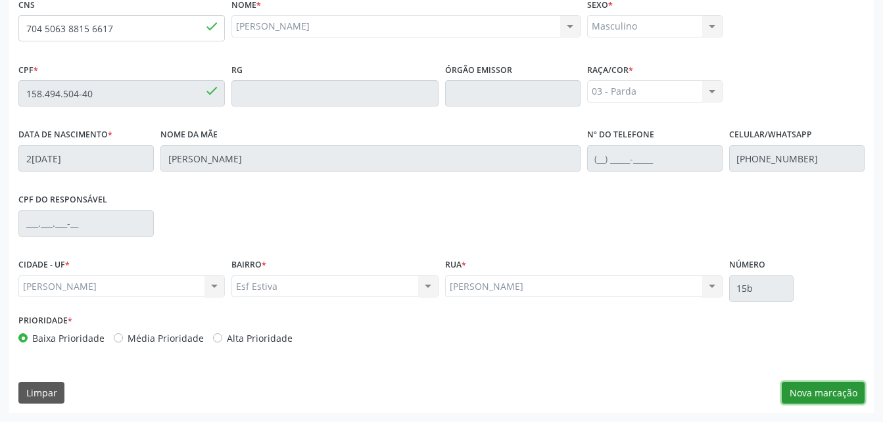
click at [834, 385] on button "Nova marcação" at bounding box center [822, 393] width 83 height 22
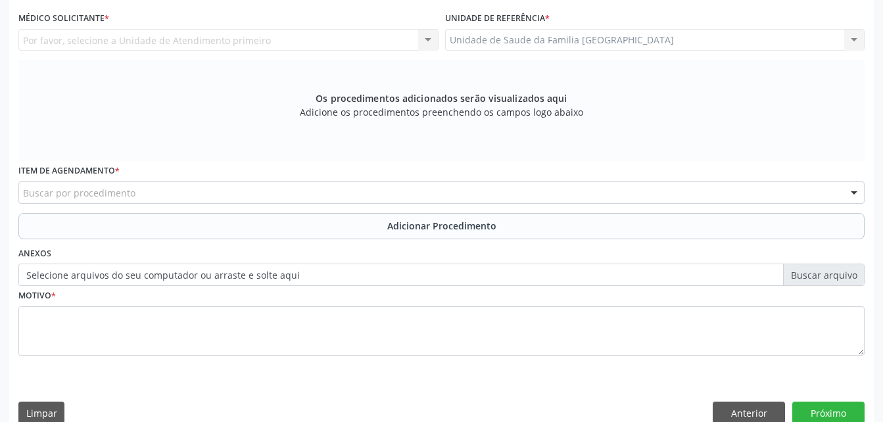
scroll to position [281, 0]
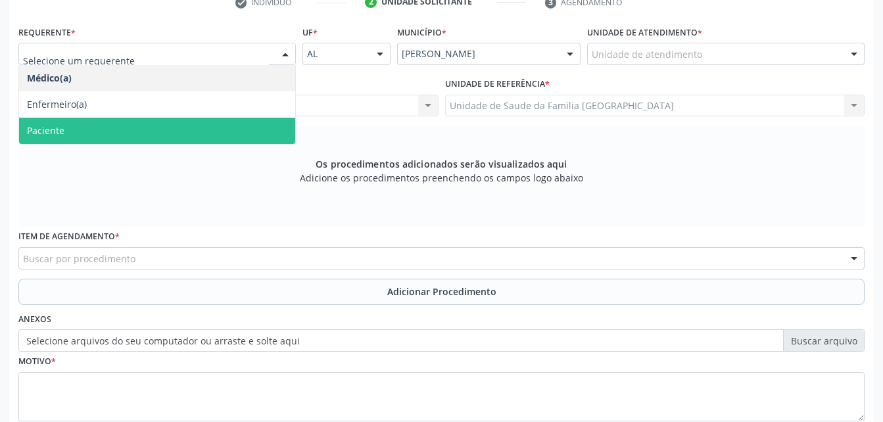
click at [265, 124] on span "Paciente" at bounding box center [157, 131] width 276 height 26
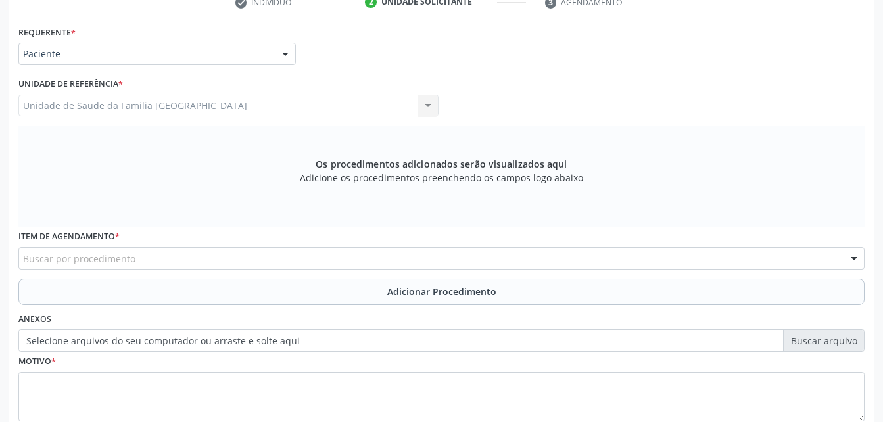
scroll to position [367, 0]
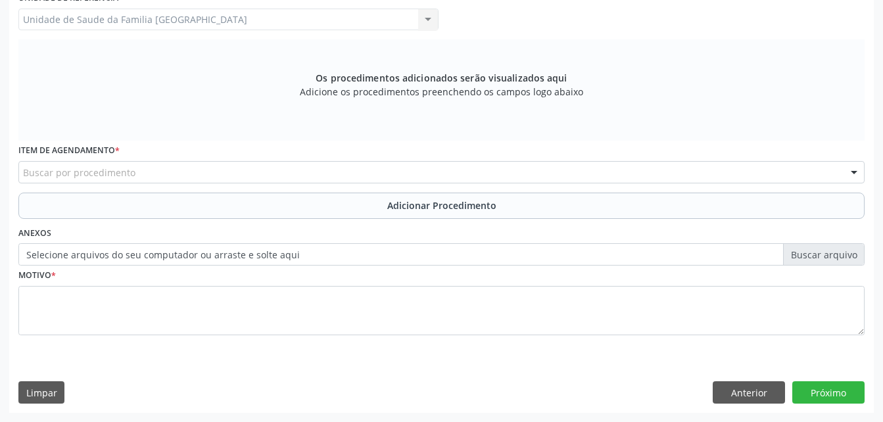
click at [280, 162] on div "Buscar por procedimento" at bounding box center [441, 172] width 846 height 22
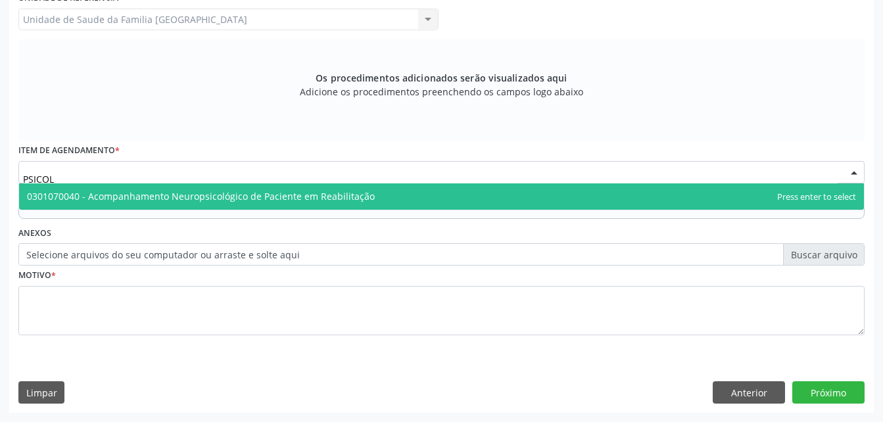
scroll to position [0, 0]
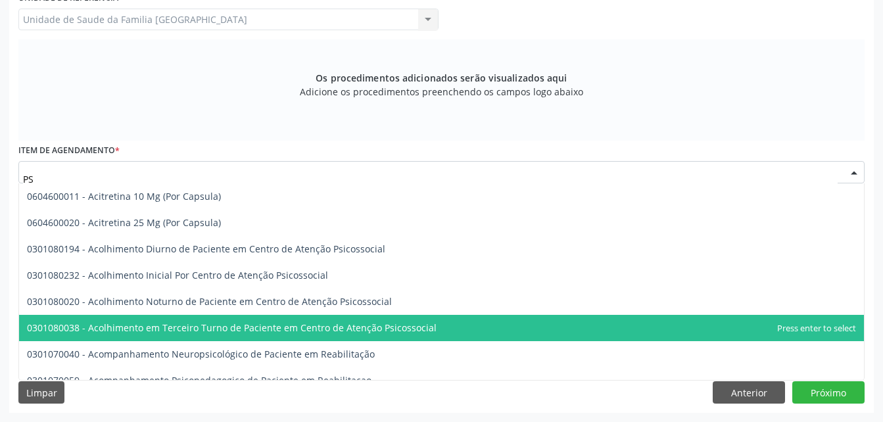
type input "P"
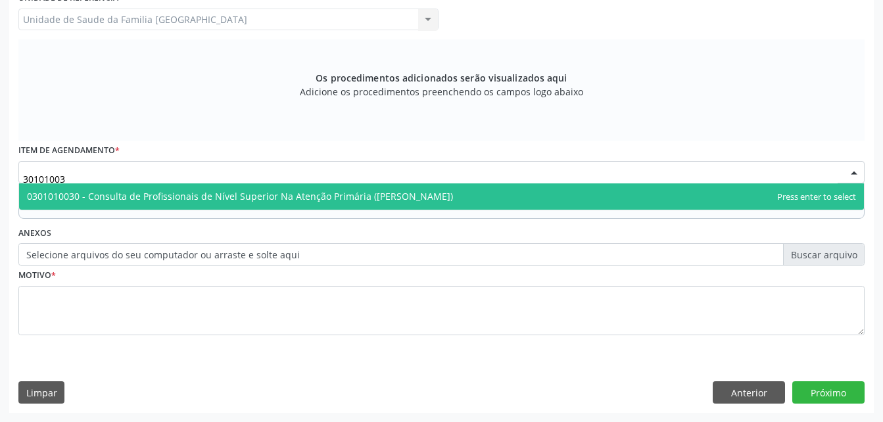
type input "3010100"
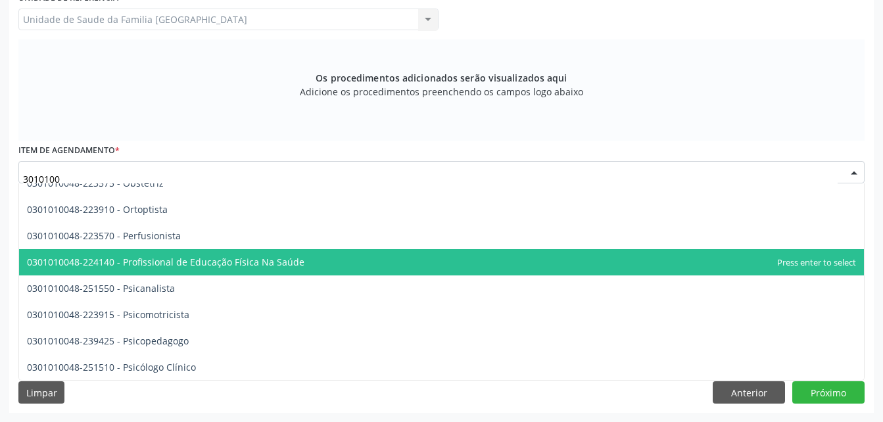
scroll to position [4074, 0]
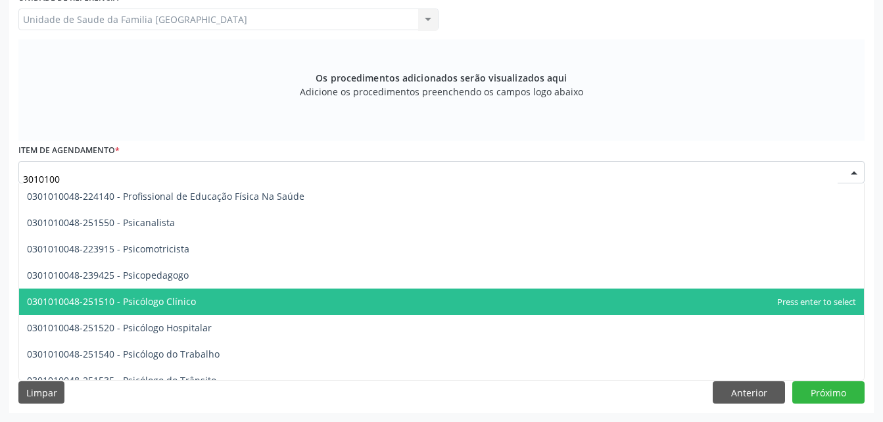
click at [288, 294] on span "0301010048-251510 - Psicólogo Clínico" at bounding box center [441, 301] width 844 height 26
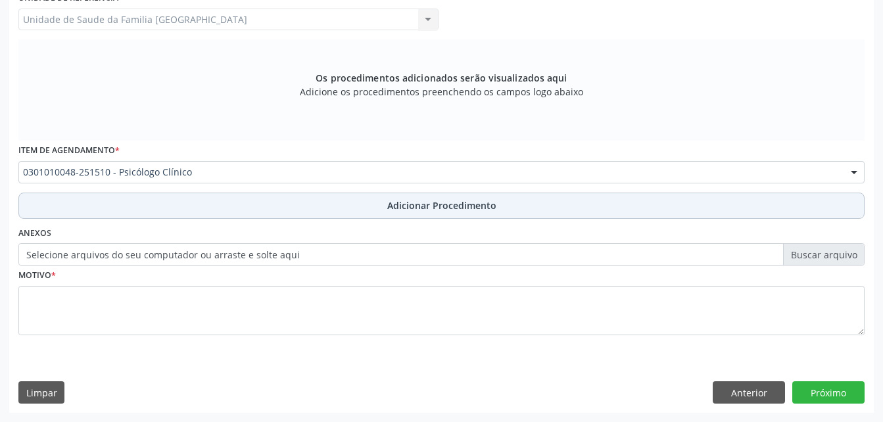
click at [415, 204] on span "Adicionar Procedimento" at bounding box center [441, 205] width 109 height 14
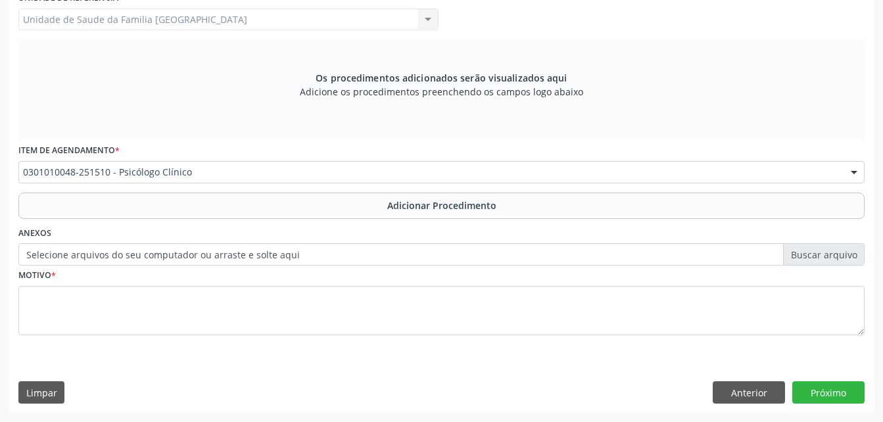
scroll to position [317, 0]
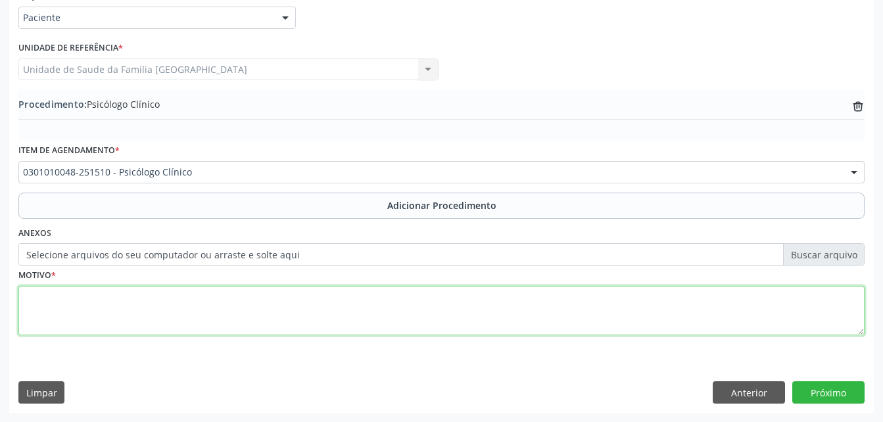
click at [242, 315] on textarea at bounding box center [441, 311] width 846 height 50
type textarea "PSICOTERAPIA"
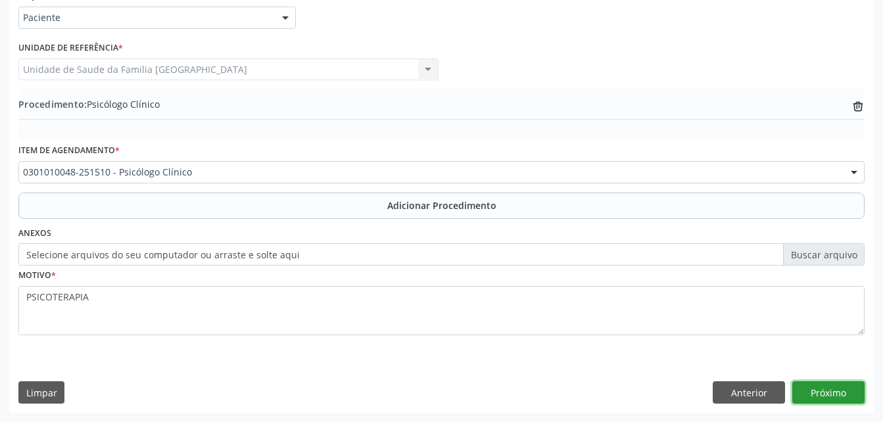
click at [842, 396] on button "Próximo" at bounding box center [828, 392] width 72 height 22
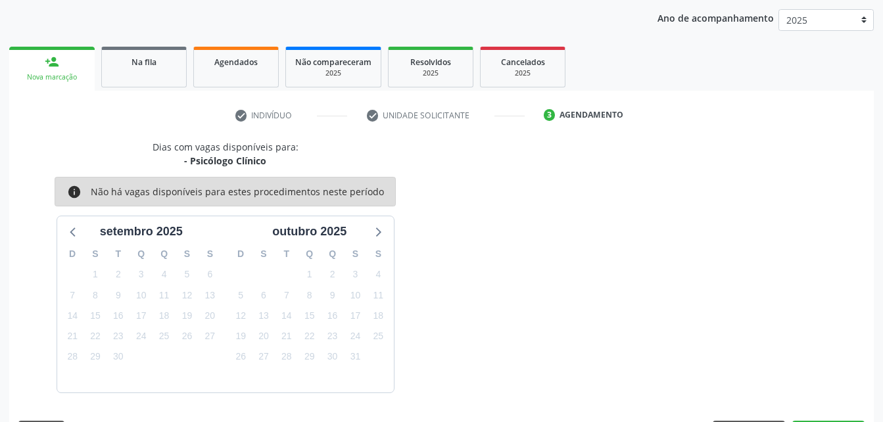
scroll to position [207, 0]
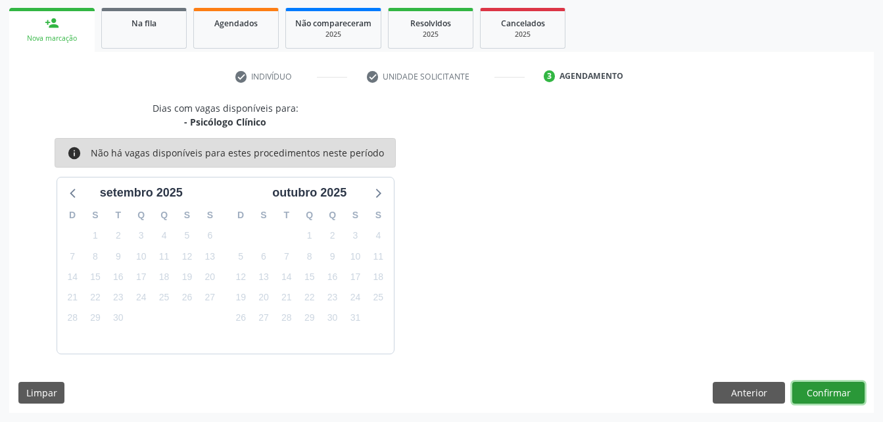
click at [848, 400] on button "Confirmar" at bounding box center [828, 393] width 72 height 22
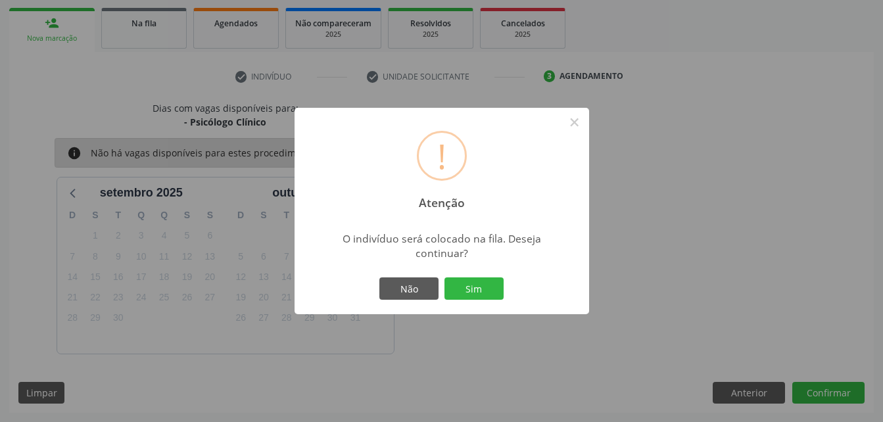
drag, startPoint x: 492, startPoint y: 288, endPoint x: 474, endPoint y: 260, distance: 33.9
click at [475, 261] on div "! Atenção × O indivíduo será colocado na fila. Deseja continuar? Não Sim" at bounding box center [441, 211] width 294 height 206
click at [494, 289] on button "Sim" at bounding box center [473, 288] width 59 height 22
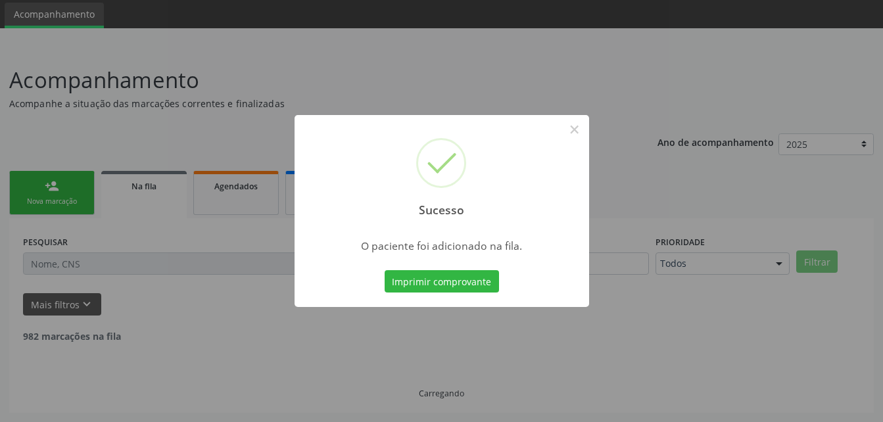
scroll to position [30, 0]
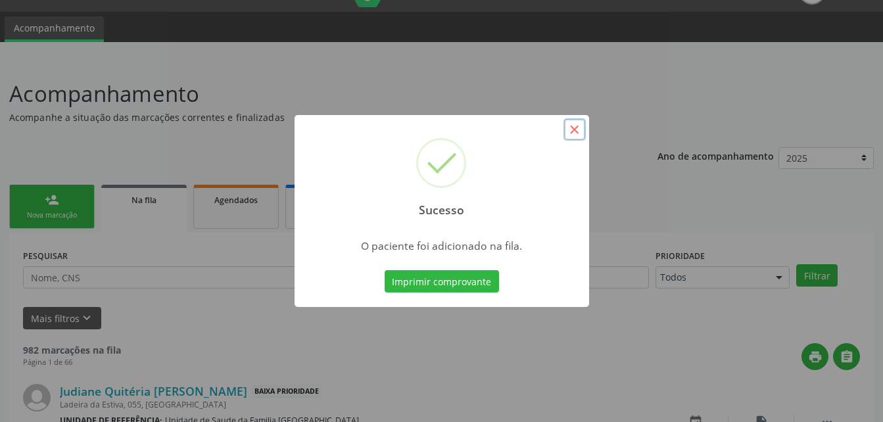
click at [580, 126] on button "×" at bounding box center [574, 129] width 22 height 22
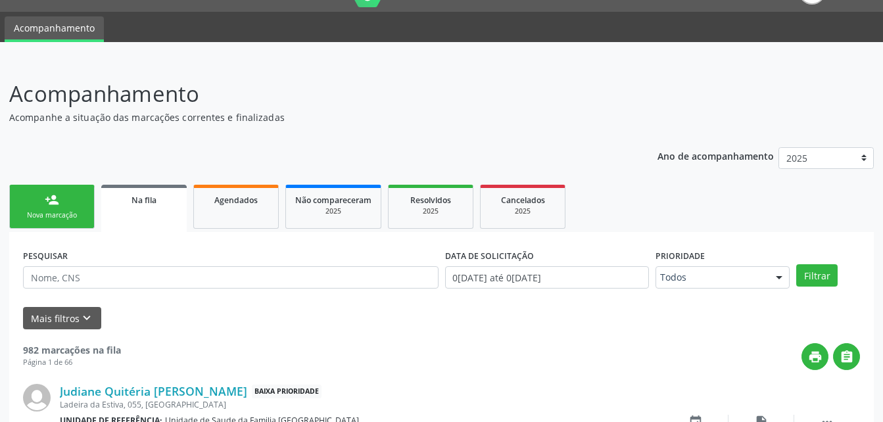
click at [70, 205] on link "person_add Nova marcação" at bounding box center [51, 207] width 85 height 44
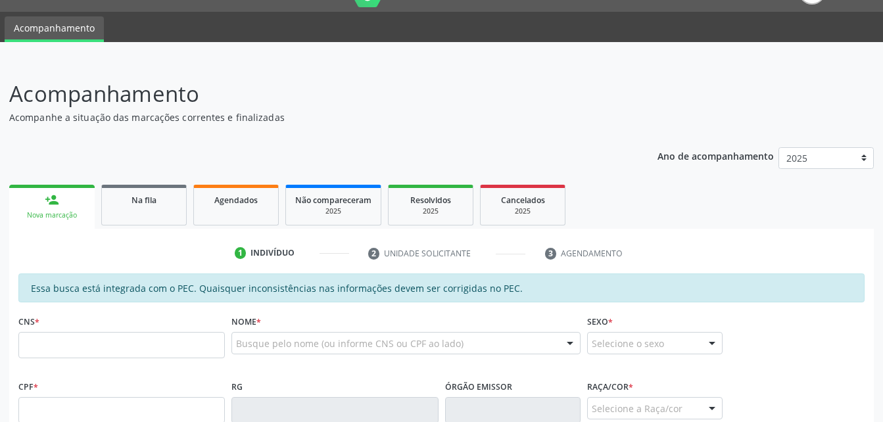
scroll to position [162, 0]
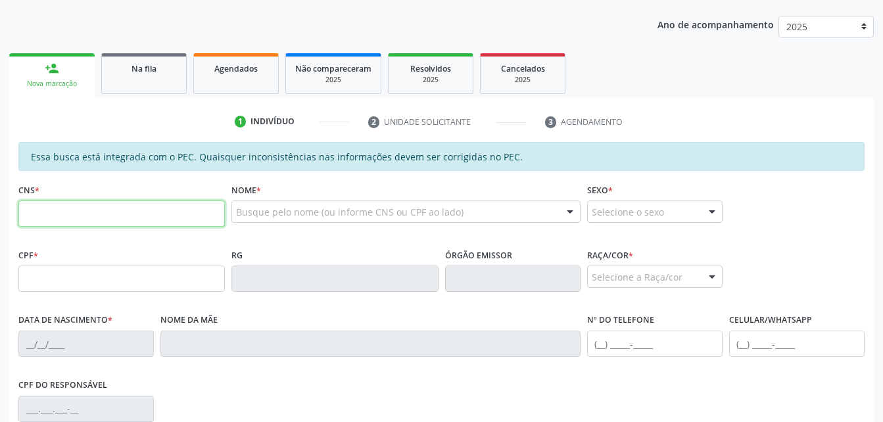
click at [67, 219] on input "text" at bounding box center [121, 213] width 206 height 26
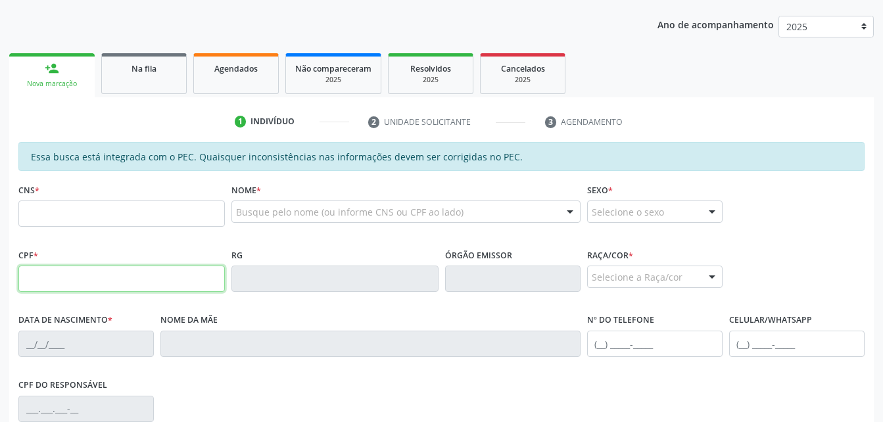
click at [39, 279] on input "text" at bounding box center [121, 278] width 206 height 26
type input "067.074.824-24"
type input "709 0018 5769 4315"
type input "[DATE]"
type input "[PERSON_NAME] [PERSON_NAME]"
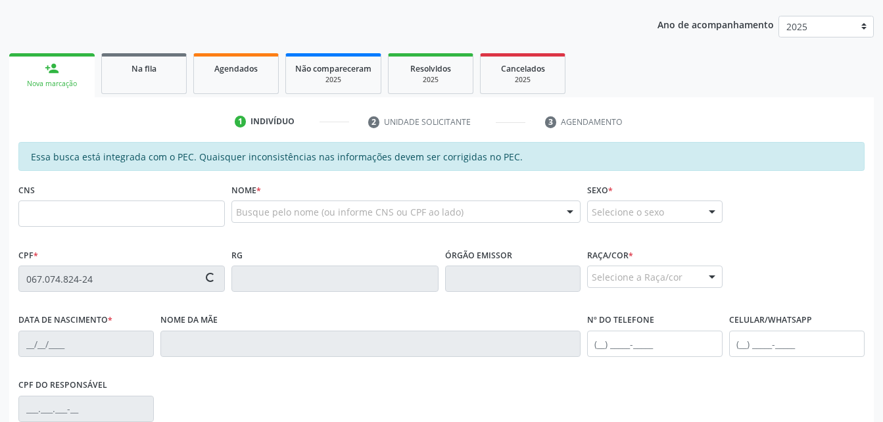
type input "[PHONE_NUMBER]"
type input "S/N"
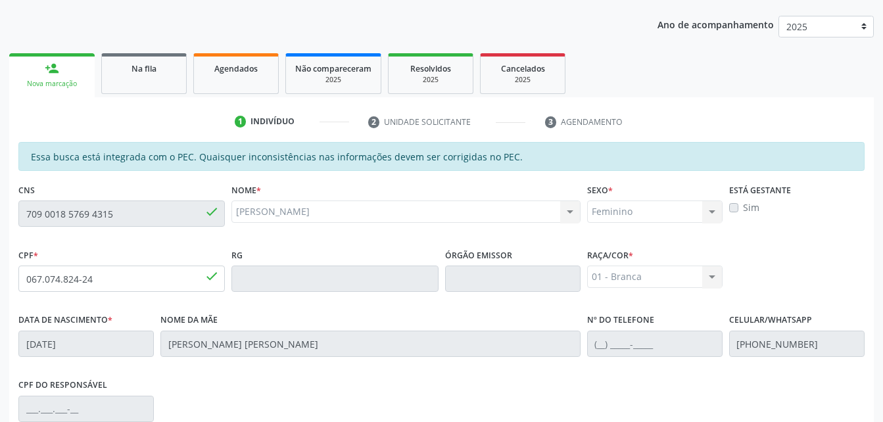
scroll to position [347, 0]
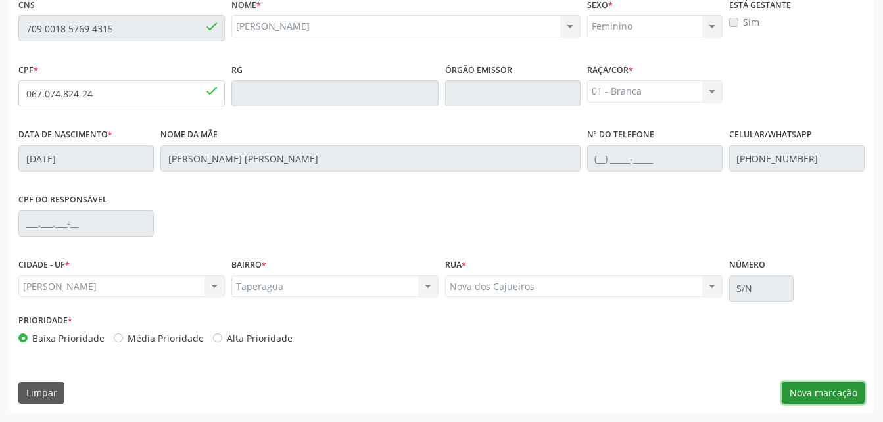
click at [808, 398] on button "Nova marcação" at bounding box center [822, 393] width 83 height 22
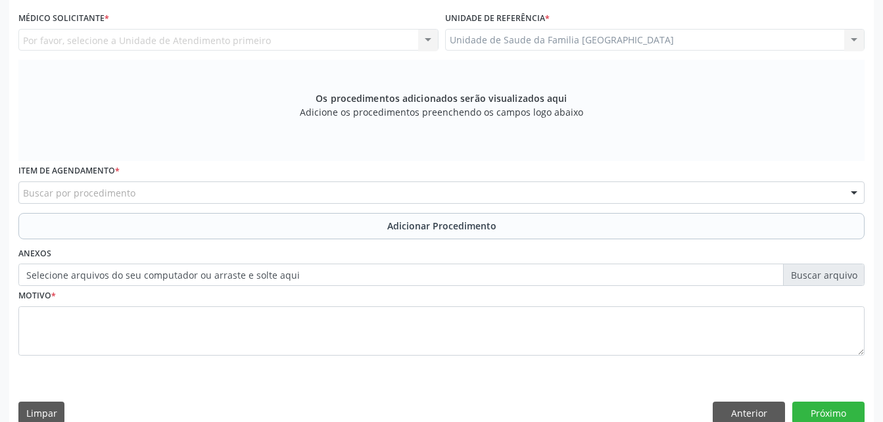
scroll to position [216, 0]
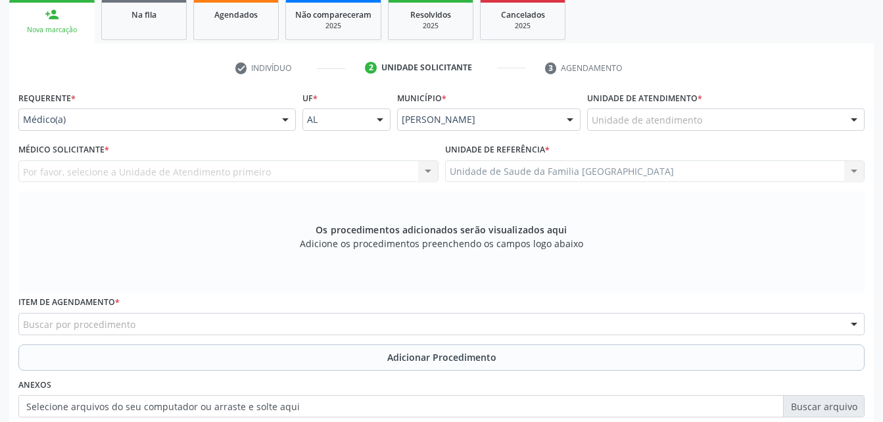
click at [651, 112] on div "Unidade de atendimento" at bounding box center [725, 119] width 277 height 22
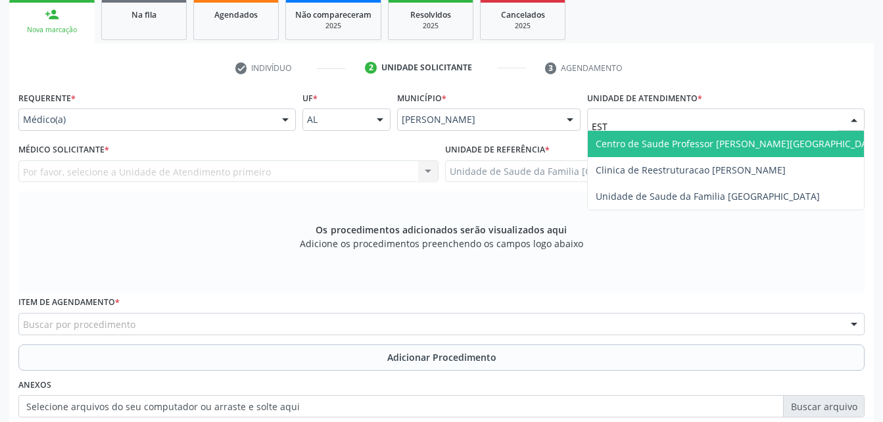
type input "ESTI"
click at [738, 144] on span "Unidade de Saude da Familia [GEOGRAPHIC_DATA]" at bounding box center [707, 143] width 224 height 12
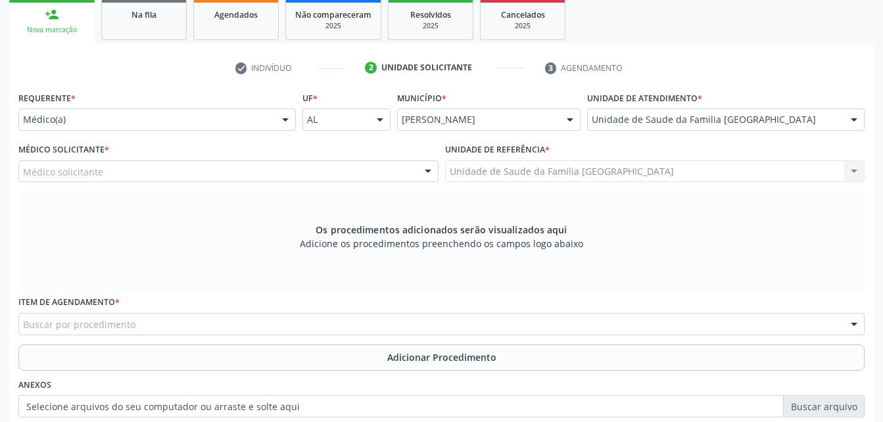
click at [311, 166] on div "Médico solicitante" at bounding box center [228, 171] width 420 height 22
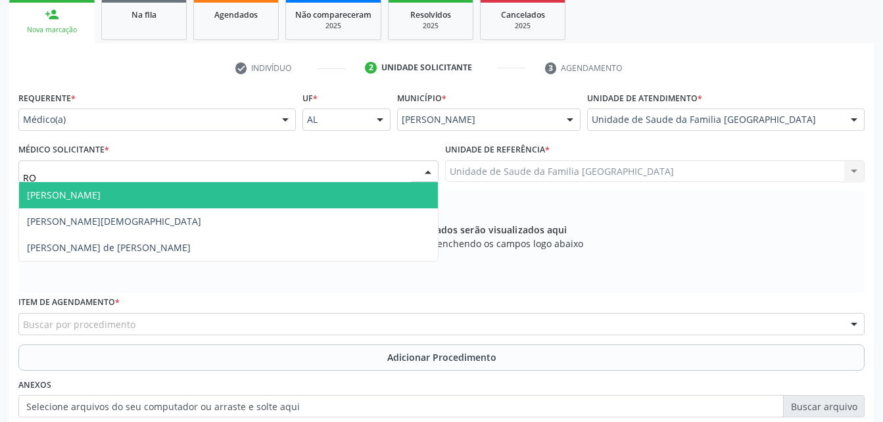
type input "ROD"
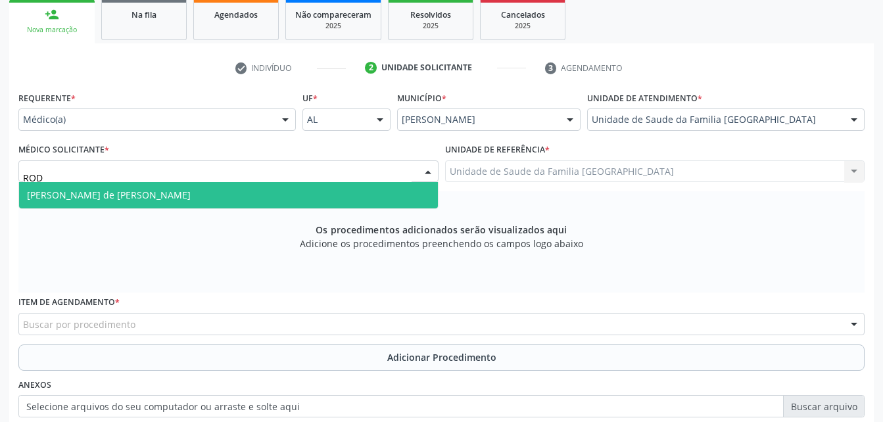
click at [242, 195] on span "[PERSON_NAME] de [PERSON_NAME]" at bounding box center [228, 195] width 419 height 26
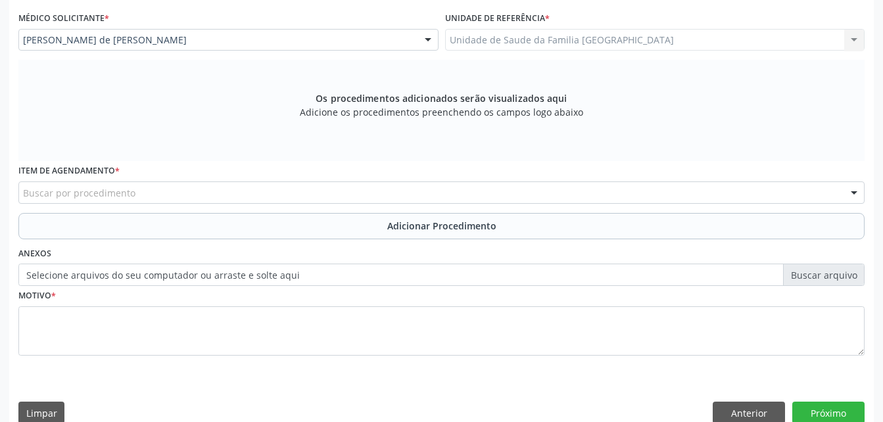
scroll to position [367, 0]
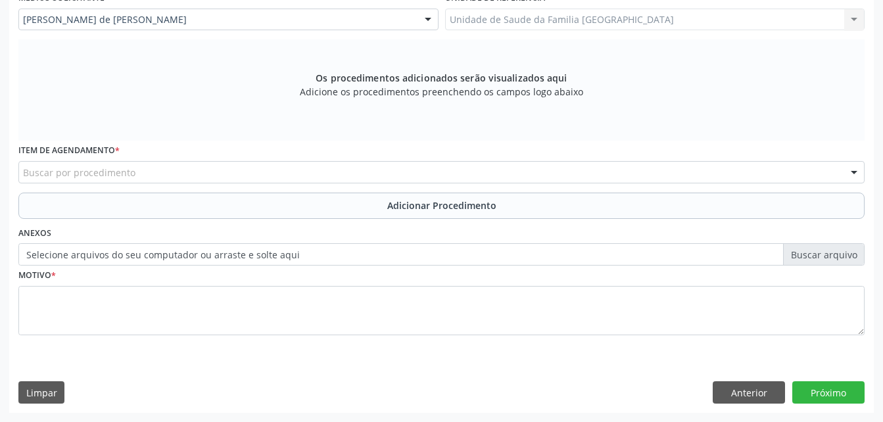
click at [232, 170] on div "Buscar por procedimento" at bounding box center [441, 172] width 846 height 22
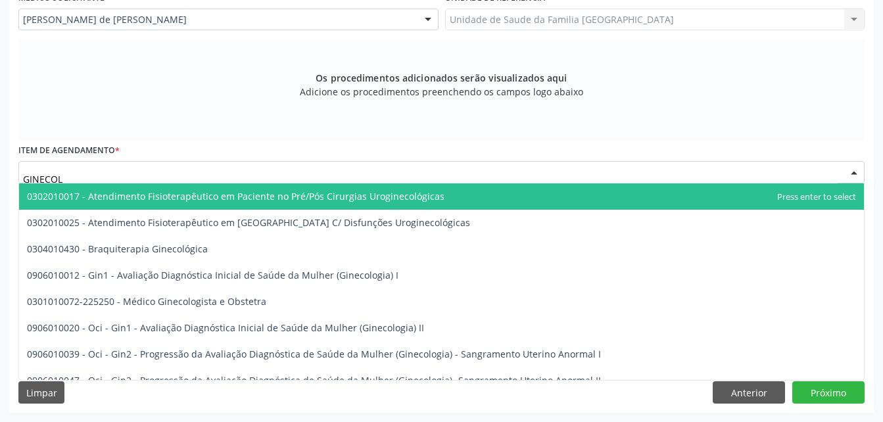
type input "GINECOLO"
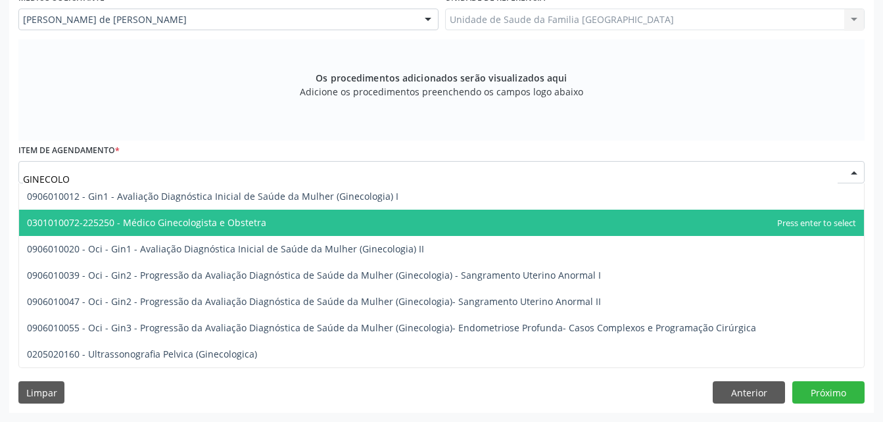
click at [286, 229] on span "0301010072-225250 - Médico Ginecologista e Obstetra" at bounding box center [441, 223] width 844 height 26
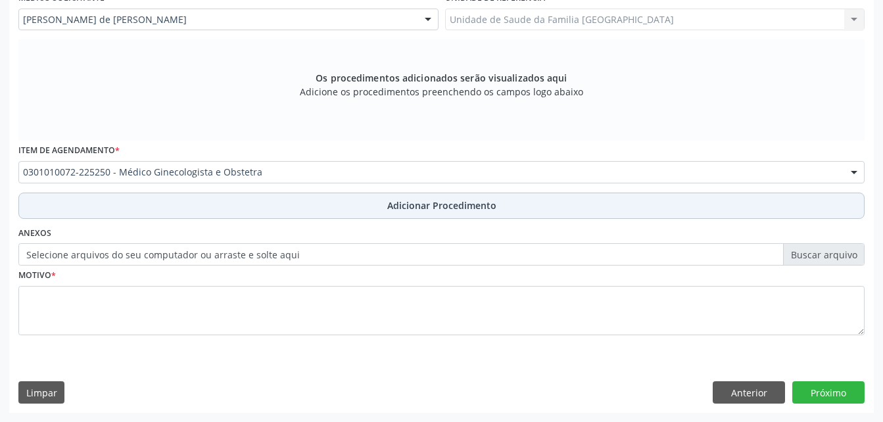
click at [346, 210] on button "Adicionar Procedimento" at bounding box center [441, 206] width 846 height 26
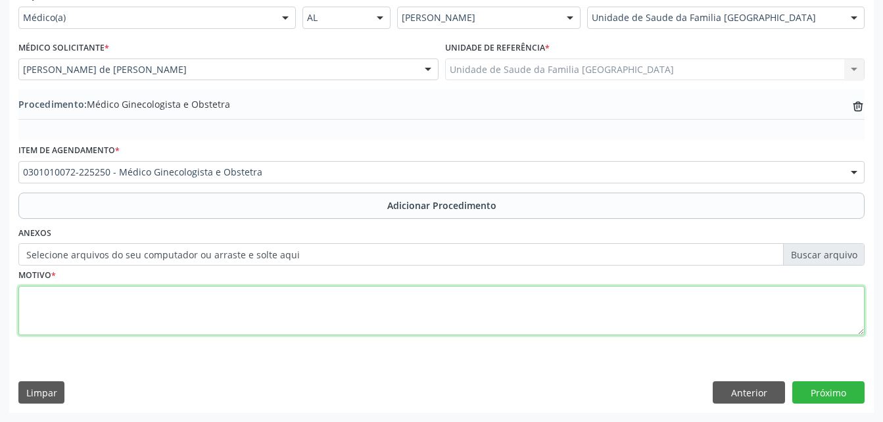
click at [353, 314] on textarea at bounding box center [441, 311] width 846 height 50
type textarea "AMENORRÉIA"
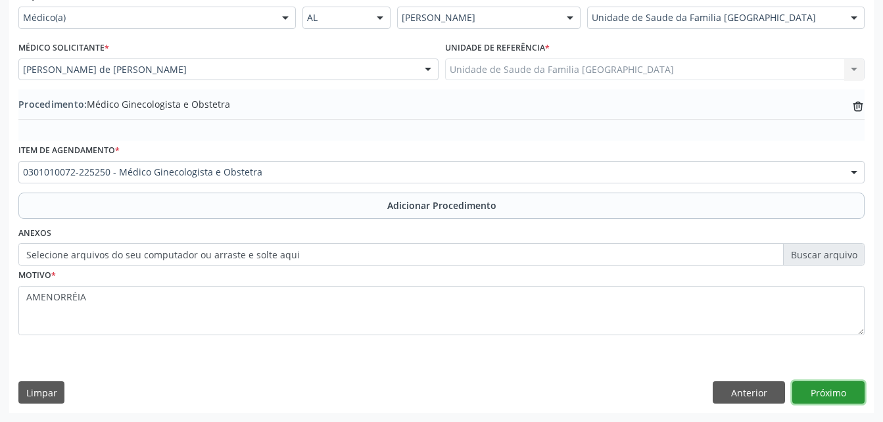
click at [841, 394] on button "Próximo" at bounding box center [828, 392] width 72 height 22
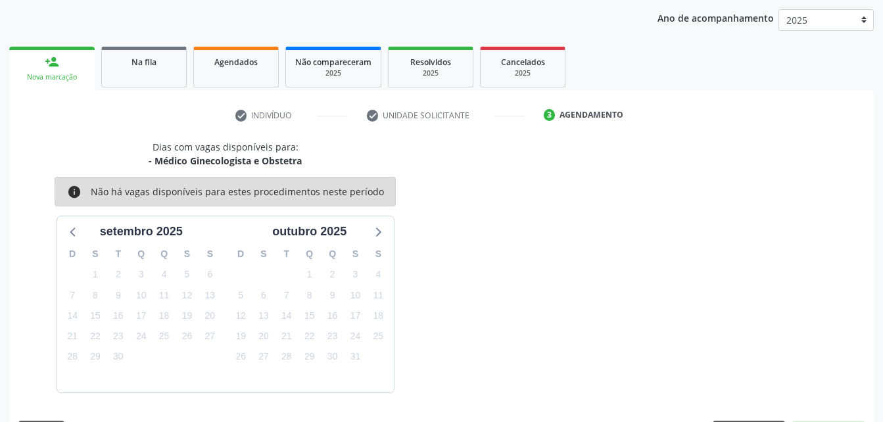
scroll to position [207, 0]
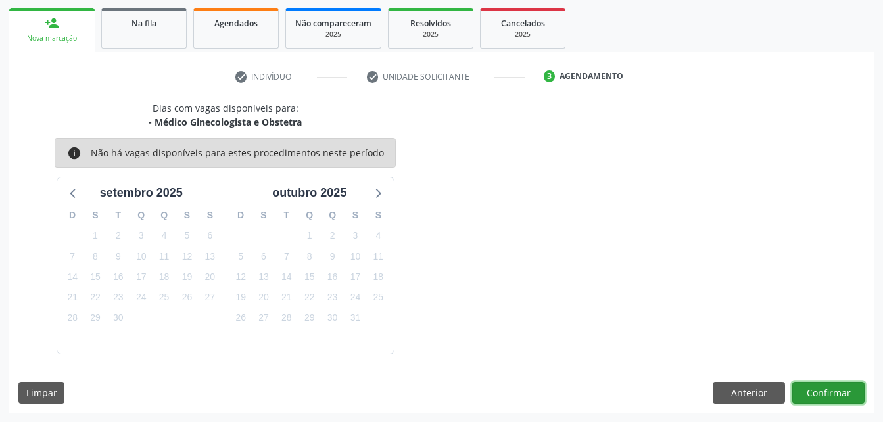
click at [837, 393] on button "Confirmar" at bounding box center [828, 393] width 72 height 22
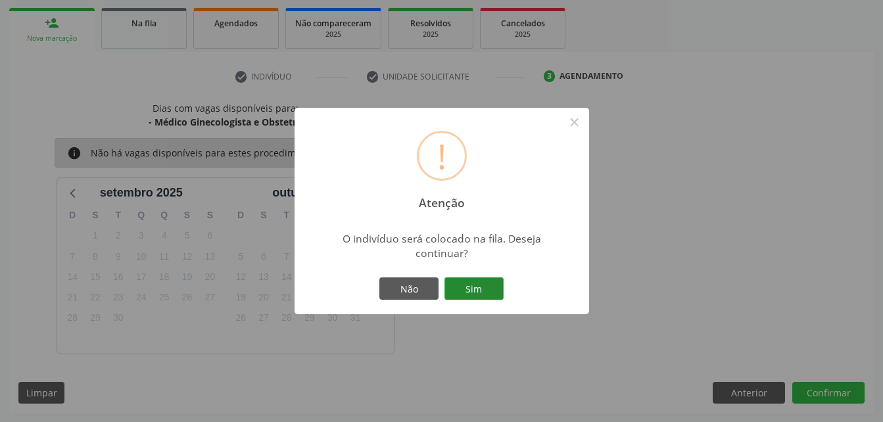
click at [449, 287] on button "Sim" at bounding box center [473, 288] width 59 height 22
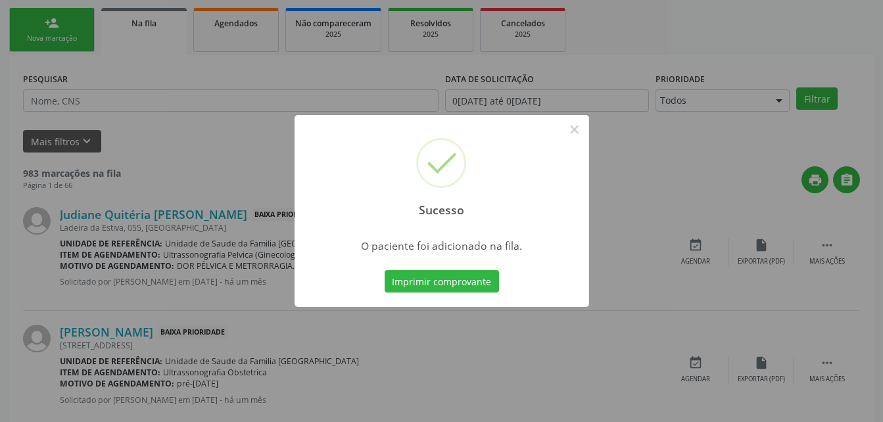
scroll to position [30, 0]
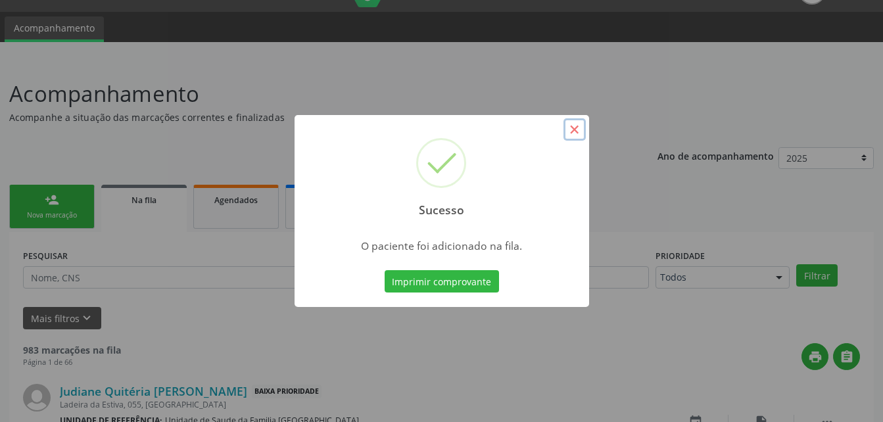
click at [574, 132] on button "×" at bounding box center [574, 129] width 22 height 22
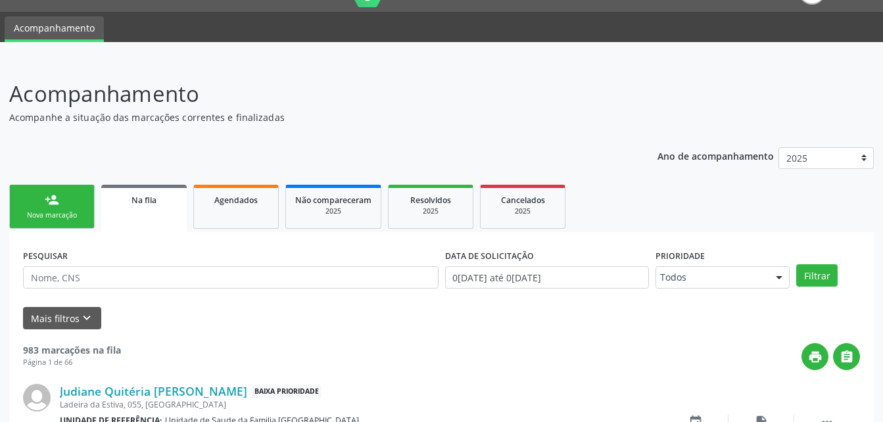
click at [63, 211] on div "Nova marcação" at bounding box center [52, 215] width 66 height 10
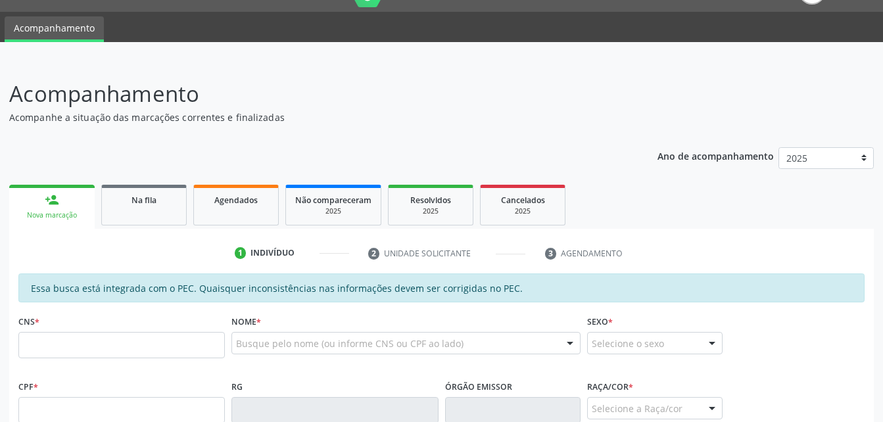
scroll to position [227, 0]
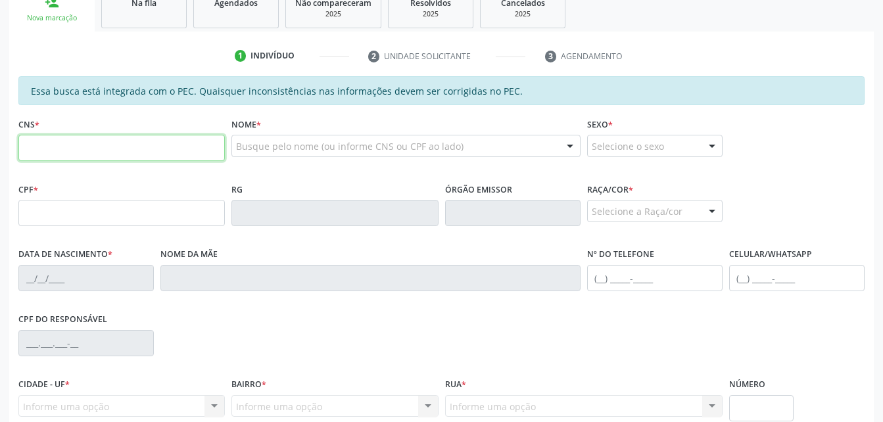
click at [98, 147] on input "text" at bounding box center [121, 148] width 206 height 26
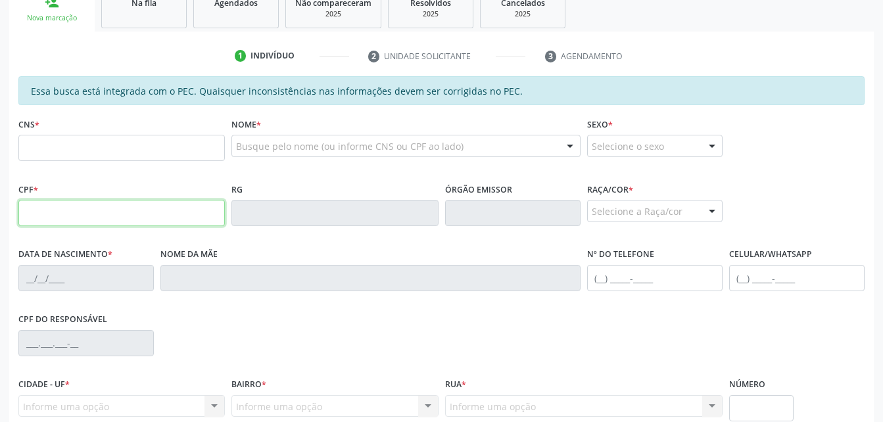
click at [27, 207] on input "text" at bounding box center [121, 213] width 206 height 26
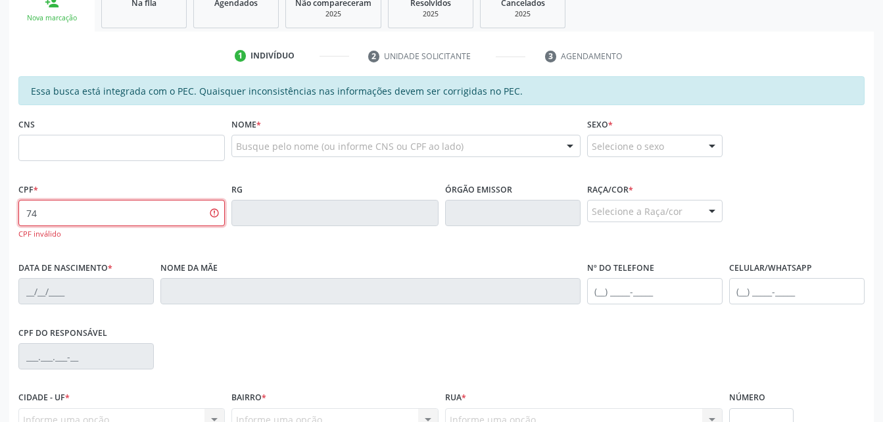
type input "7"
type input "074.755.526-59"
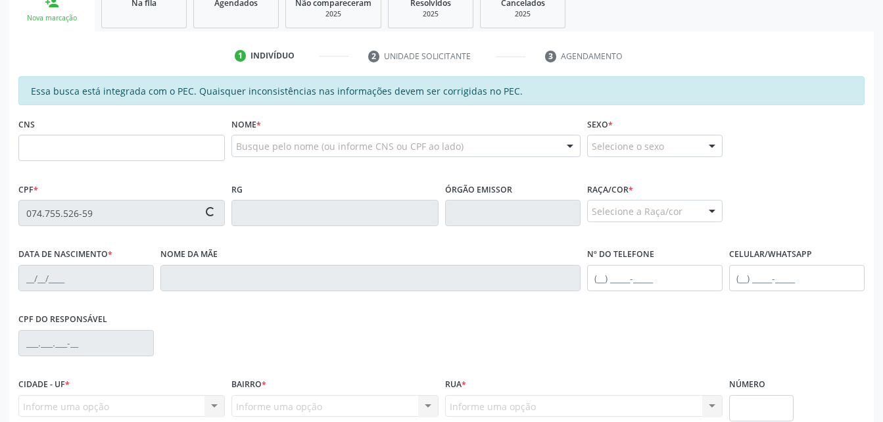
type input "708 2041 5111 8940"
type input "2[DATE]"
type input "[PERSON_NAME]"
type input "[PHONE_NUMBER]"
type input "303"
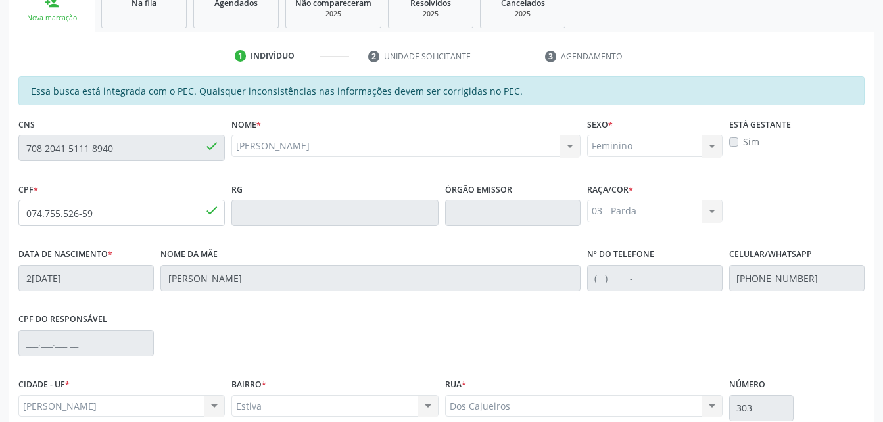
scroll to position [347, 0]
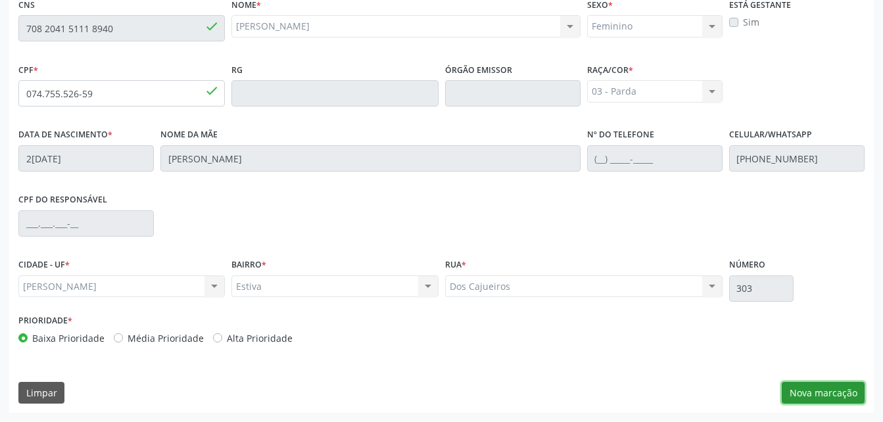
click at [853, 398] on button "Nova marcação" at bounding box center [822, 393] width 83 height 22
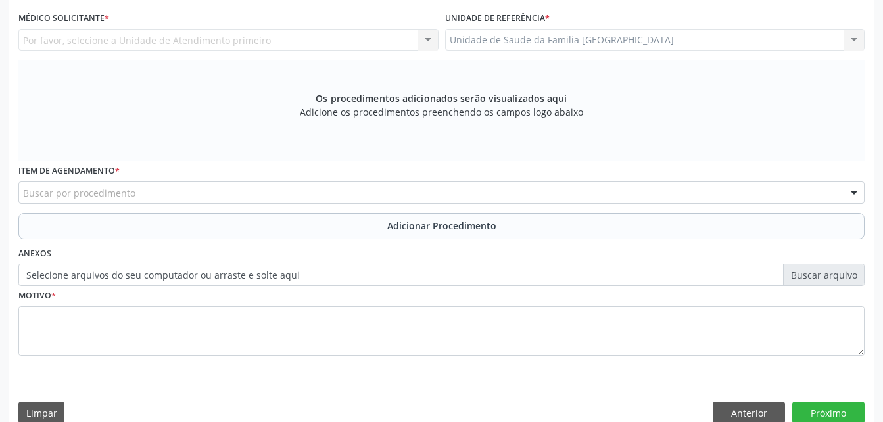
scroll to position [281, 0]
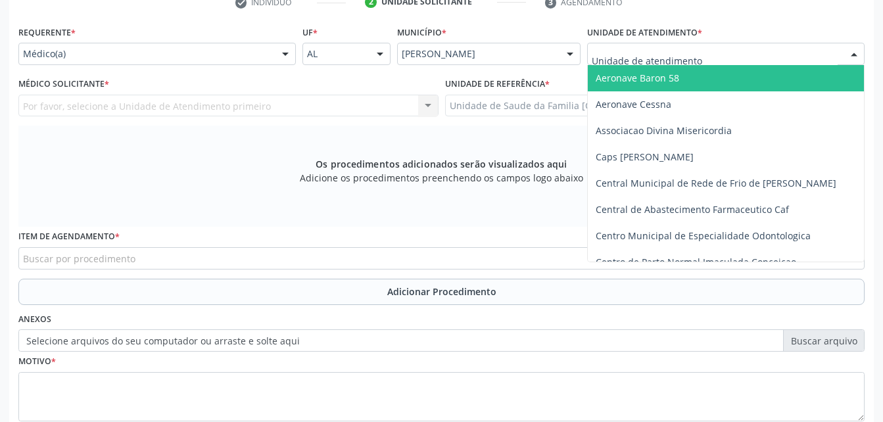
click at [775, 58] on div at bounding box center [725, 54] width 277 height 22
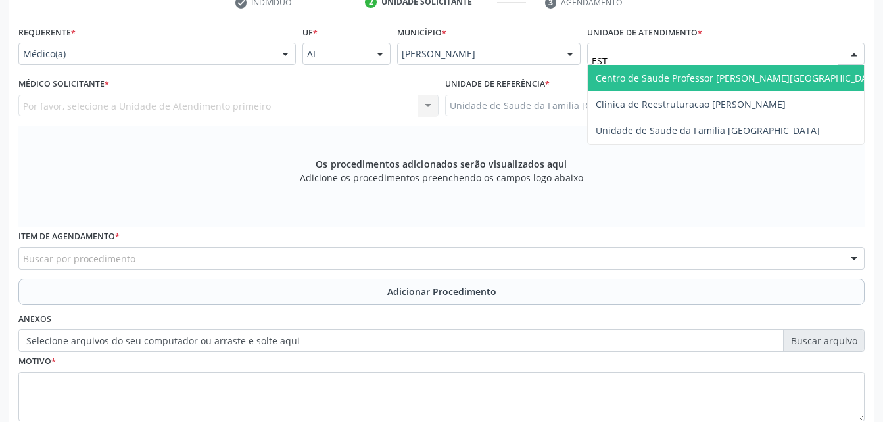
type input "ESTI"
click at [791, 75] on span "Unidade de Saude da Familia [GEOGRAPHIC_DATA]" at bounding box center [726, 78] width 276 height 26
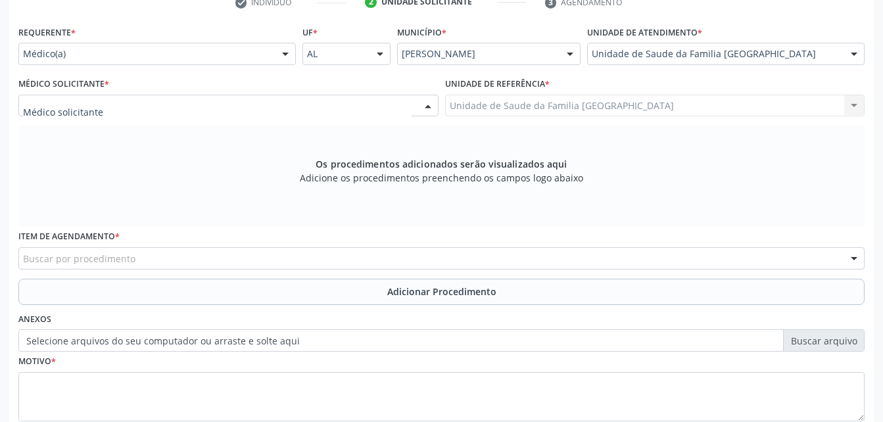
click at [206, 106] on div at bounding box center [228, 106] width 420 height 22
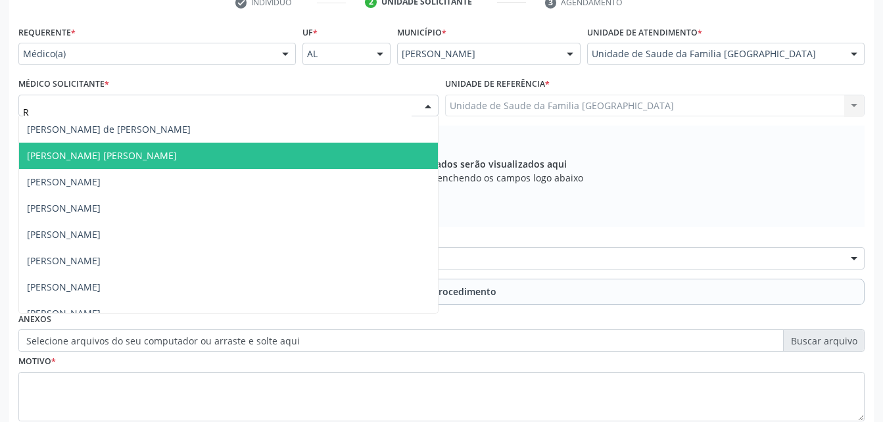
type input "RO"
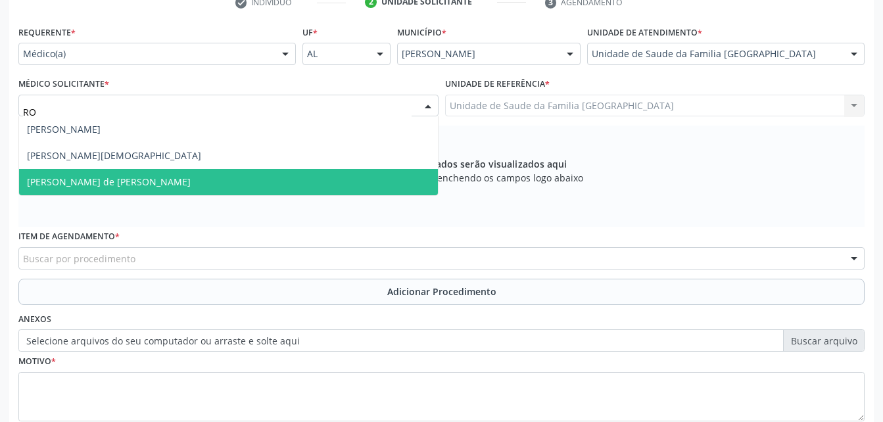
click at [330, 173] on span "[PERSON_NAME] de [PERSON_NAME]" at bounding box center [228, 182] width 419 height 26
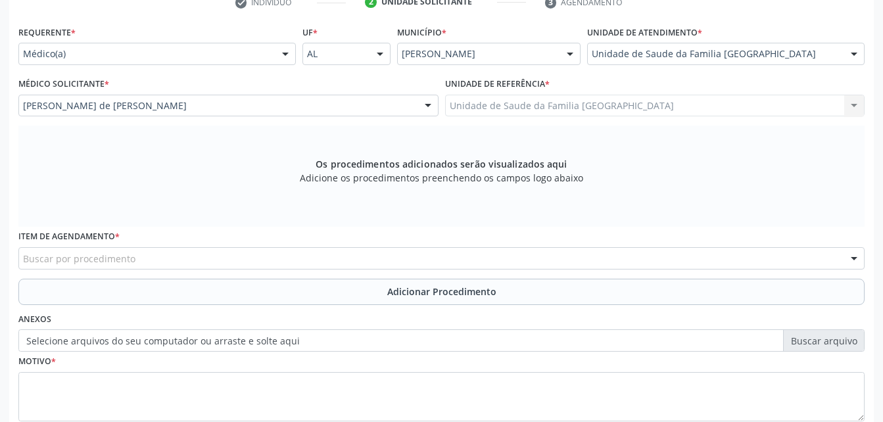
click at [315, 260] on div "Buscar por procedimento" at bounding box center [441, 258] width 846 height 22
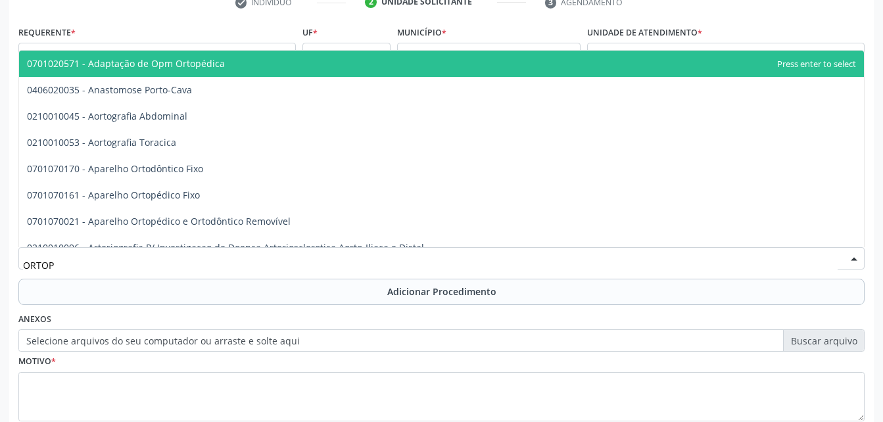
type input "ORTOPE"
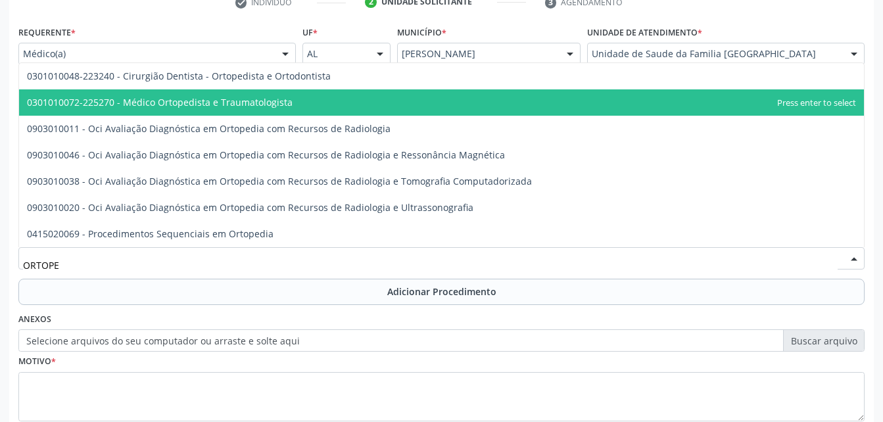
click at [261, 108] on span "0301010072-225270 - Médico Ortopedista e Traumatologista" at bounding box center [441, 102] width 844 height 26
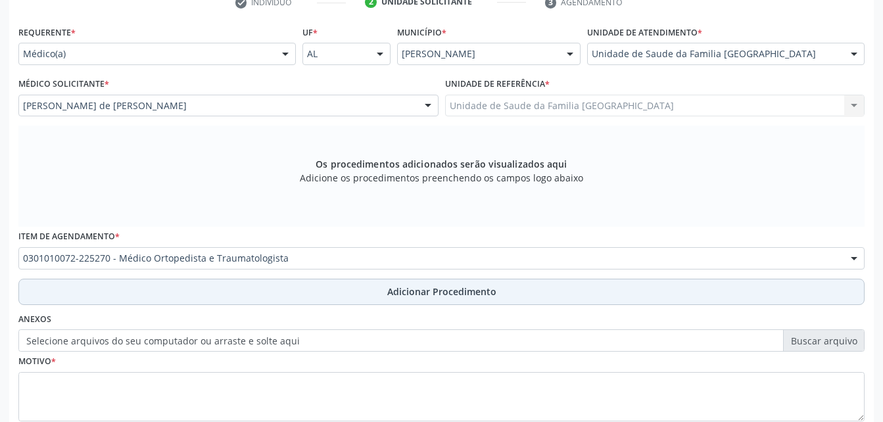
click at [356, 294] on button "Adicionar Procedimento" at bounding box center [441, 292] width 846 height 26
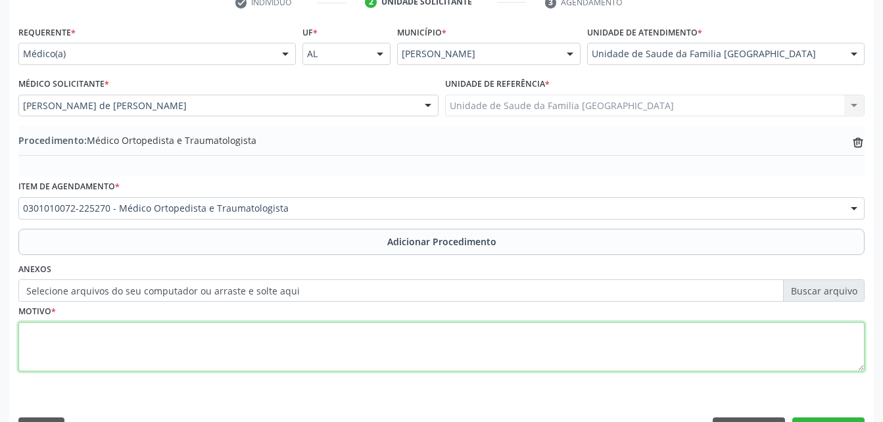
click at [332, 358] on textarea at bounding box center [441, 347] width 846 height 50
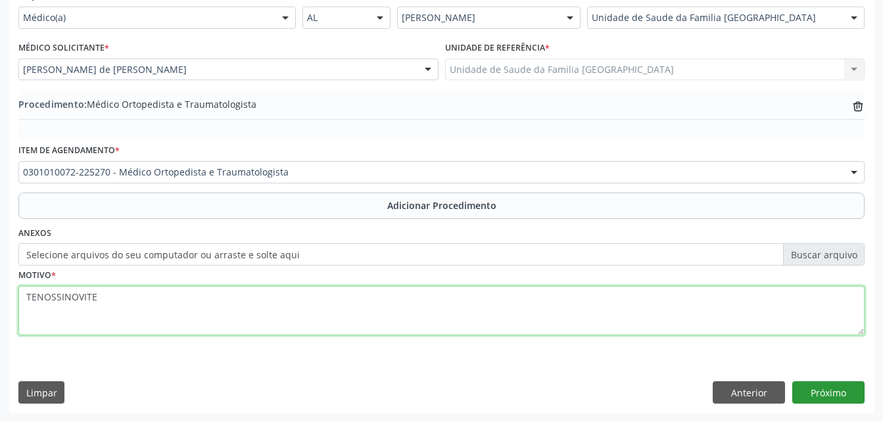
type textarea "TENOSSINOVITE"
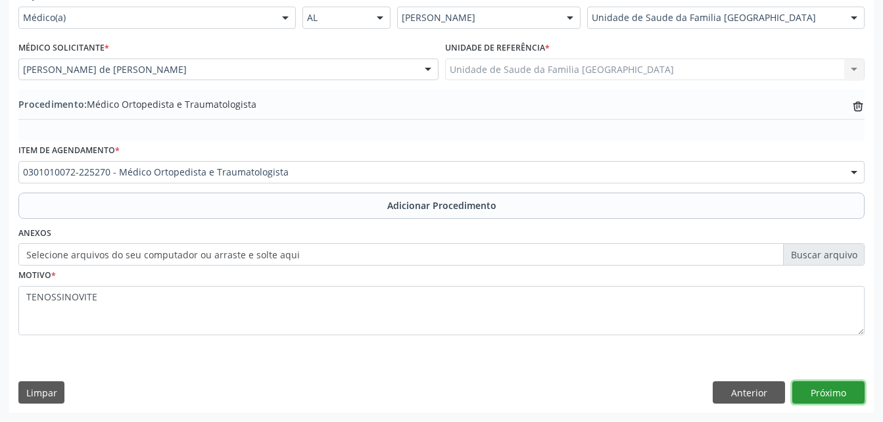
click at [836, 392] on button "Próximo" at bounding box center [828, 392] width 72 height 22
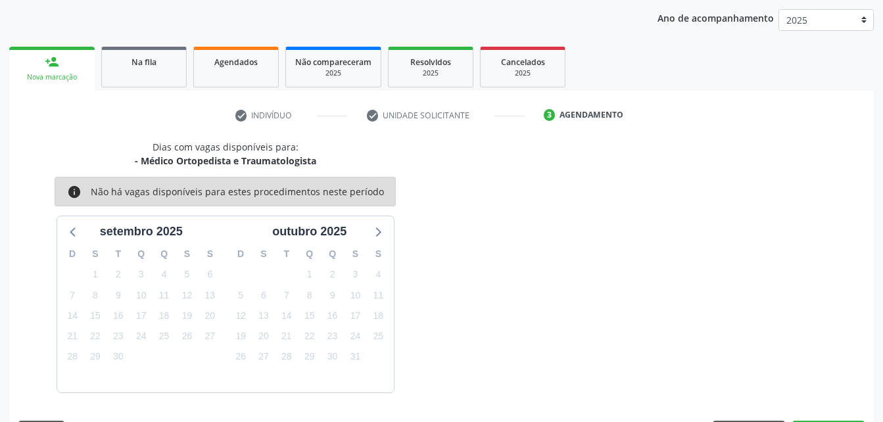
scroll to position [207, 0]
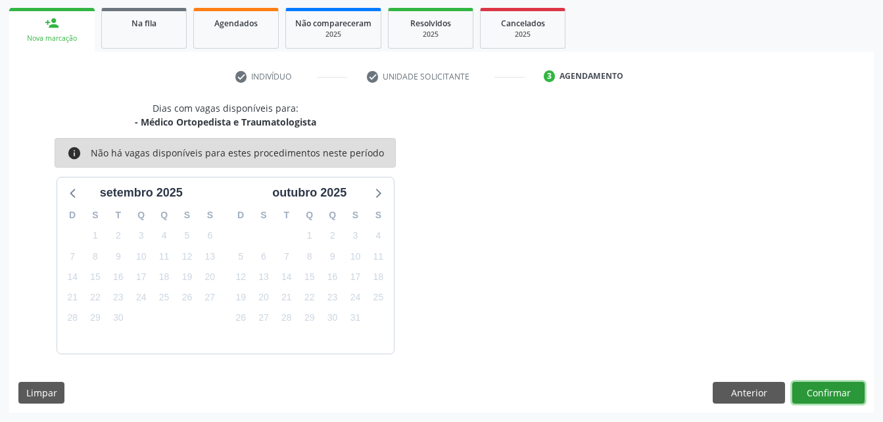
click at [836, 392] on button "Confirmar" at bounding box center [828, 393] width 72 height 22
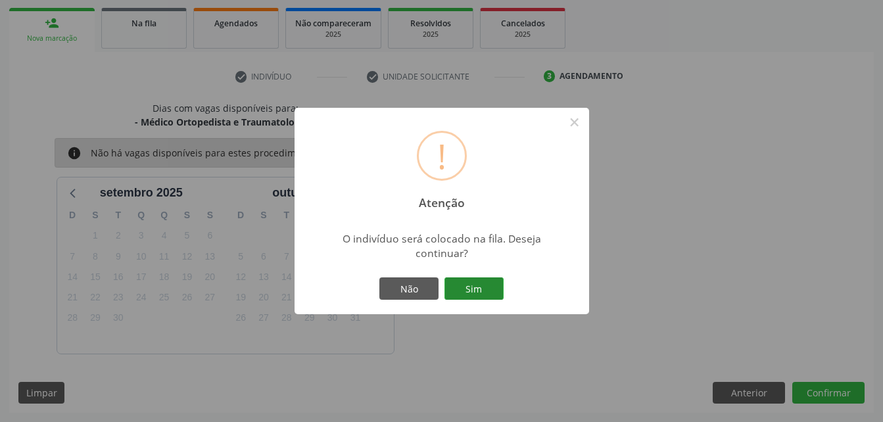
click at [455, 283] on button "Sim" at bounding box center [473, 288] width 59 height 22
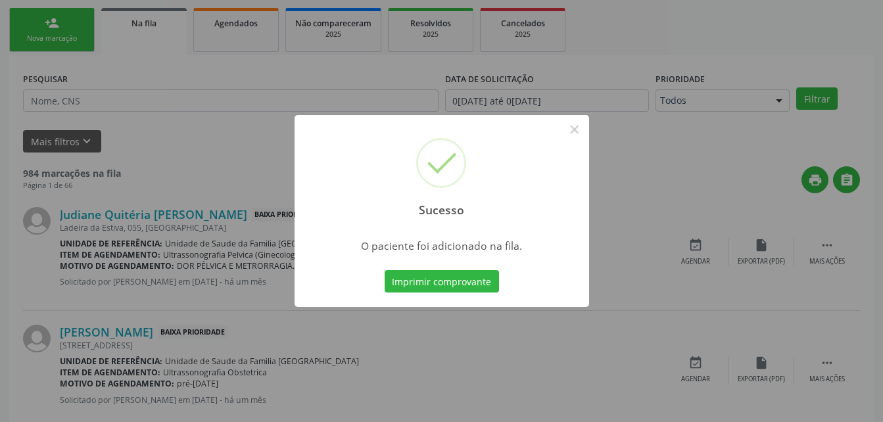
scroll to position [30, 0]
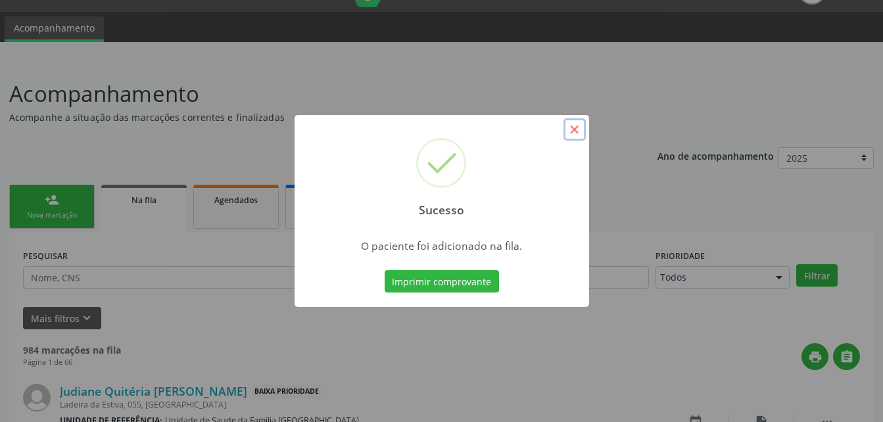
click at [574, 137] on button "×" at bounding box center [574, 129] width 22 height 22
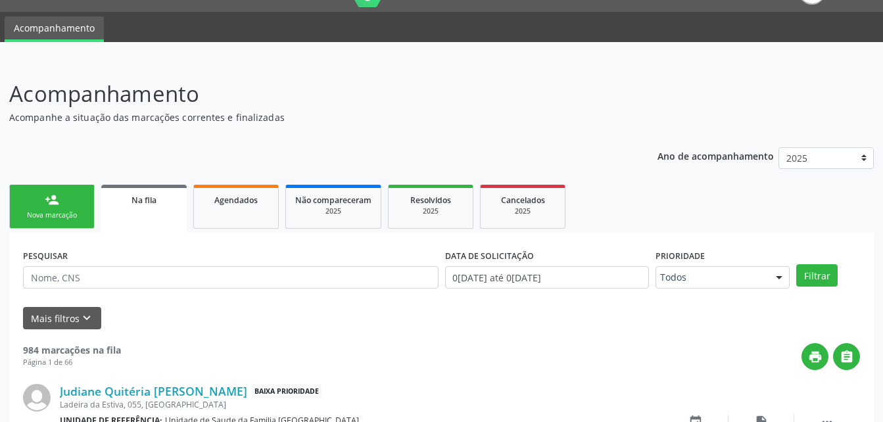
click at [62, 198] on link "person_add Nova marcação" at bounding box center [51, 207] width 85 height 44
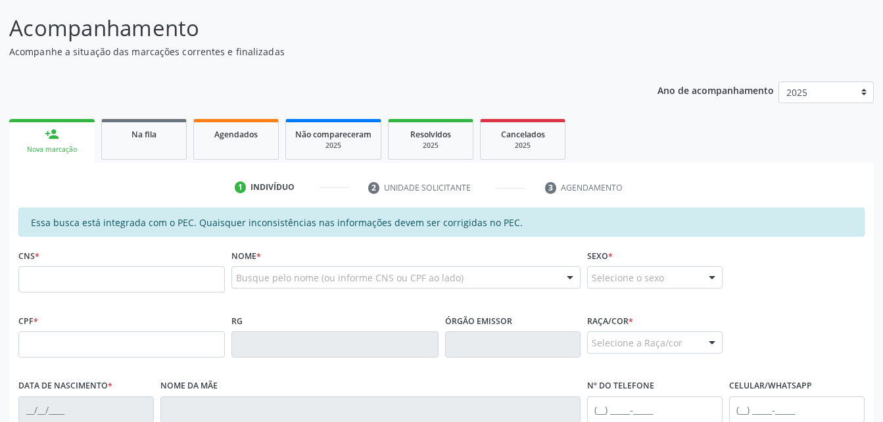
scroll to position [227, 0]
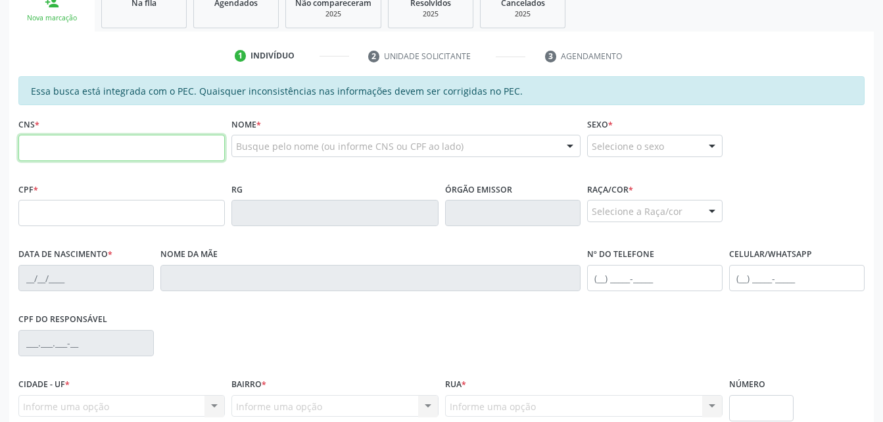
click at [143, 149] on input "text" at bounding box center [121, 148] width 206 height 26
type input "705 0062 3605 0754"
type input "068.271.854-86"
type input "10[DATE]"
type input "[PERSON_NAME]"
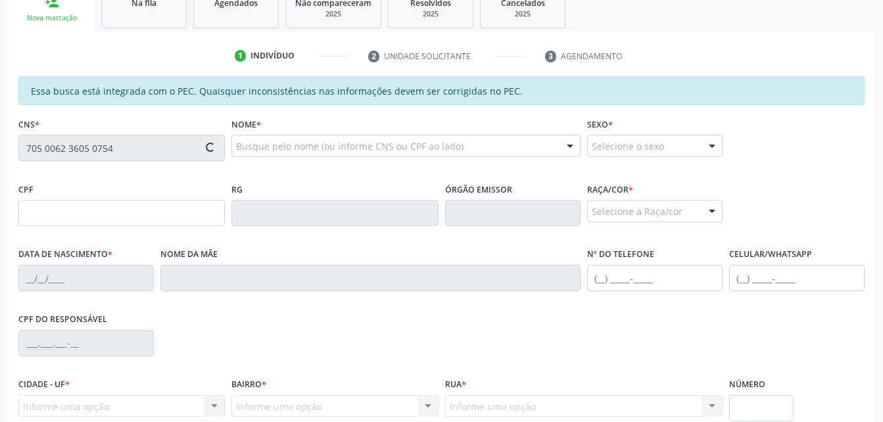
type input "[PHONE_NUMBER]"
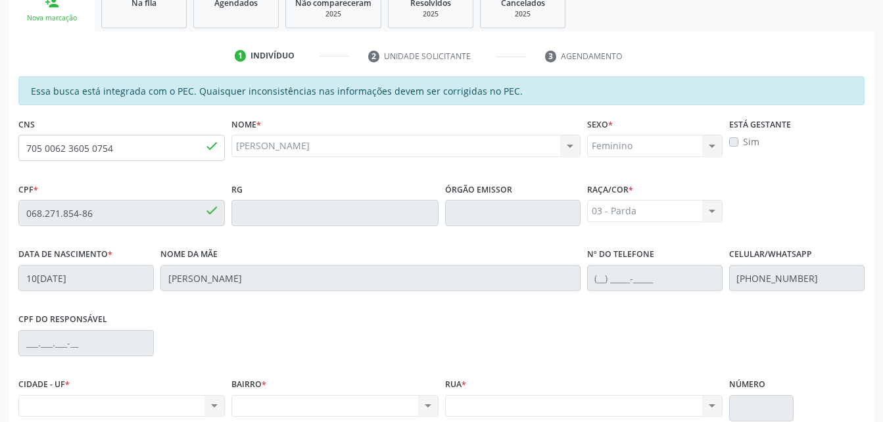
scroll to position [347, 0]
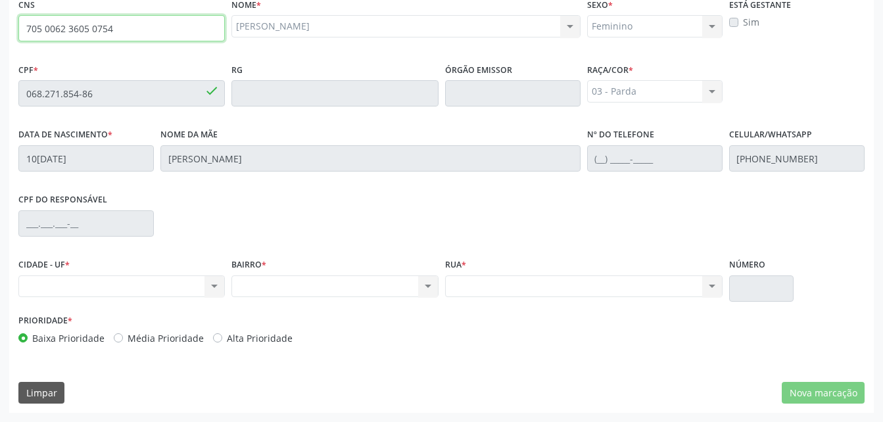
drag, startPoint x: 27, startPoint y: 28, endPoint x: 115, endPoint y: 26, distance: 88.1
click at [115, 26] on input "705 0062 3605 0754" at bounding box center [121, 28] width 206 height 26
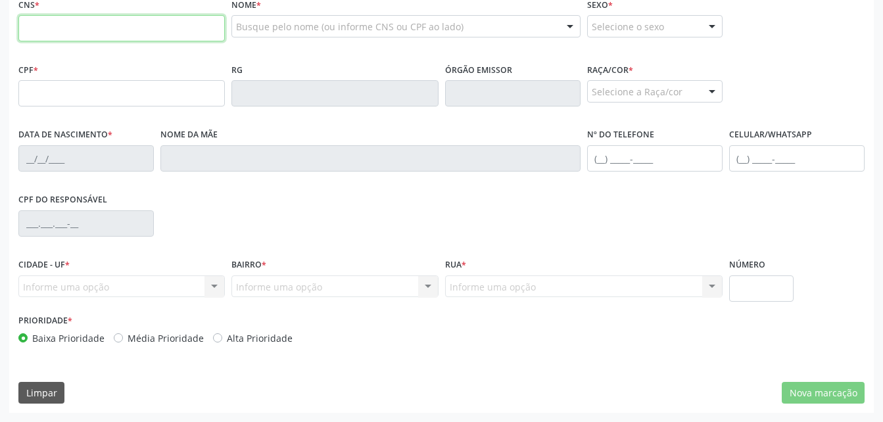
scroll to position [347, 0]
click at [116, 28] on input "text" at bounding box center [121, 28] width 206 height 26
paste input "705 0062 3605 0754"
type input "705 0062 3605 0754"
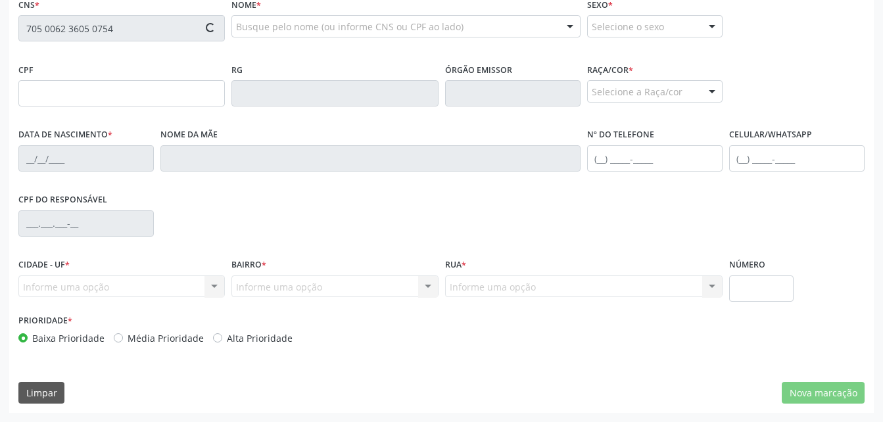
type input "10[DATE]"
type input "[PERSON_NAME]"
type input "[PHONE_NUMBER]"
type input "068.271.854-86"
